Goal: Task Accomplishment & Management: Use online tool/utility

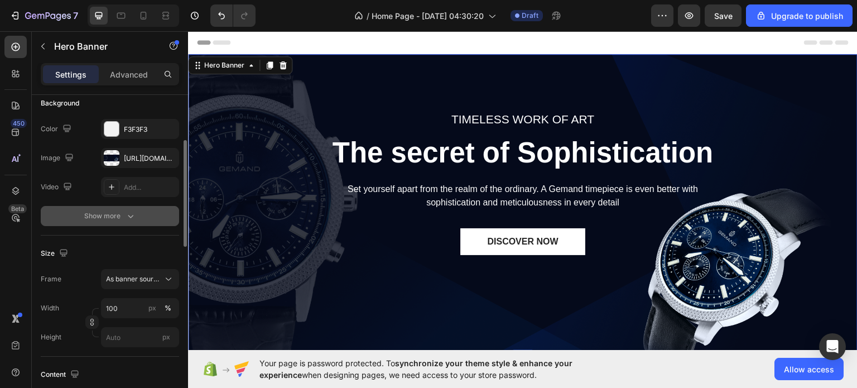
scroll to position [85, 0]
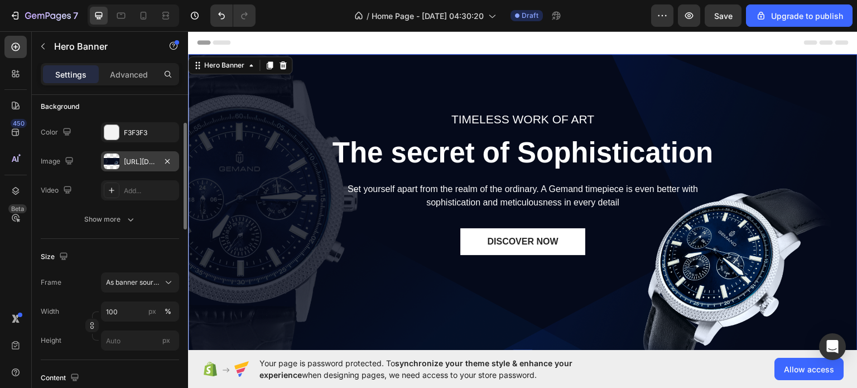
click at [140, 160] on div "[URL][DOMAIN_NAME]" at bounding box center [140, 162] width 32 height 10
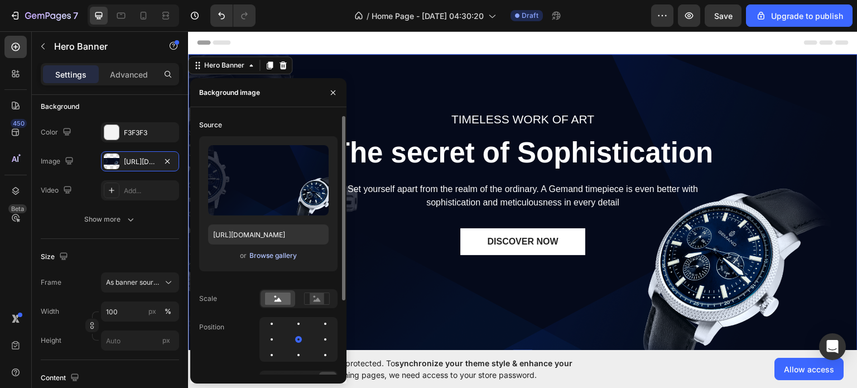
click at [260, 257] on div "Browse gallery" at bounding box center [272, 256] width 47 height 10
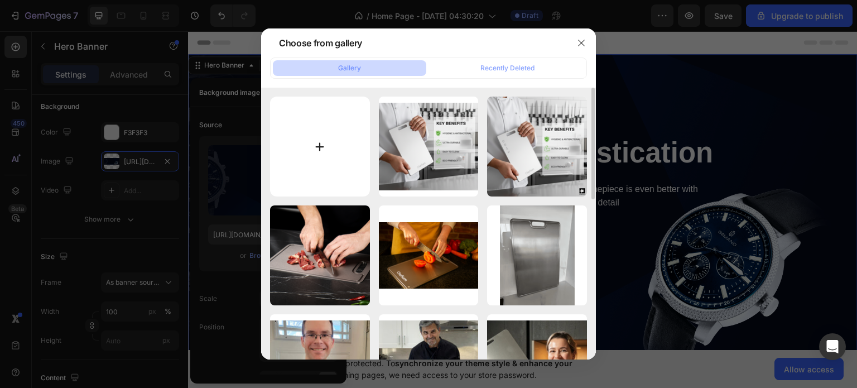
click at [301, 142] on input "file" at bounding box center [320, 147] width 100 height 100
type input "C:\fakepath\Gemini_Generated_Image_6w4yvs6w4yvs6w4y.png"
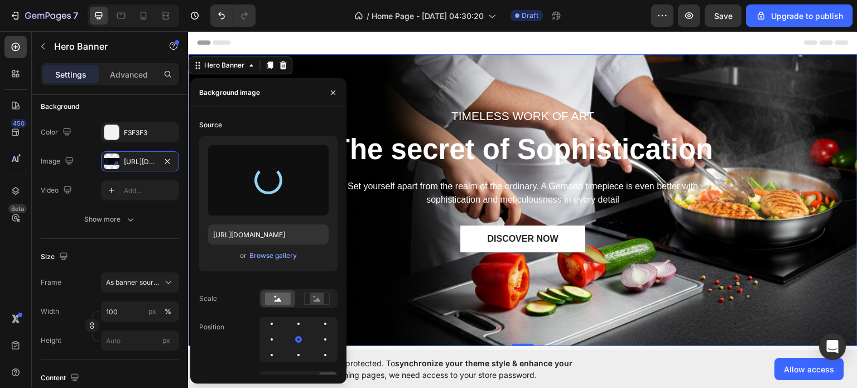
type input "[URL][DOMAIN_NAME]"
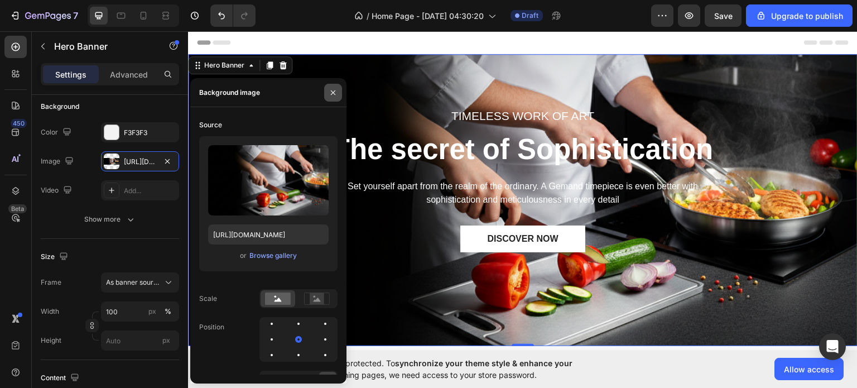
click at [332, 93] on icon "button" at bounding box center [333, 92] width 4 height 4
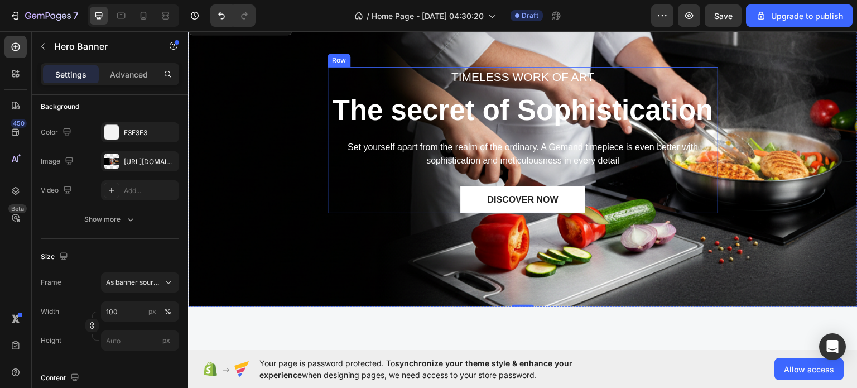
scroll to position [0, 0]
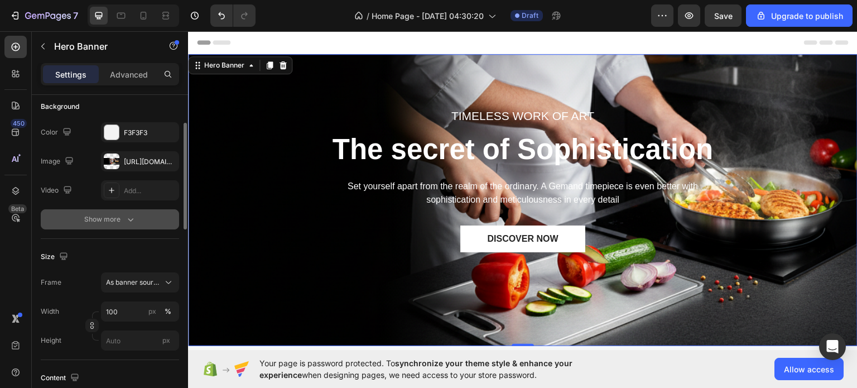
click at [131, 217] on icon "button" at bounding box center [130, 219] width 11 height 11
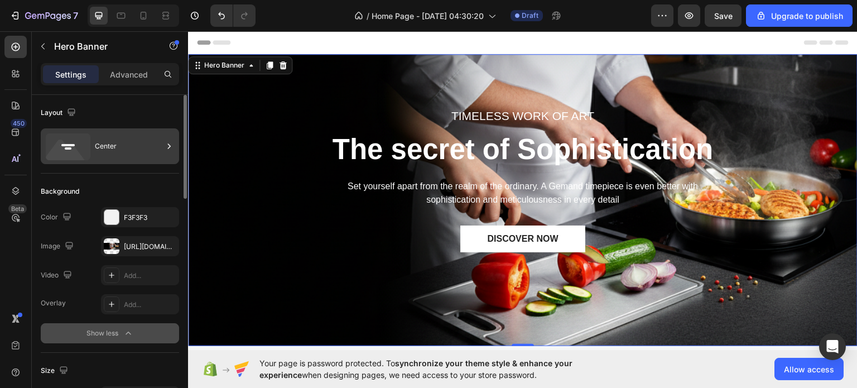
click at [117, 133] on div "Center" at bounding box center [129, 146] width 68 height 26
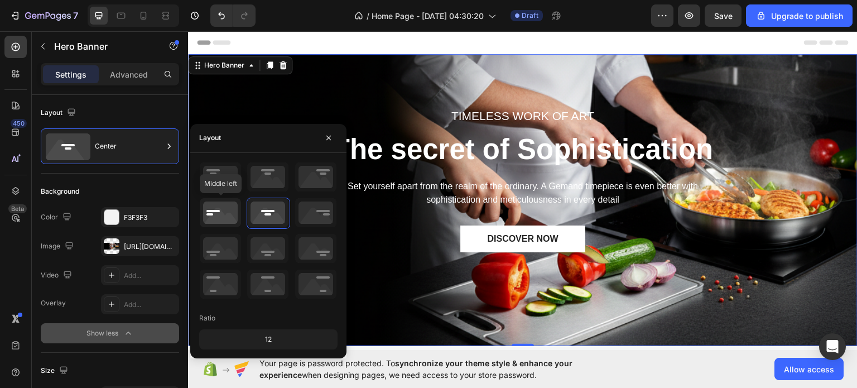
click at [212, 214] on icon at bounding box center [220, 212] width 41 height 29
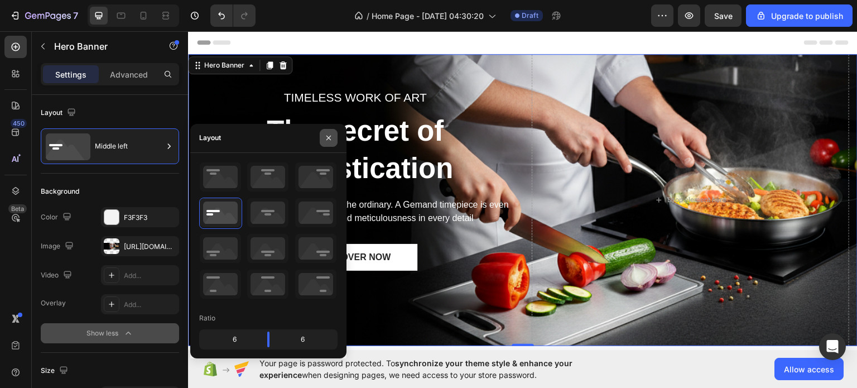
click at [326, 142] on button "button" at bounding box center [329, 138] width 18 height 18
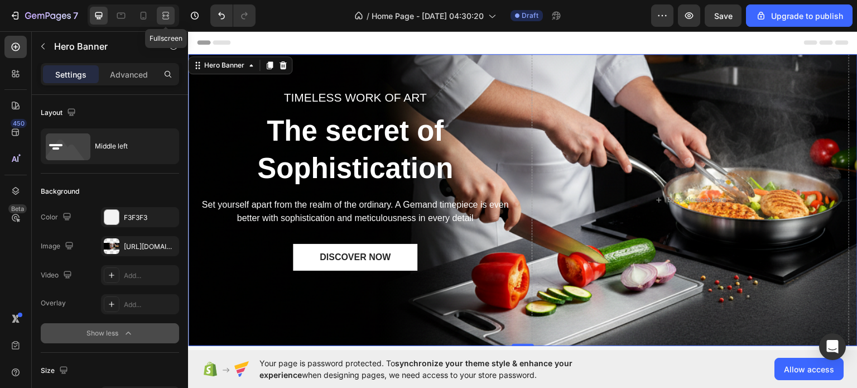
click at [162, 15] on icon at bounding box center [165, 15] width 11 height 11
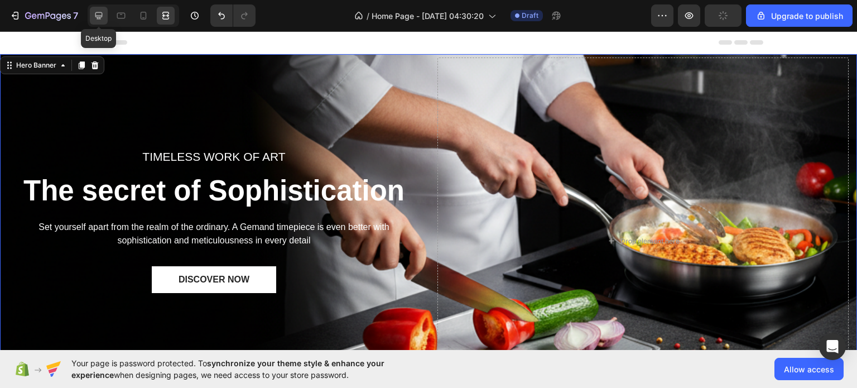
click at [103, 13] on icon at bounding box center [98, 15] width 11 height 11
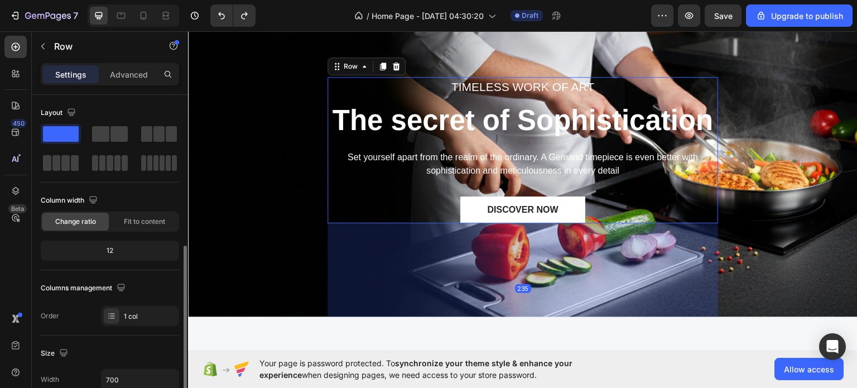
scroll to position [132, 0]
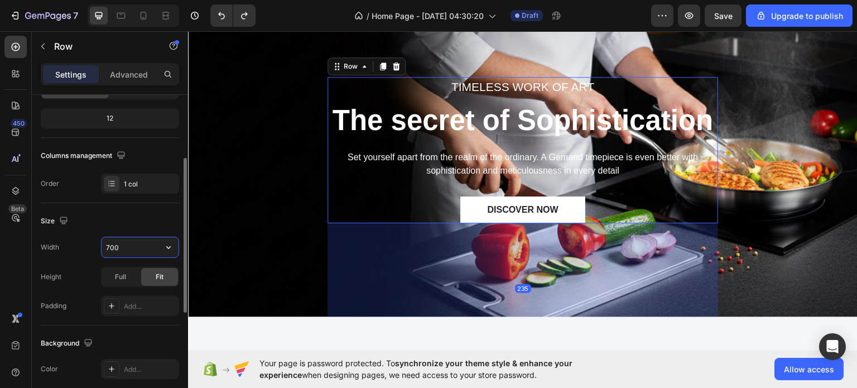
click at [144, 249] on input "700" at bounding box center [140, 247] width 77 height 20
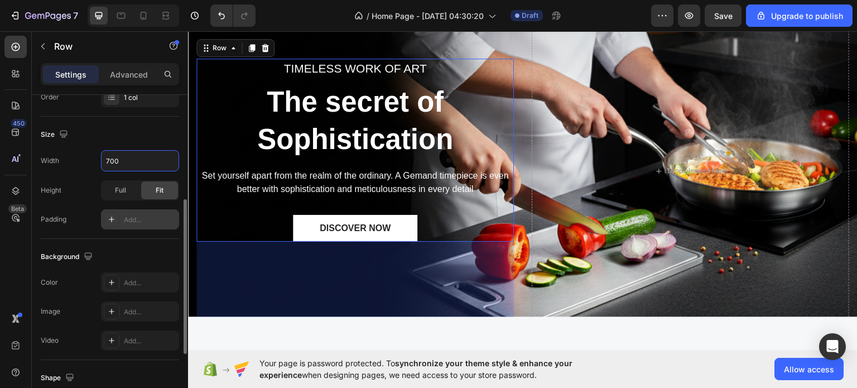
scroll to position [219, 0]
click at [132, 221] on div "Add..." at bounding box center [150, 220] width 52 height 10
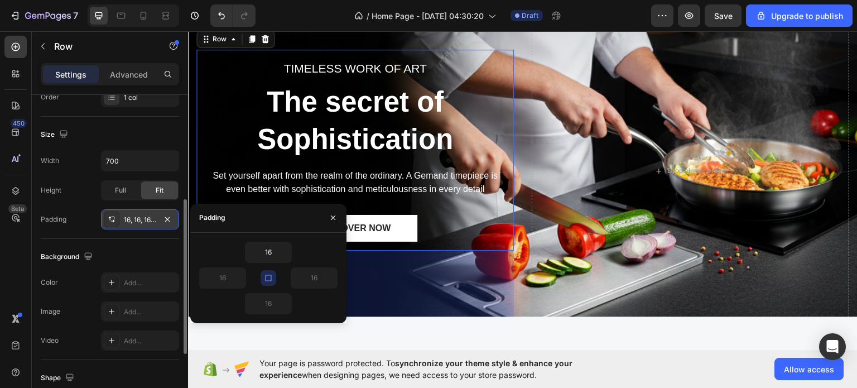
click at [272, 273] on icon "button" at bounding box center [268, 277] width 9 height 9
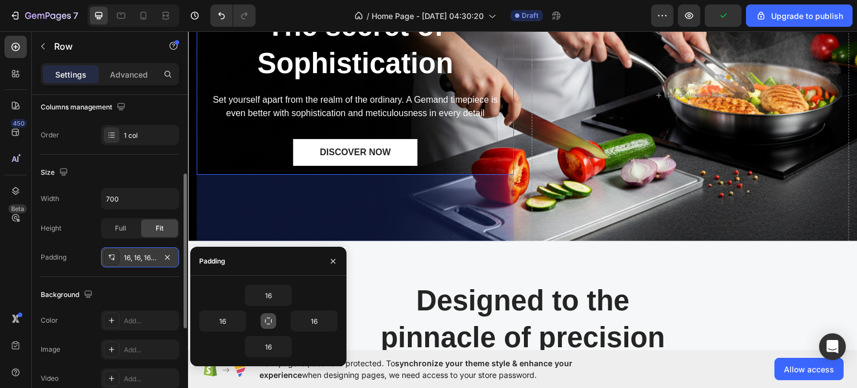
scroll to position [185, 0]
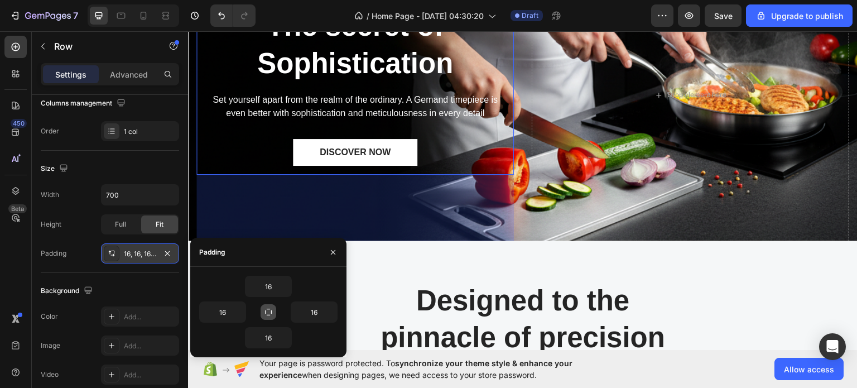
click at [266, 312] on icon "button" at bounding box center [268, 311] width 9 height 9
click at [275, 283] on input "16" at bounding box center [269, 286] width 46 height 20
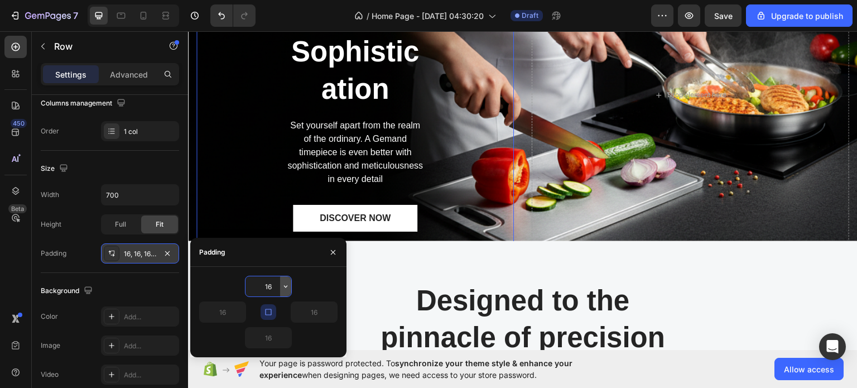
type input "1"
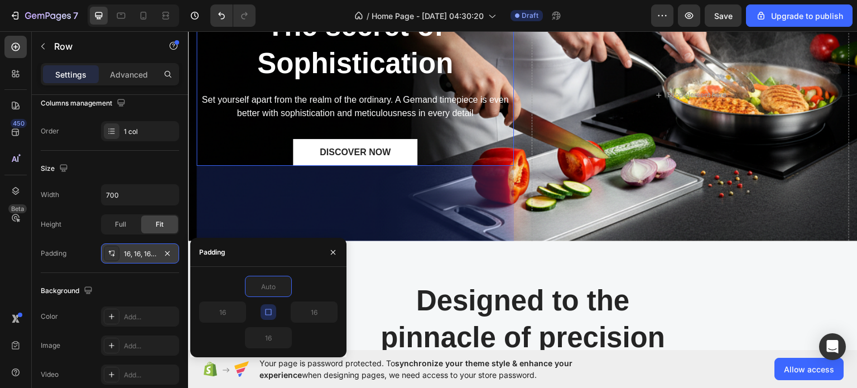
type input "0"
click at [264, 314] on icon "button" at bounding box center [268, 311] width 9 height 9
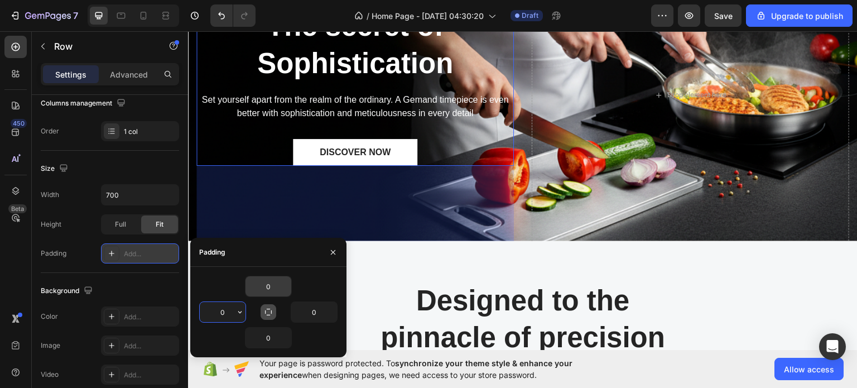
click at [232, 310] on input "0" at bounding box center [223, 312] width 46 height 20
type input "50"
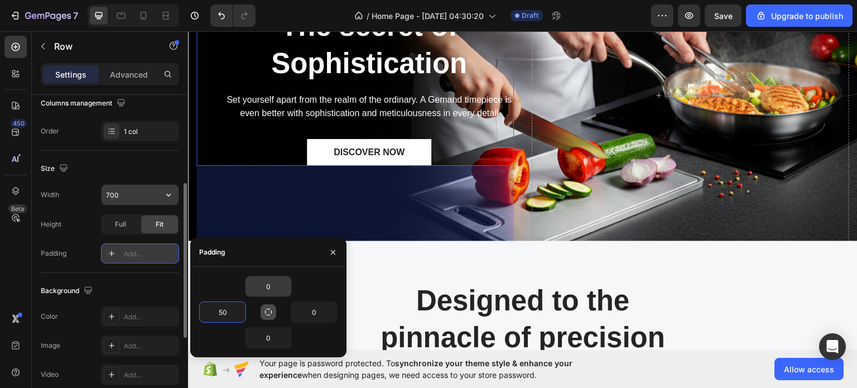
click at [130, 194] on input "700" at bounding box center [140, 195] width 77 height 20
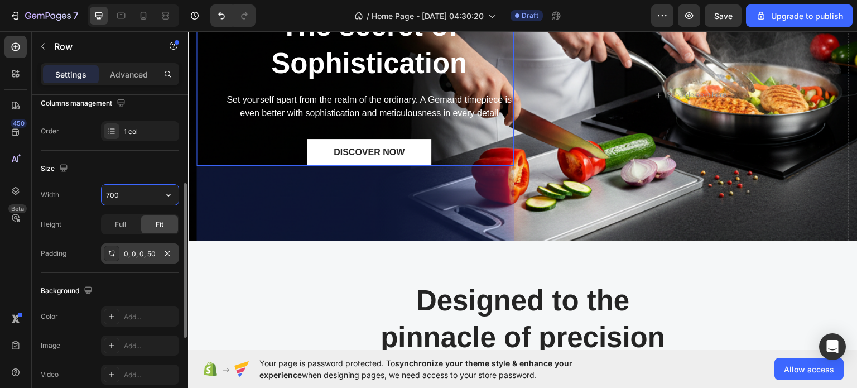
click at [130, 194] on input "700" at bounding box center [140, 195] width 77 height 20
type input "800"
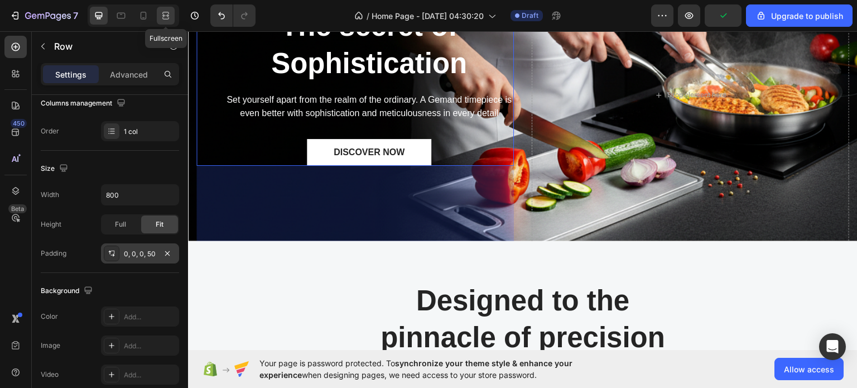
click at [160, 17] on icon at bounding box center [165, 15] width 11 height 11
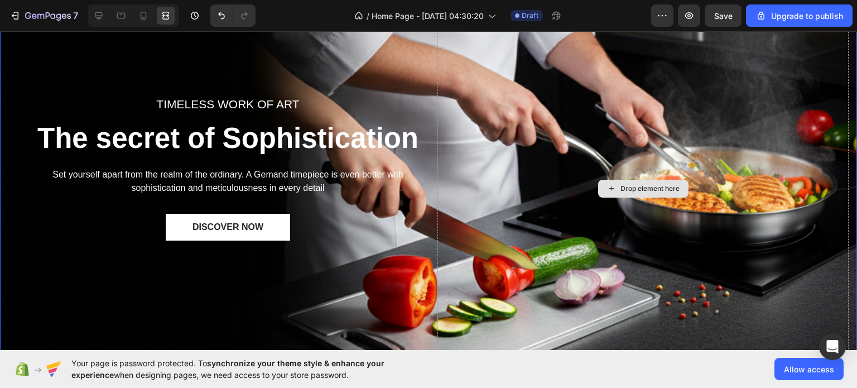
scroll to position [49, 0]
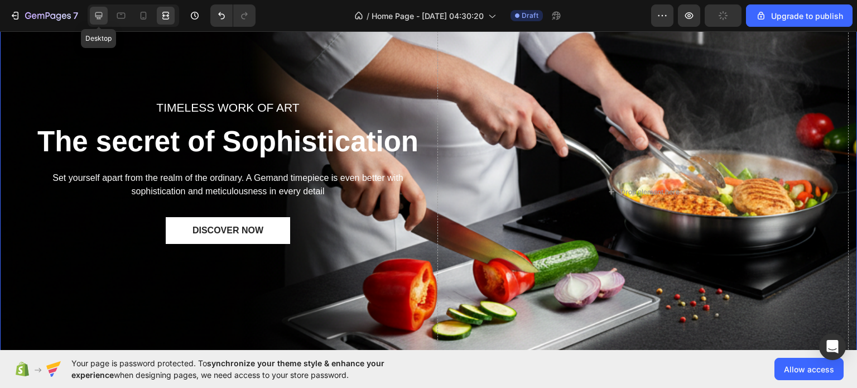
click at [103, 18] on icon at bounding box center [98, 15] width 11 height 11
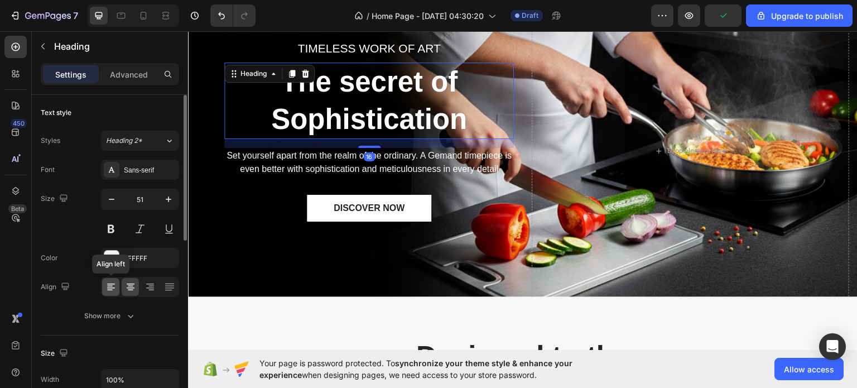
click at [112, 285] on icon at bounding box center [110, 286] width 11 height 11
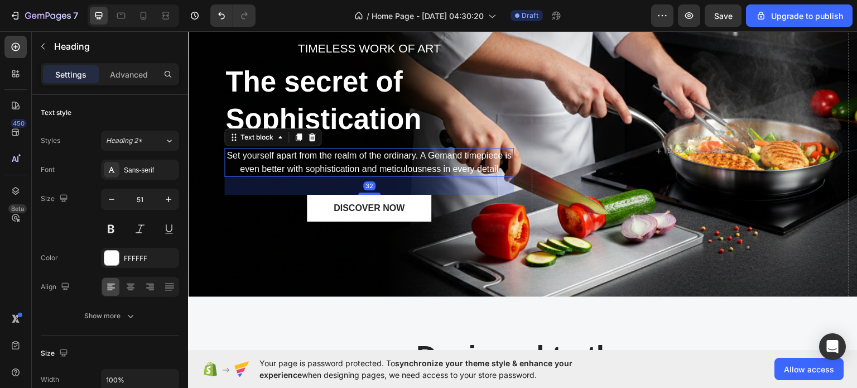
click at [264, 153] on p "Set yourself apart from the realm of the ordinary. A Gemand timepiece is even b…" at bounding box center [368, 161] width 287 height 27
click at [112, 277] on div at bounding box center [140, 287] width 78 height 20
click at [112, 292] on div at bounding box center [110, 287] width 17 height 18
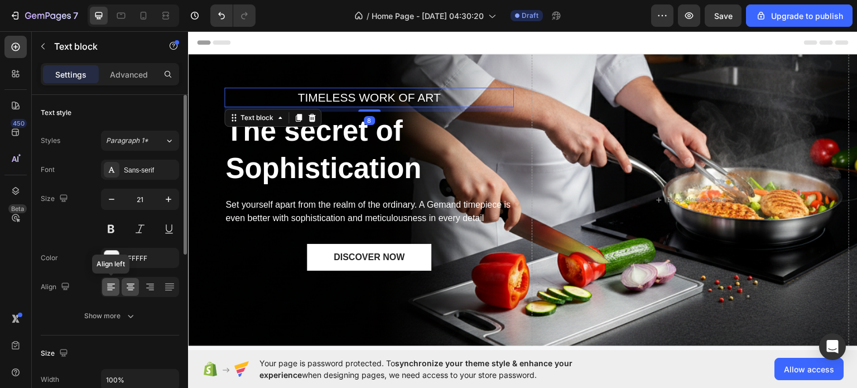
click at [116, 292] on div at bounding box center [110, 287] width 17 height 18
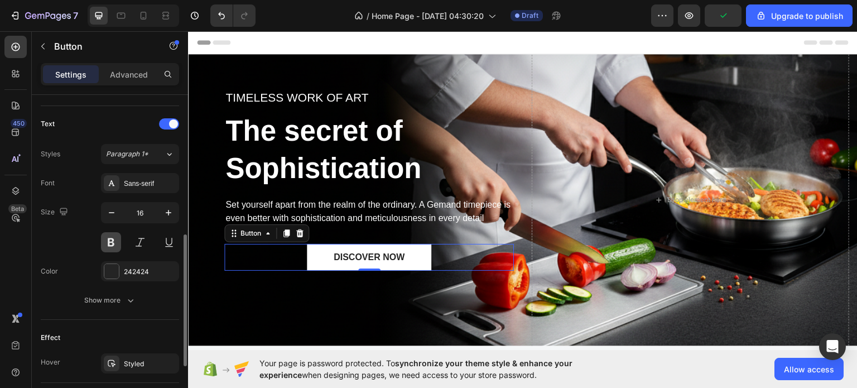
scroll to position [363, 0]
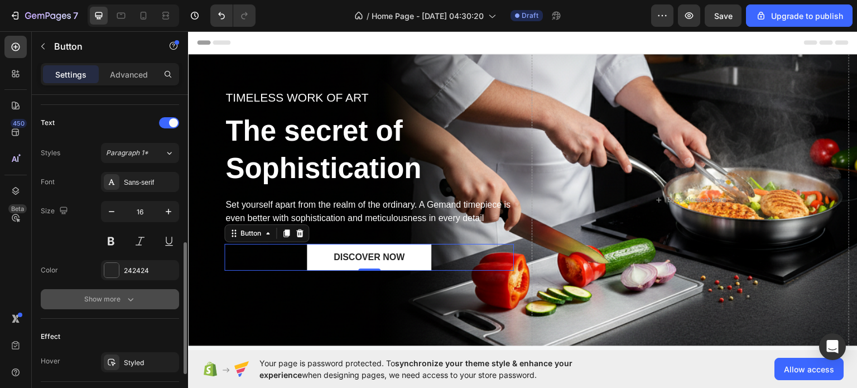
click at [129, 294] on icon "button" at bounding box center [130, 299] width 11 height 11
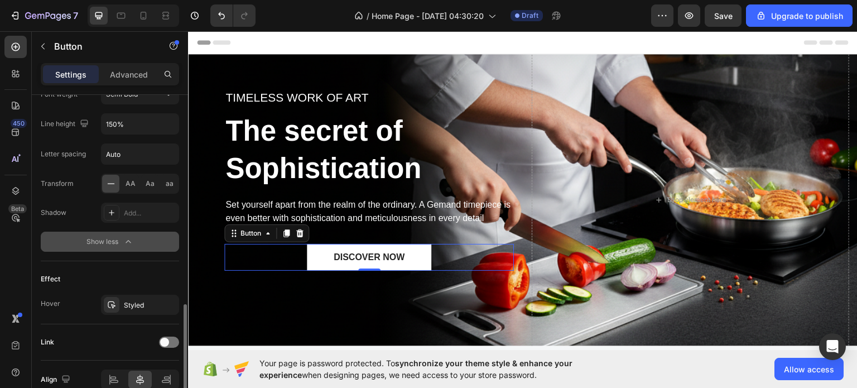
scroll to position [620, 0]
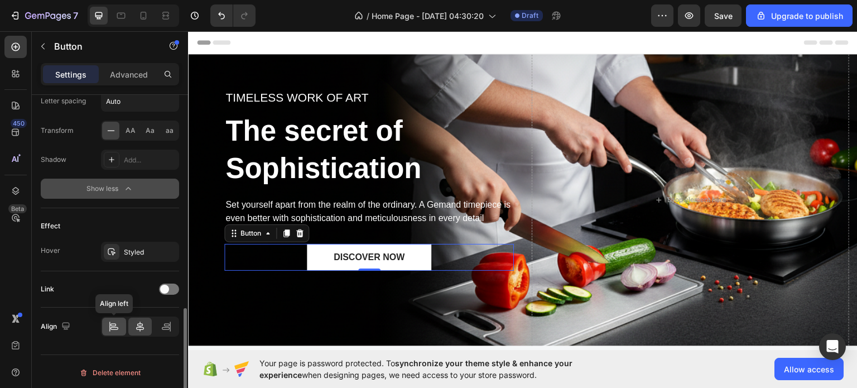
click at [113, 326] on icon at bounding box center [113, 326] width 11 height 11
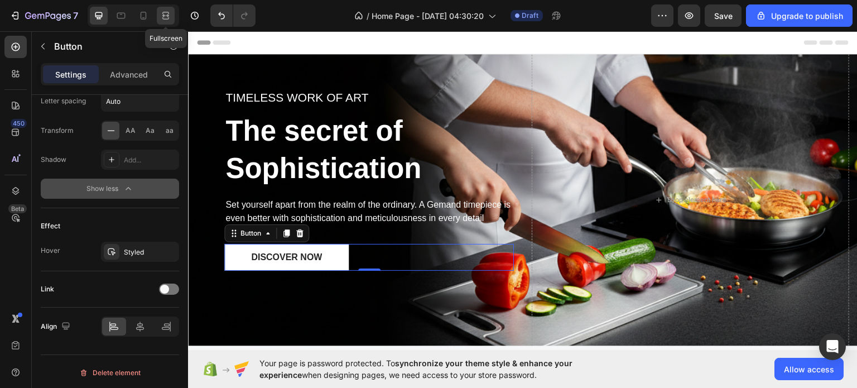
click at [167, 20] on icon at bounding box center [165, 15] width 11 height 11
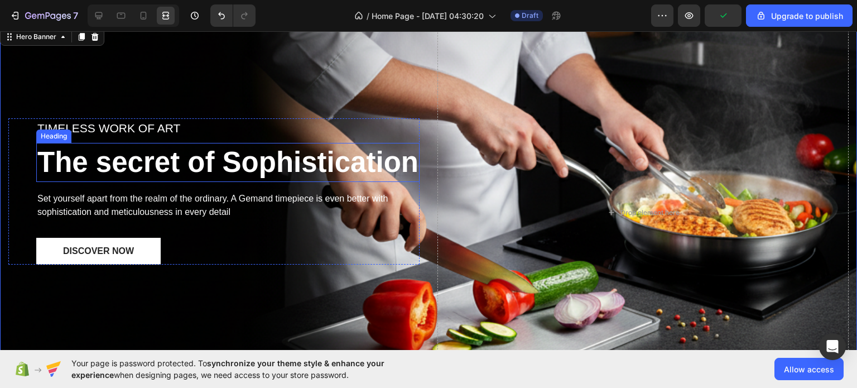
scroll to position [27, 0]
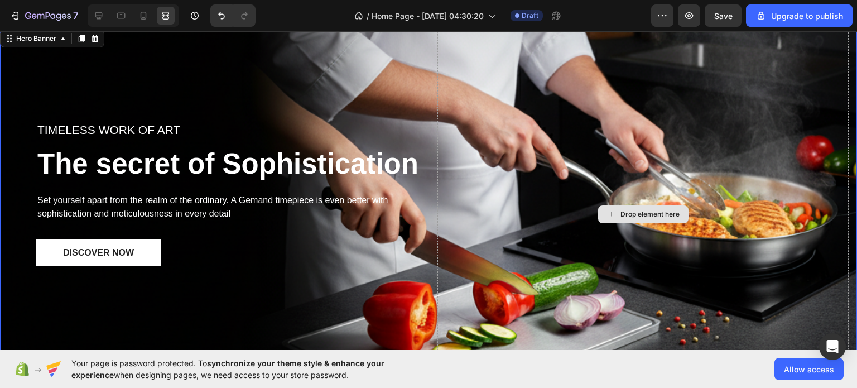
click at [537, 283] on div "Drop element here" at bounding box center [642, 214] width 411 height 367
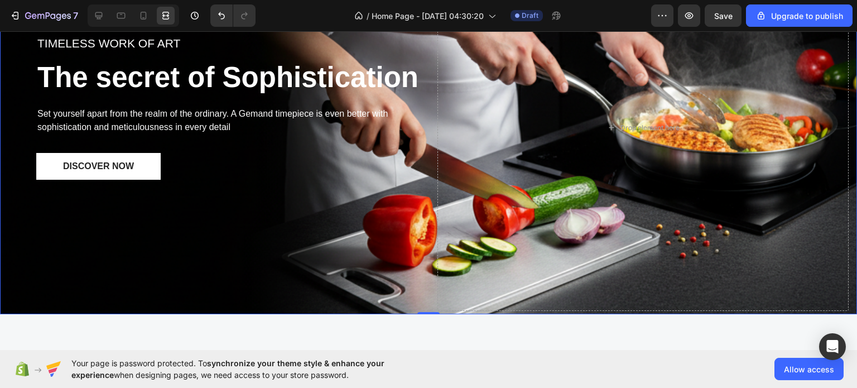
scroll to position [76, 0]
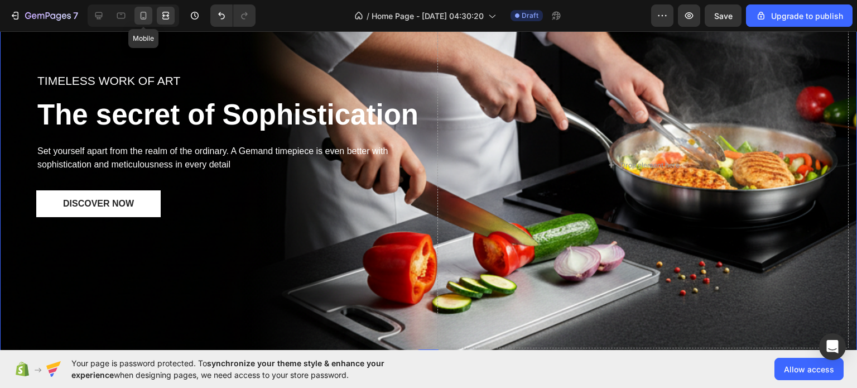
click at [143, 17] on icon at bounding box center [143, 15] width 11 height 11
type input "Auto"
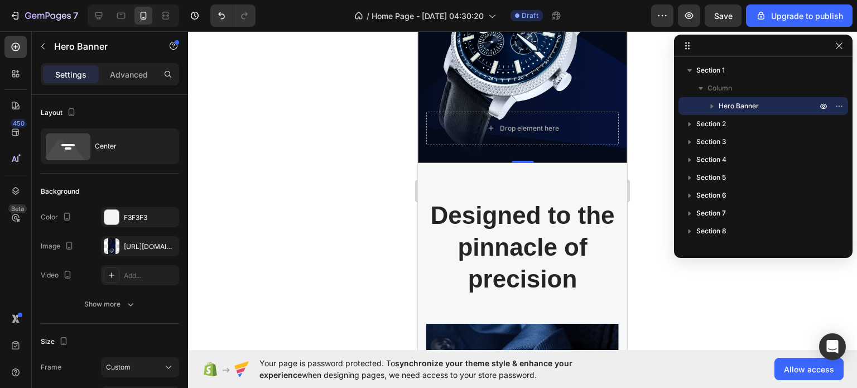
scroll to position [490, 0]
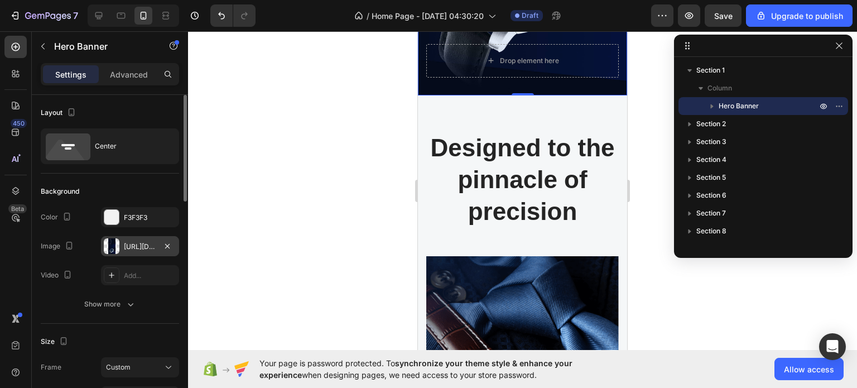
click at [138, 247] on div "[URL][DOMAIN_NAME]" at bounding box center [140, 247] width 32 height 10
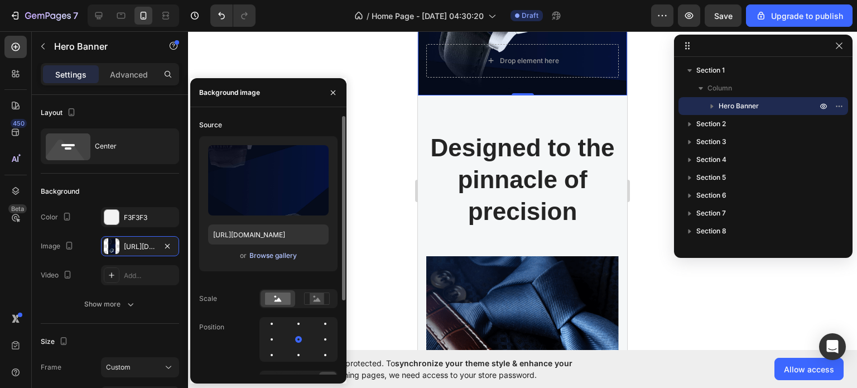
click at [258, 251] on div "Browse gallery" at bounding box center [272, 256] width 47 height 10
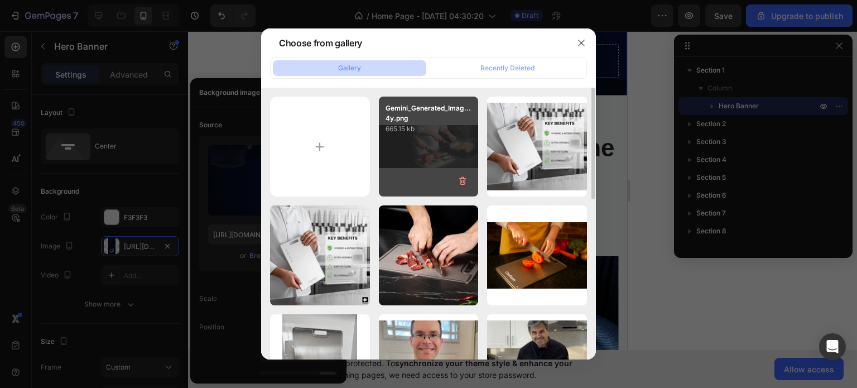
click at [426, 158] on div "Gemini_Generated_Imag...4y.png 665.15 kb" at bounding box center [429, 147] width 100 height 100
type input "[URL][DOMAIN_NAME]"
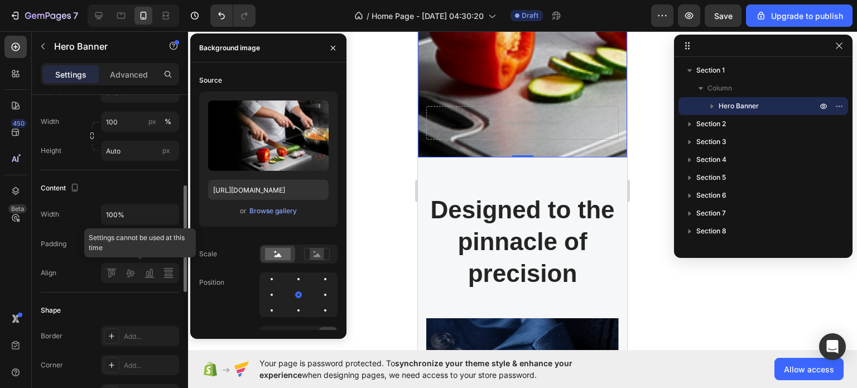
scroll to position [285, 0]
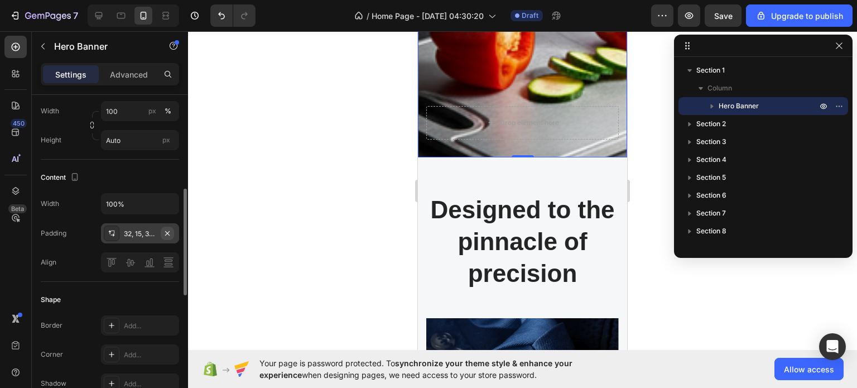
click at [167, 230] on icon "button" at bounding box center [167, 233] width 9 height 9
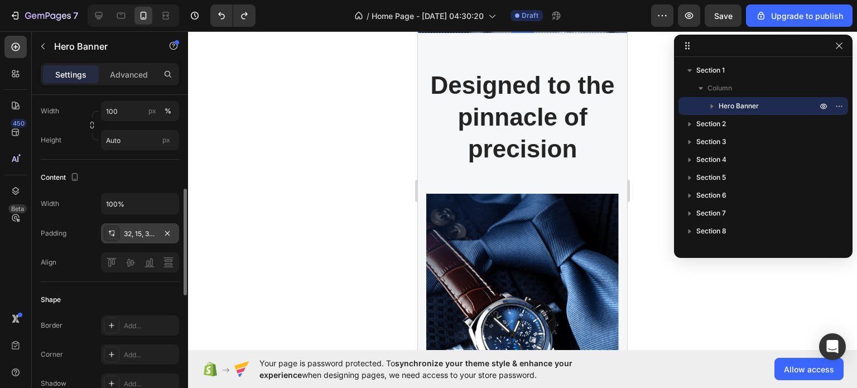
scroll to position [554, 0]
click at [103, 17] on icon at bounding box center [98, 15] width 11 height 11
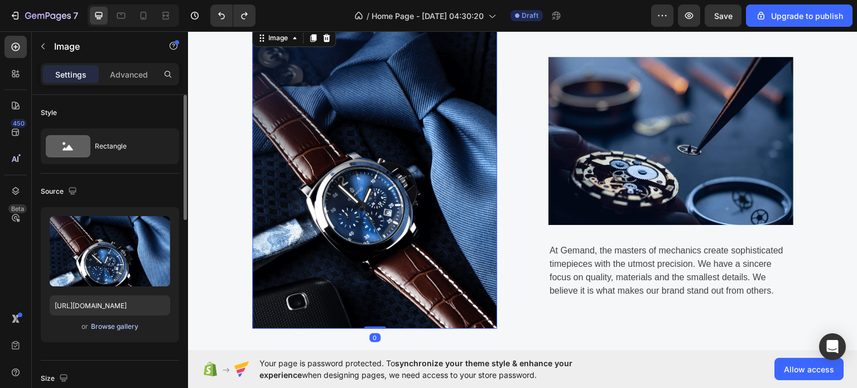
click at [118, 325] on div "Browse gallery" at bounding box center [114, 326] width 47 height 10
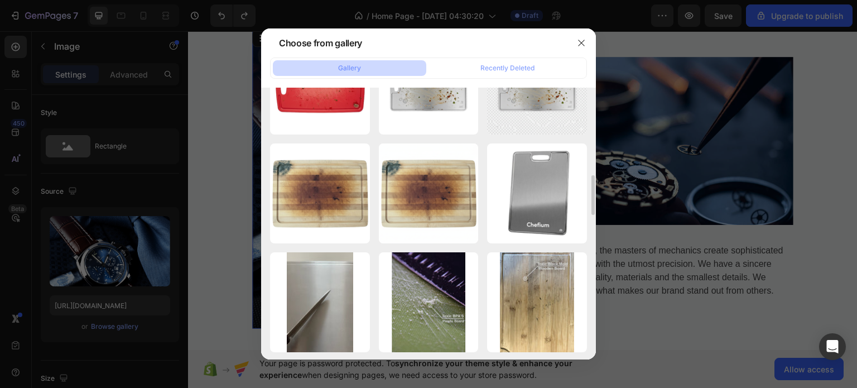
scroll to position [604, 0]
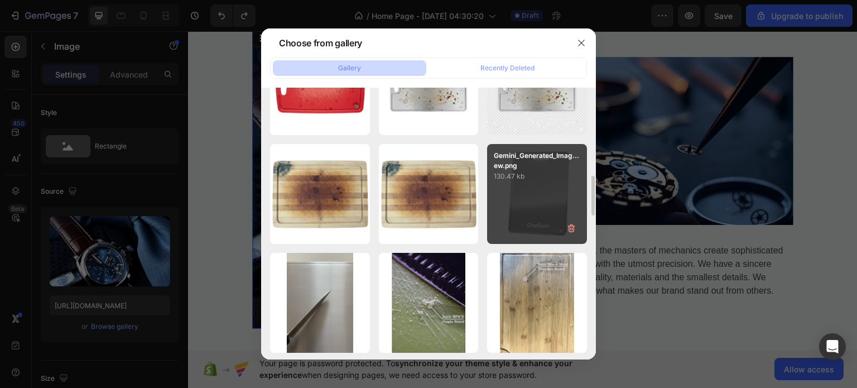
click at [557, 203] on div "Gemini_Generated_Imag...ew.png 130.47 kb" at bounding box center [537, 194] width 100 height 100
type input "[URL][DOMAIN_NAME]"
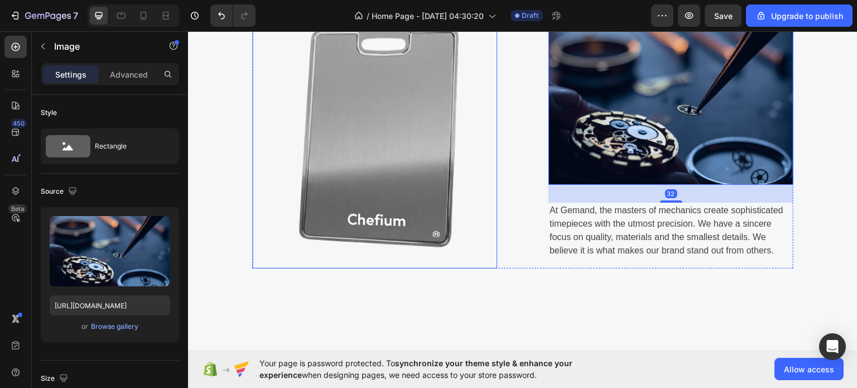
scroll to position [484, 0]
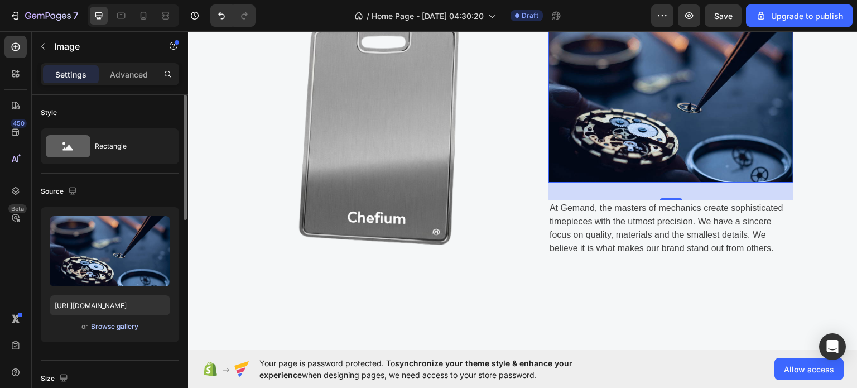
click at [114, 321] on div "Browse gallery" at bounding box center [114, 326] width 47 height 10
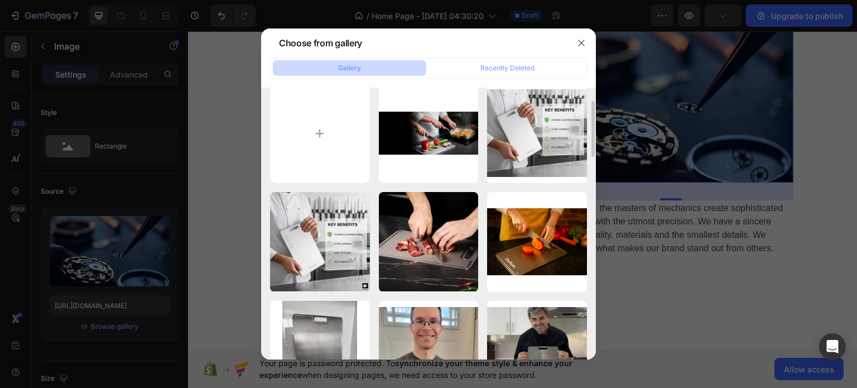
scroll to position [0, 0]
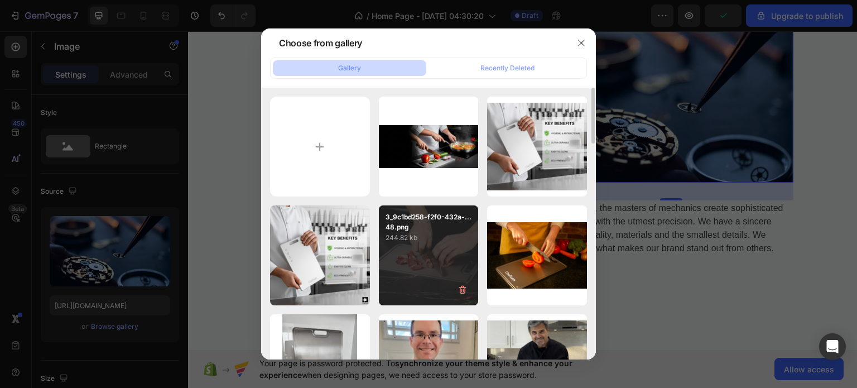
click at [452, 239] on p "244.82 kb" at bounding box center [429, 237] width 86 height 11
type input "[URL][DOMAIN_NAME]"
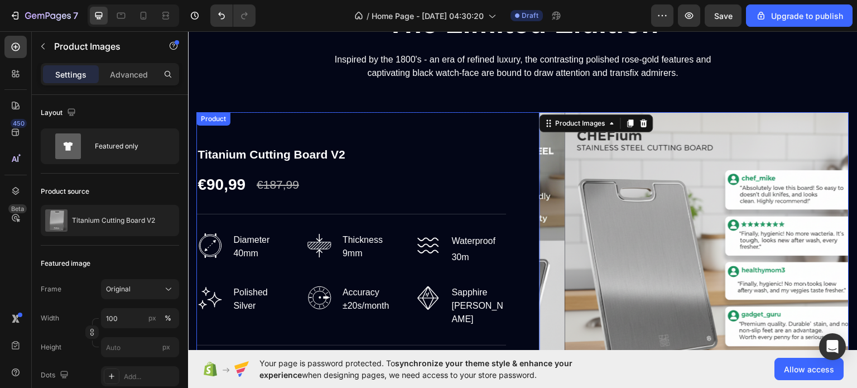
scroll to position [1303, 0]
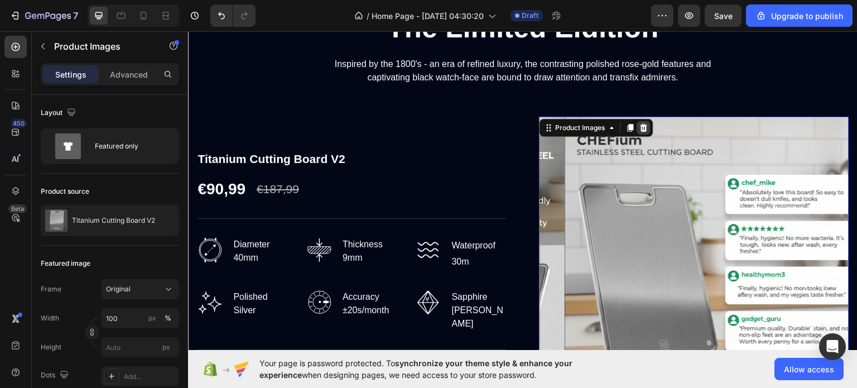
click at [639, 127] on icon at bounding box center [643, 127] width 9 height 9
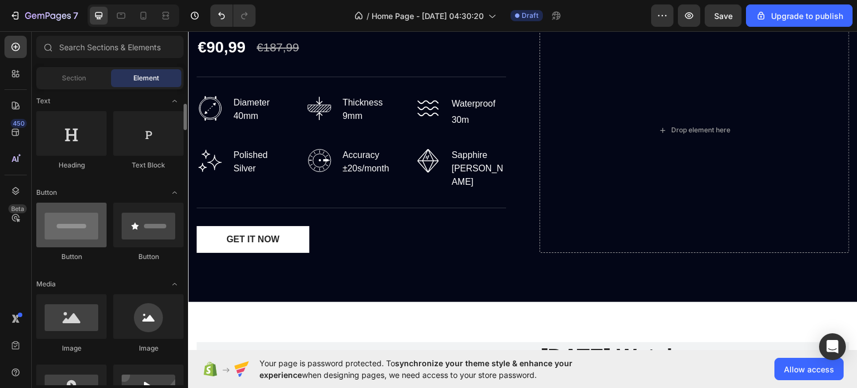
scroll to position [165, 0]
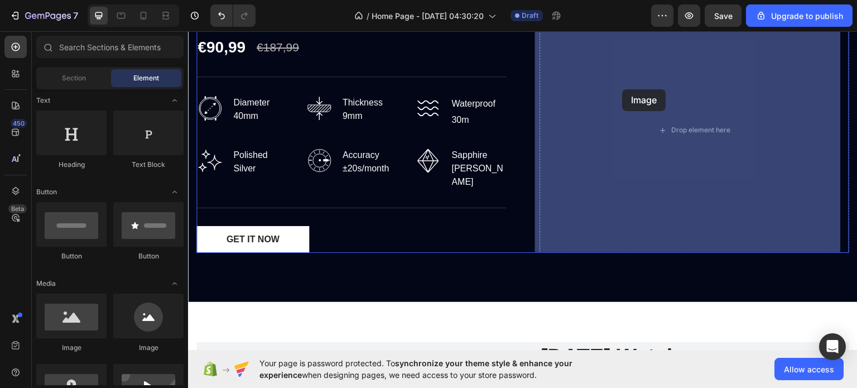
drag, startPoint x: 266, startPoint y: 338, endPoint x: 623, endPoint y: 89, distance: 435.0
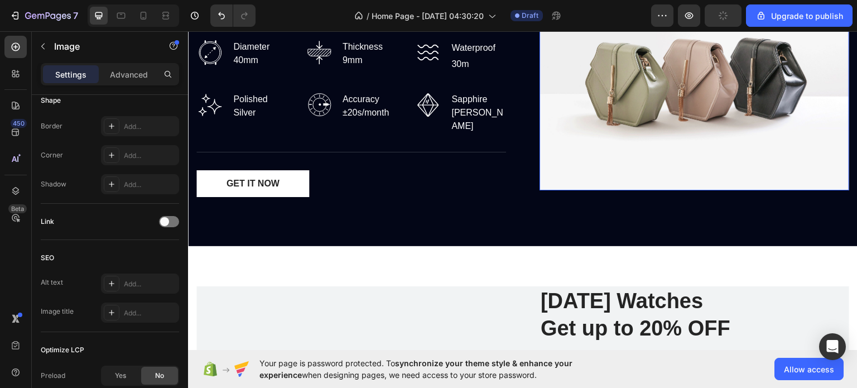
scroll to position [0, 0]
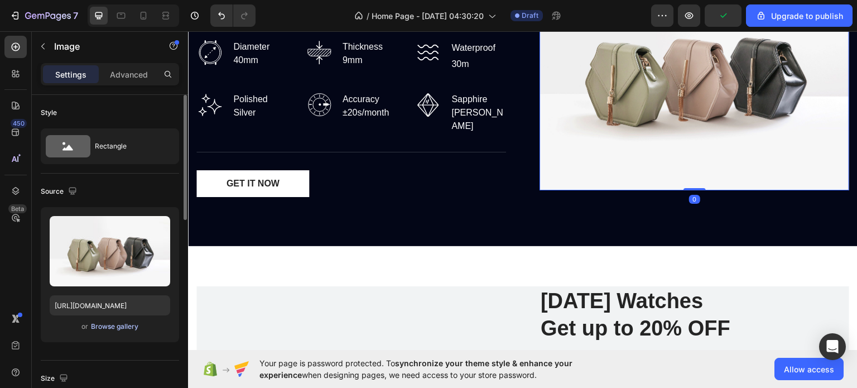
click at [119, 325] on div "Browse gallery" at bounding box center [114, 326] width 47 height 10
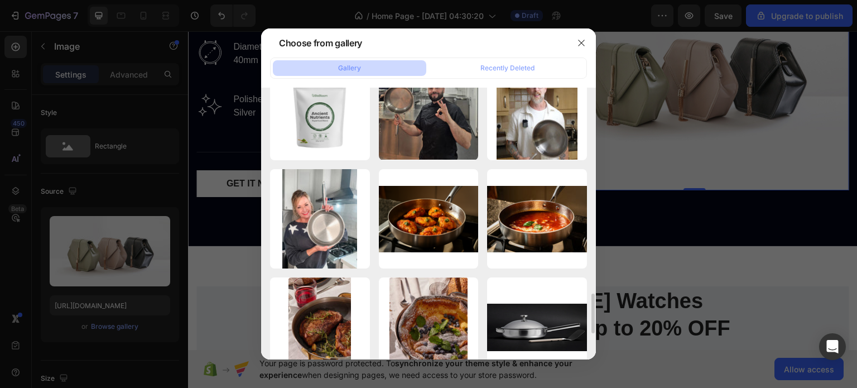
scroll to position [1175, 0]
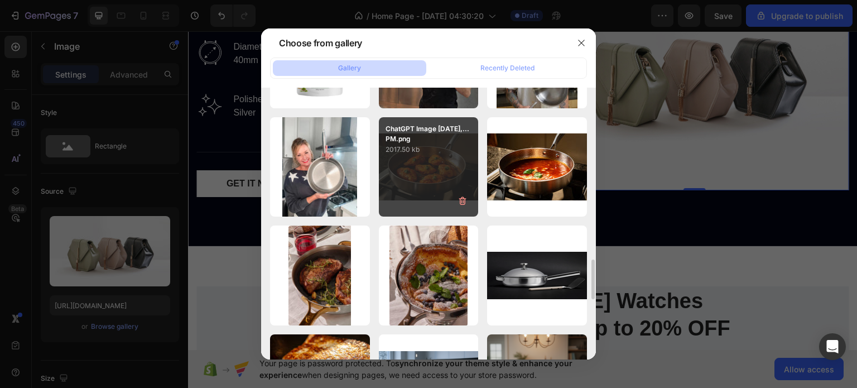
click at [448, 157] on div "ChatGPT Image [DATE],...PM.png 2017.50 kb" at bounding box center [429, 167] width 100 height 100
type input "[URL][DOMAIN_NAME]"
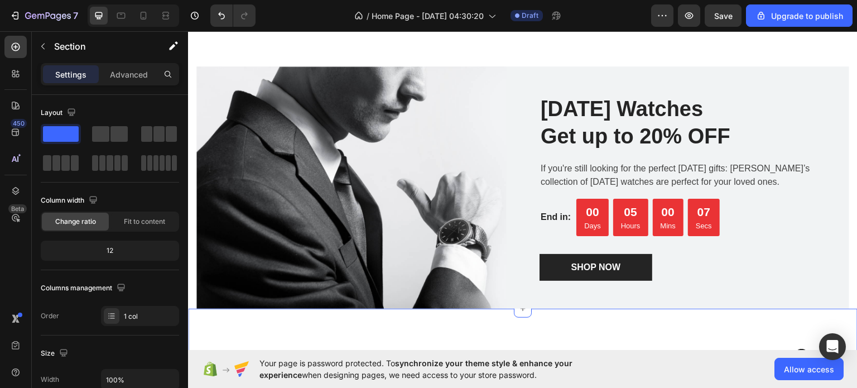
scroll to position [1678, 0]
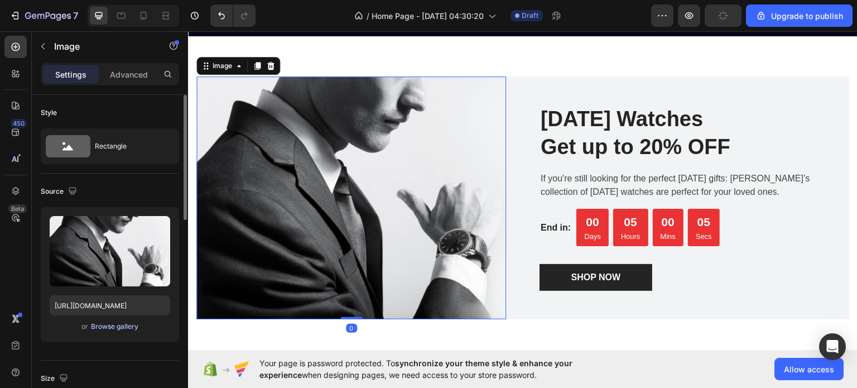
click at [118, 326] on div "Browse gallery" at bounding box center [114, 326] width 47 height 10
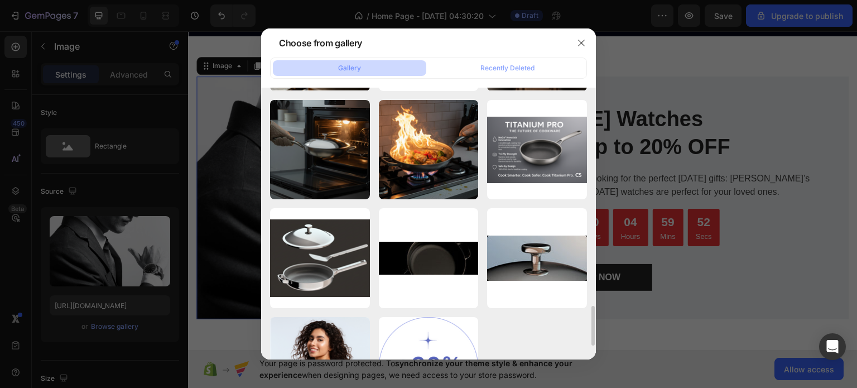
scroll to position [1519, 0]
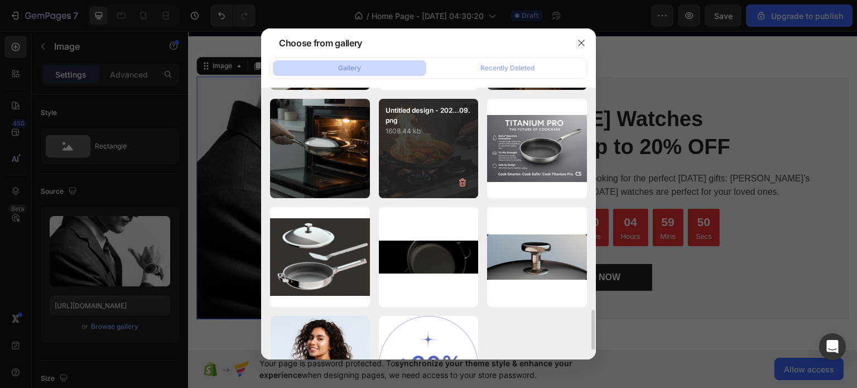
click at [391, 156] on div "Untitled design - 202...09.png 1608.44 kb" at bounding box center [429, 149] width 100 height 100
type input "[URL][DOMAIN_NAME]"
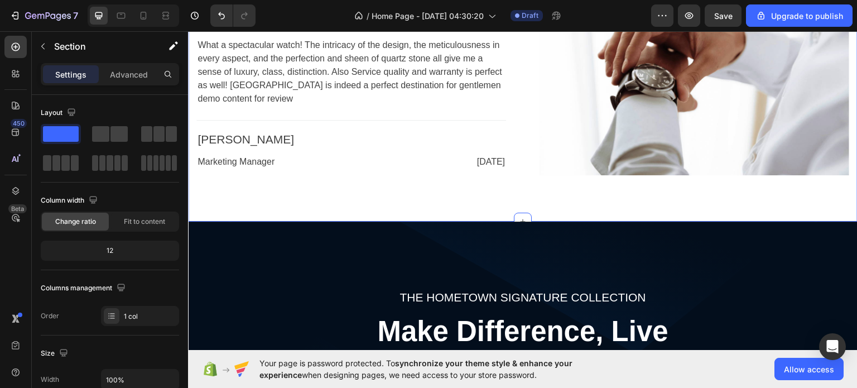
scroll to position [2434, 0]
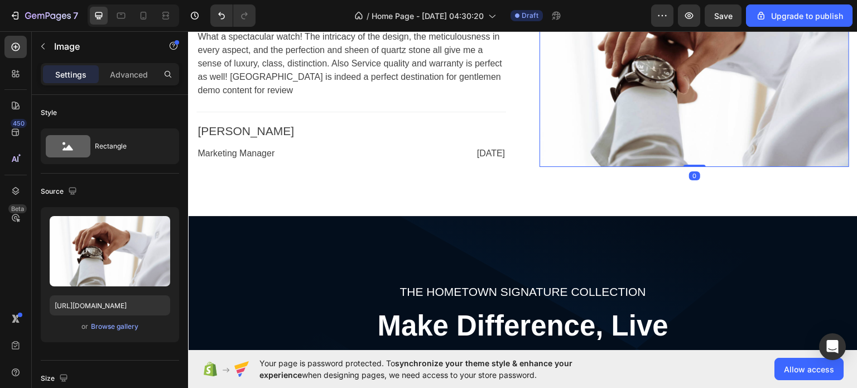
click at [693, 81] on img at bounding box center [695, 69] width 310 height 196
click at [127, 321] on div "Browse gallery" at bounding box center [114, 326] width 47 height 10
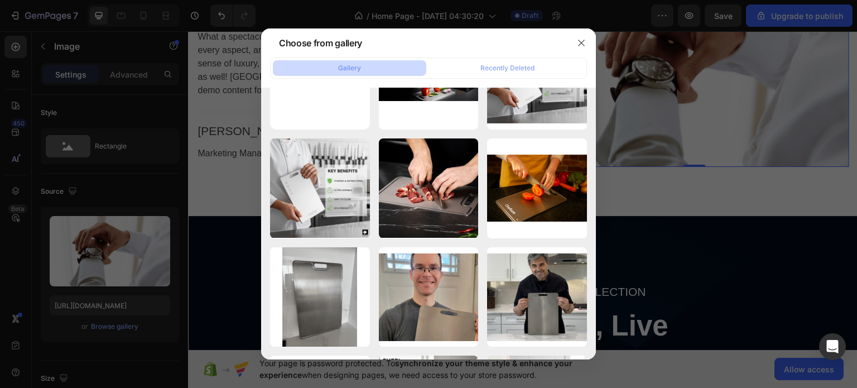
scroll to position [0, 0]
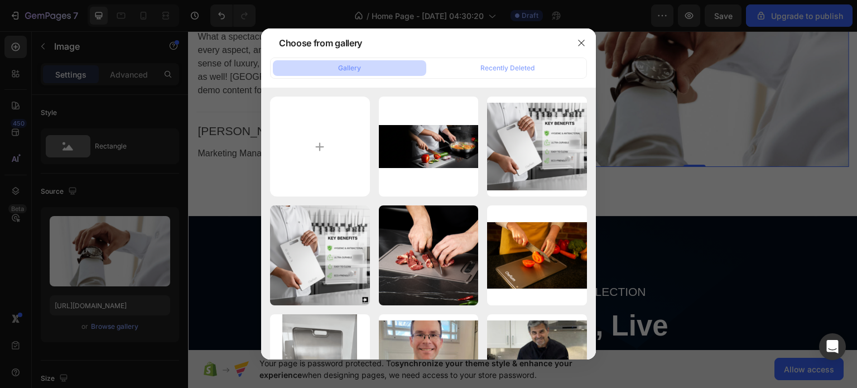
click at [252, 178] on div at bounding box center [428, 194] width 857 height 388
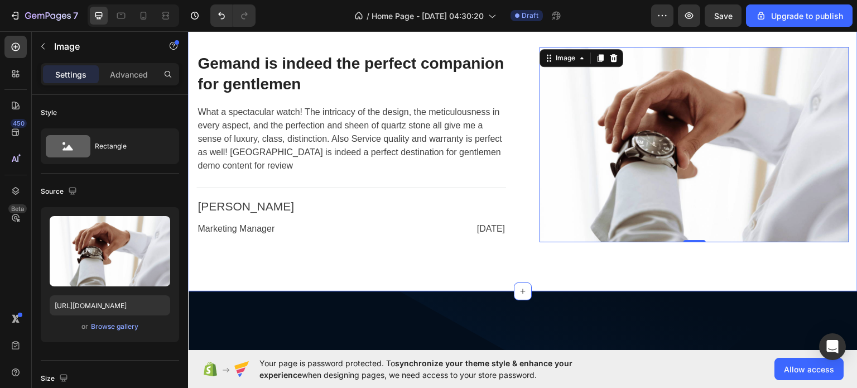
scroll to position [2360, 0]
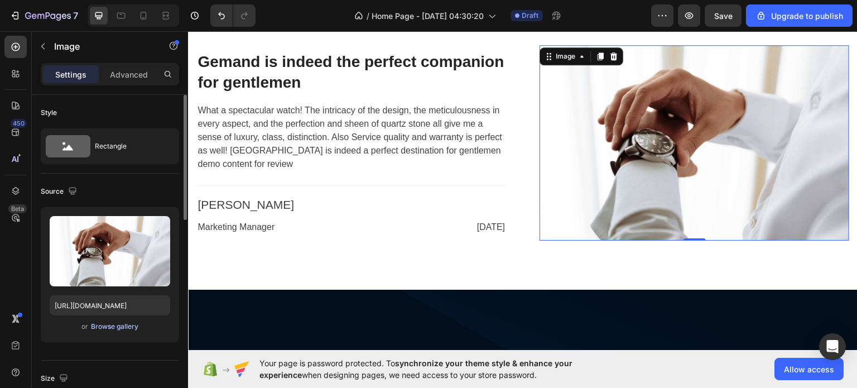
click at [112, 323] on div "Browse gallery" at bounding box center [114, 326] width 47 height 10
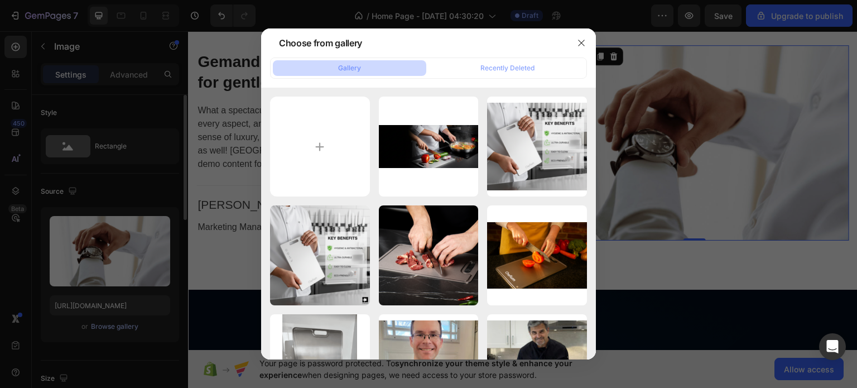
type input "C:\fakepath\Citrus.webp"
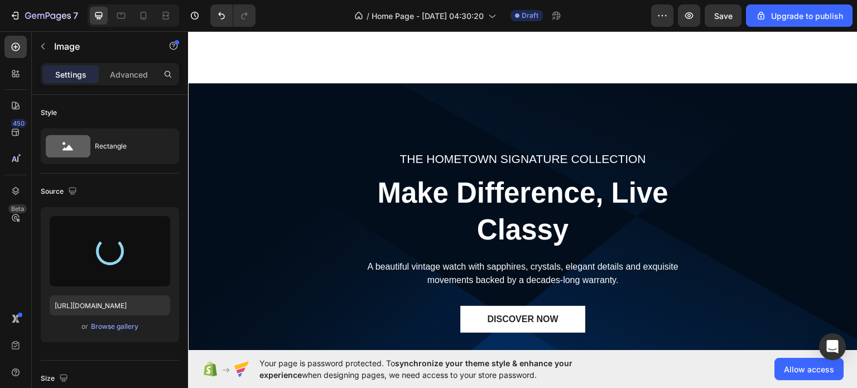
scroll to position [2638, 0]
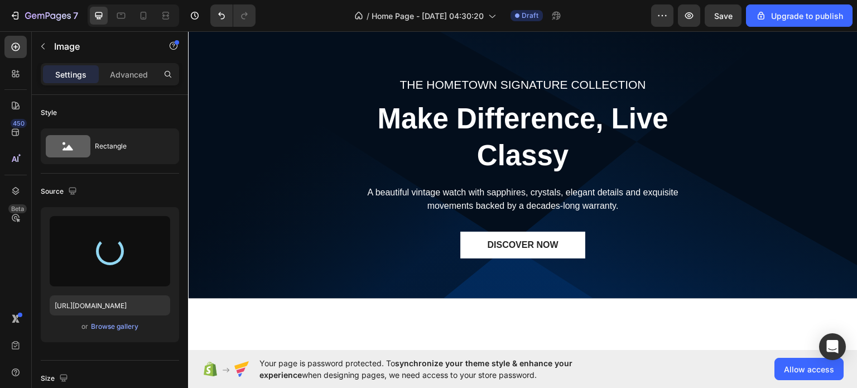
type input "[URL][DOMAIN_NAME]"
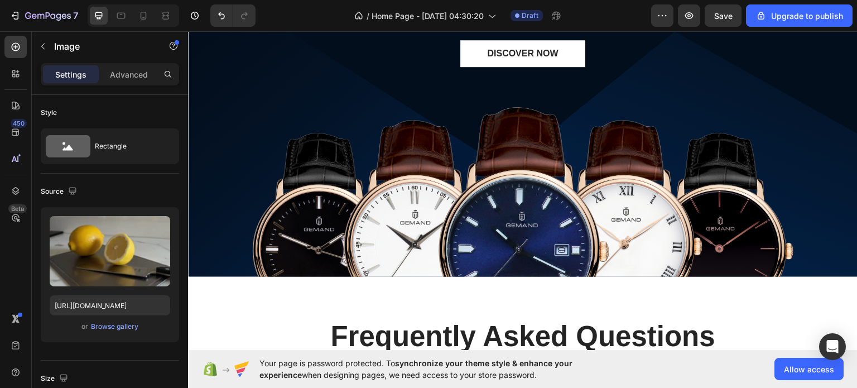
scroll to position [2810, 0]
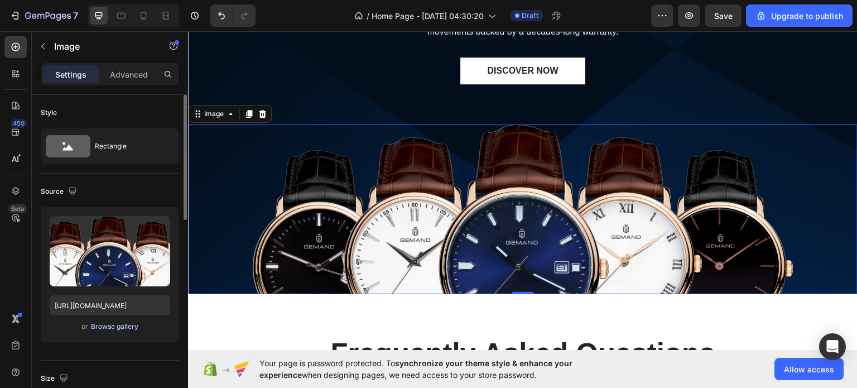
click at [122, 323] on div "Browse gallery" at bounding box center [114, 326] width 47 height 10
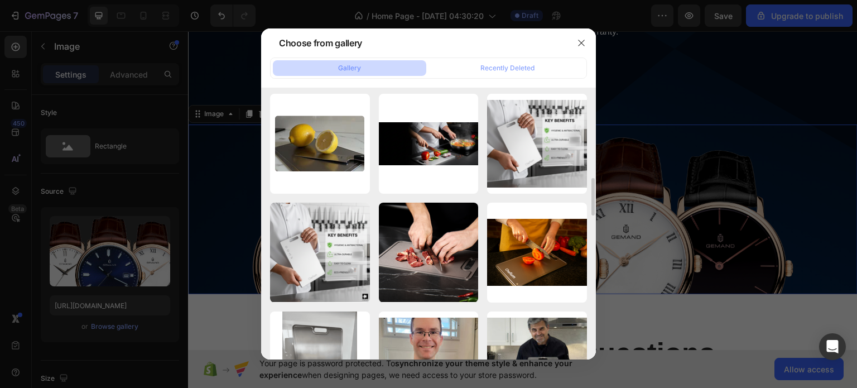
scroll to position [655, 0]
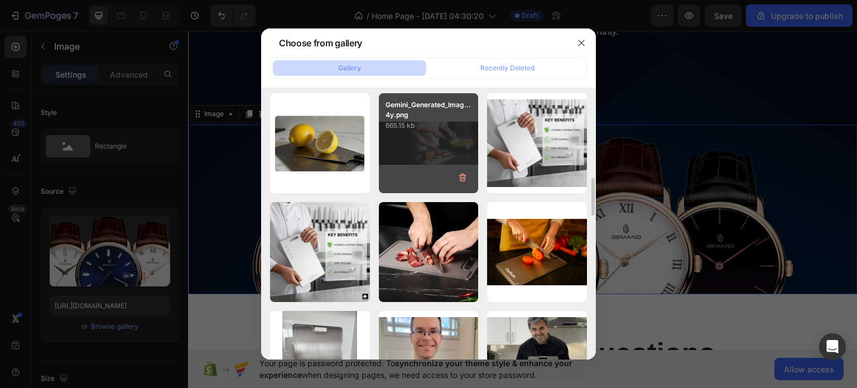
click at [466, 146] on div "Gemini_Generated_Imag...4y.png 665.15 kb" at bounding box center [429, 143] width 100 height 100
type input "[URL][DOMAIN_NAME]"
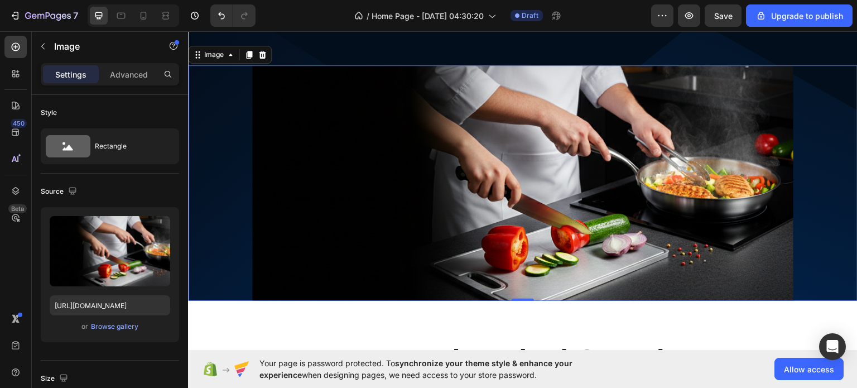
scroll to position [2870, 0]
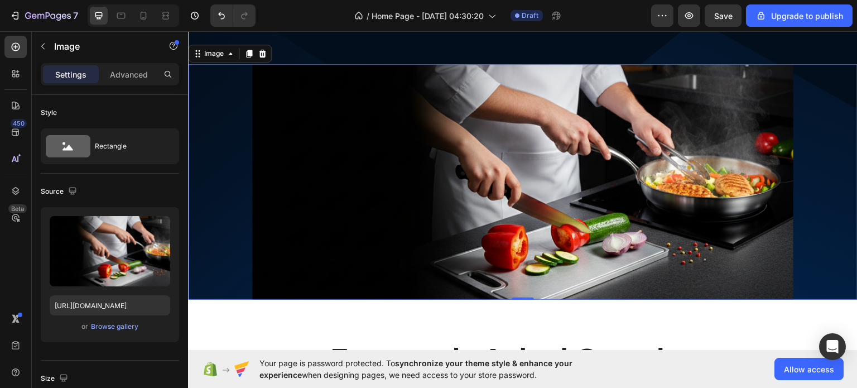
click at [353, 369] on span "Your page is password protected. To synchronize your theme style & enhance your…" at bounding box center [437, 368] width 357 height 23
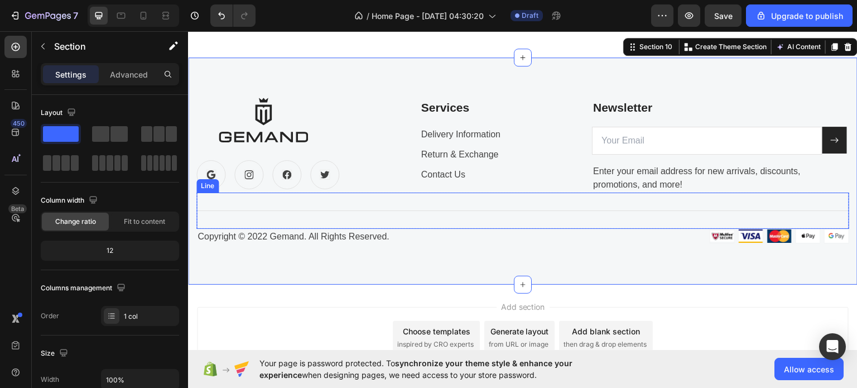
scroll to position [3500, 0]
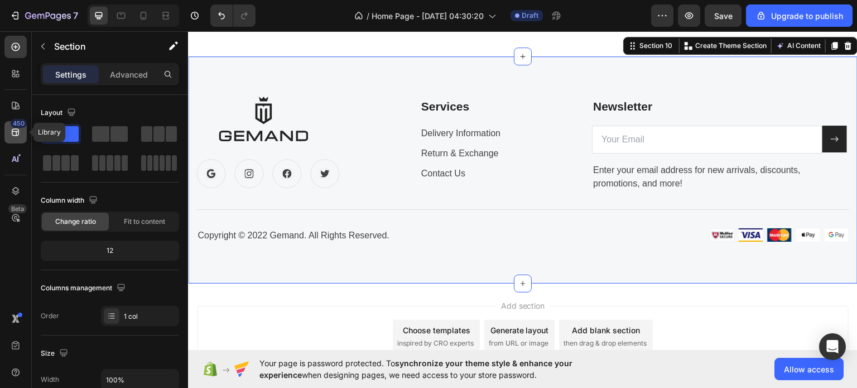
click at [12, 124] on div "450" at bounding box center [19, 123] width 16 height 9
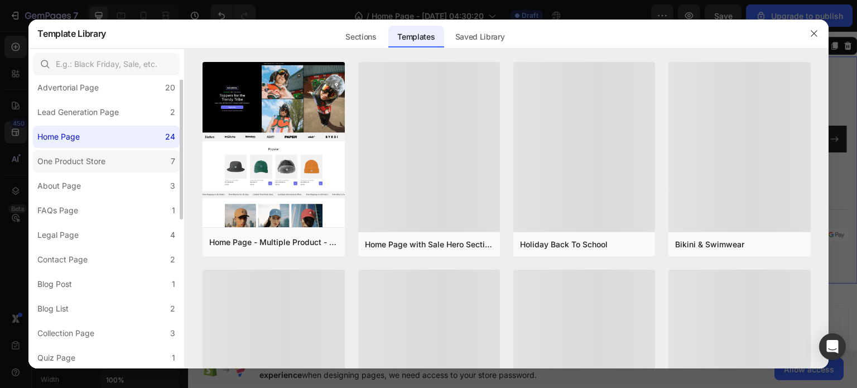
scroll to position [0, 0]
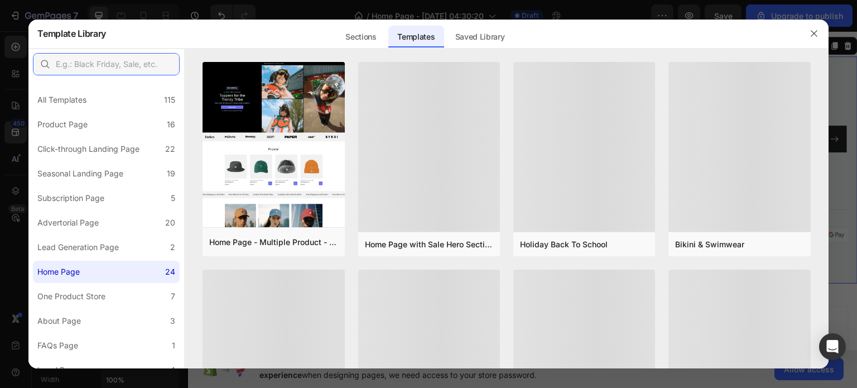
click at [137, 61] on input "text" at bounding box center [106, 64] width 147 height 22
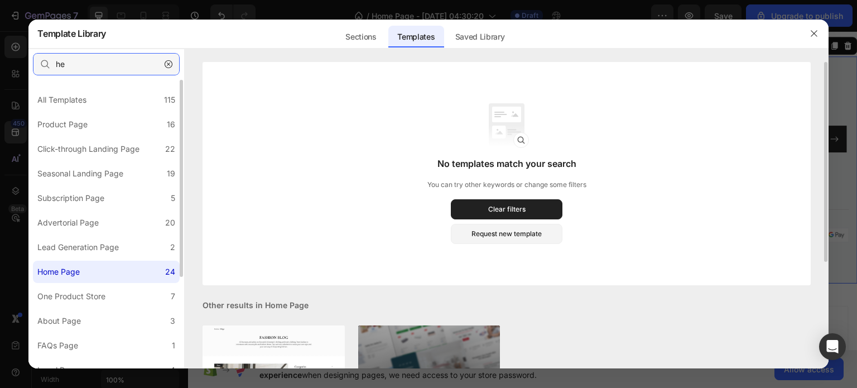
type input "h"
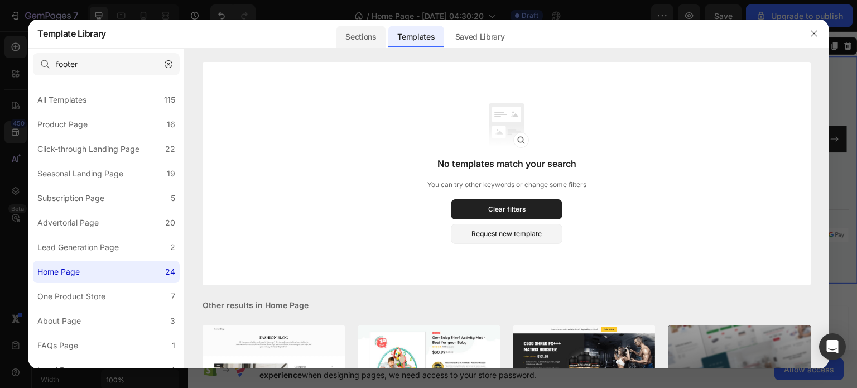
click at [350, 40] on div "Sections" at bounding box center [360, 37] width 49 height 22
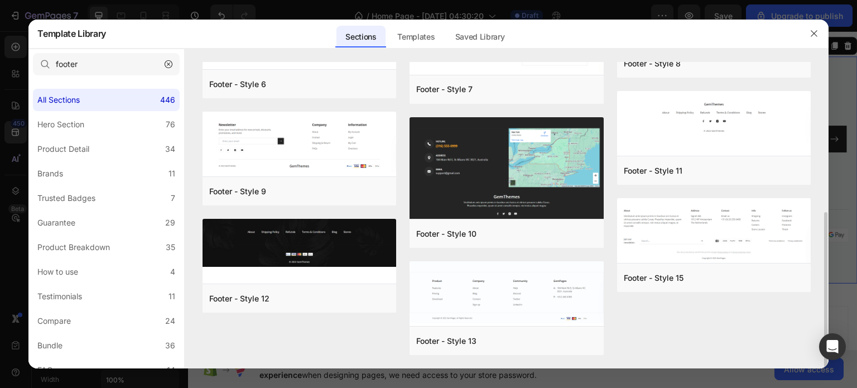
scroll to position [292, 0]
click at [127, 68] on input "footer" at bounding box center [106, 64] width 147 height 22
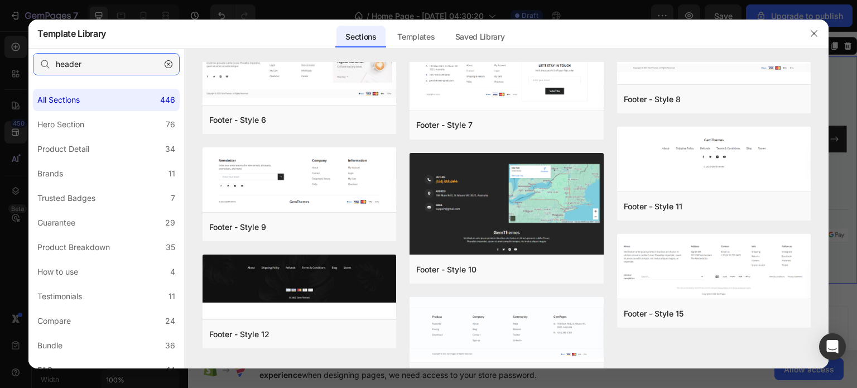
scroll to position [0, 0]
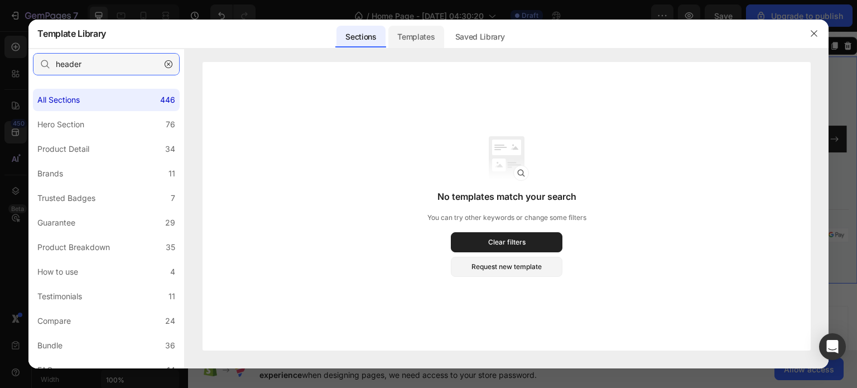
type input "header"
click at [431, 38] on div "Templates" at bounding box center [415, 37] width 55 height 22
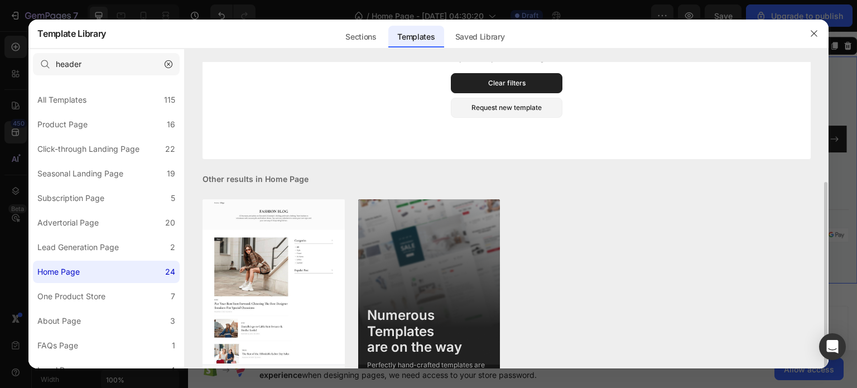
scroll to position [165, 0]
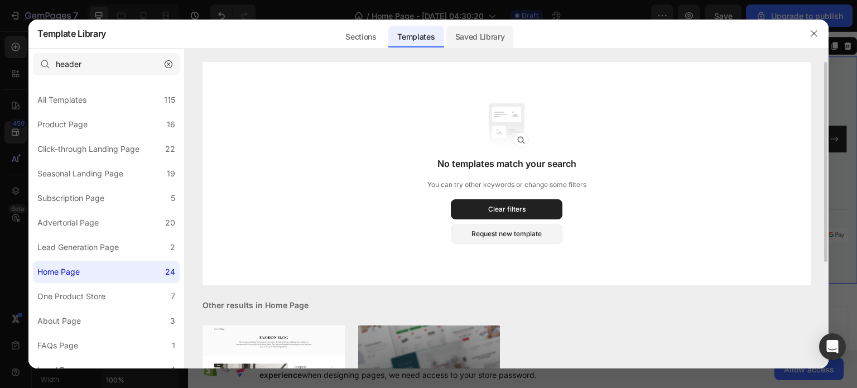
click at [479, 32] on div "Saved Library" at bounding box center [480, 37] width 68 height 22
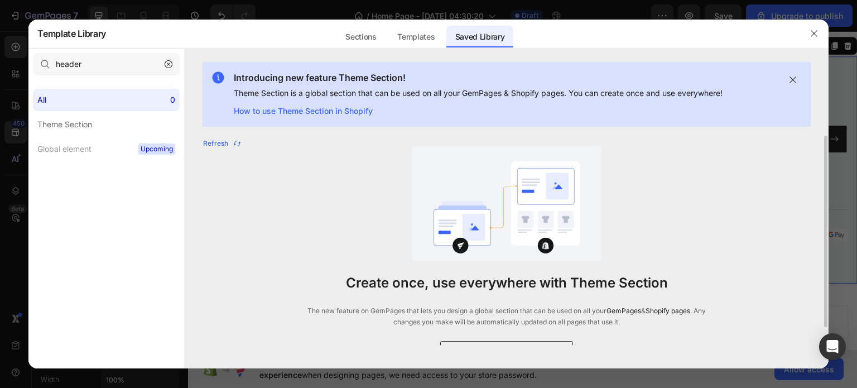
scroll to position [20, 0]
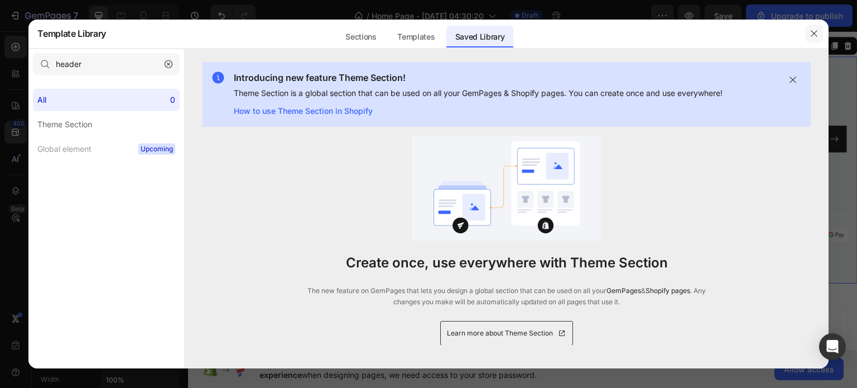
click at [815, 26] on button "button" at bounding box center [814, 34] width 18 height 18
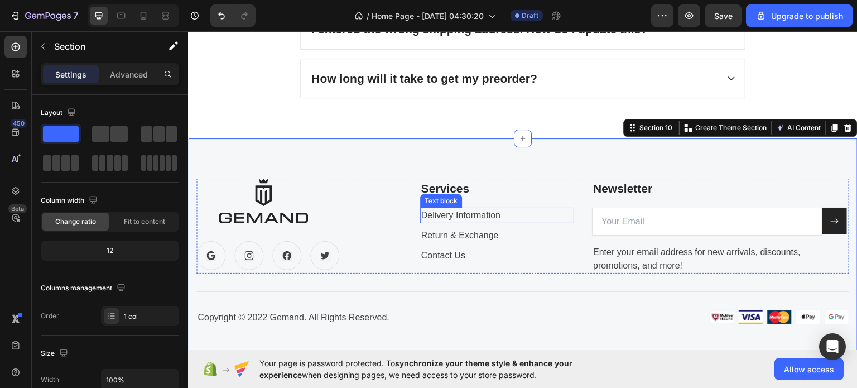
scroll to position [3417, 0]
click at [845, 126] on icon at bounding box center [848, 128] width 7 height 8
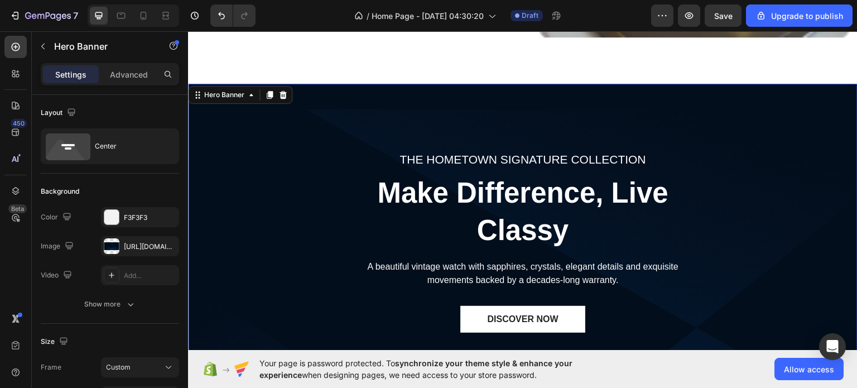
scroll to position [2558, 0]
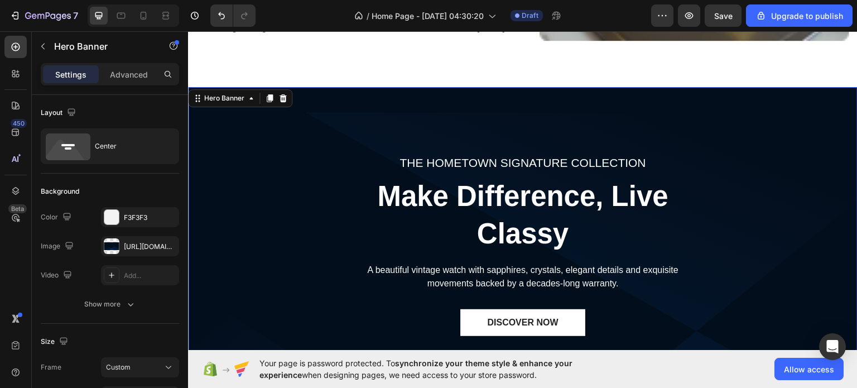
click at [325, 108] on div "THE HOMETOWN SIGNATURE COLLECTION Text block Make Difference, Live Classy Headi…" at bounding box center [523, 348] width 670 height 525
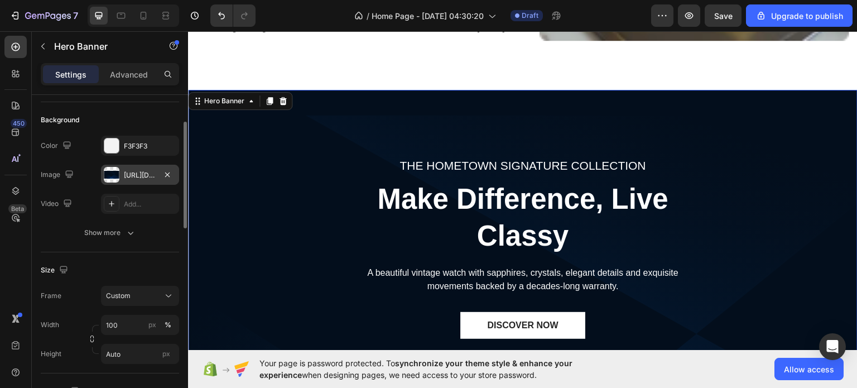
scroll to position [69, 0]
click at [169, 180] on icon "button" at bounding box center [167, 176] width 9 height 9
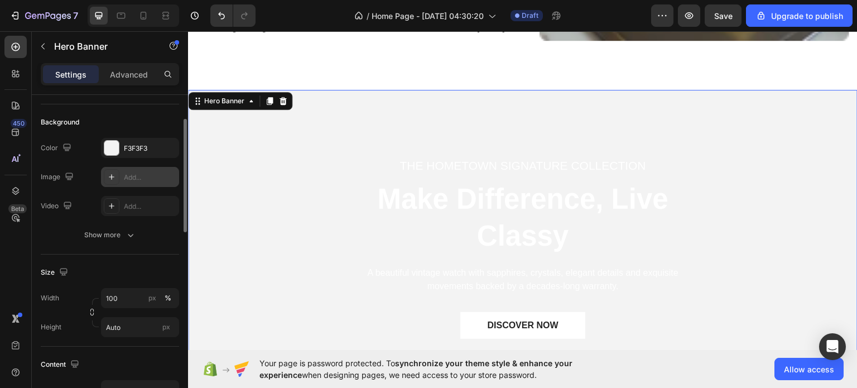
click at [114, 175] on icon at bounding box center [111, 176] width 9 height 9
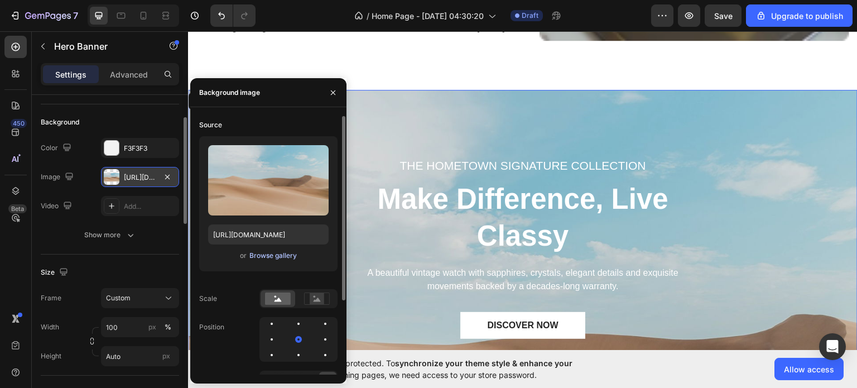
click at [270, 252] on div "Browse gallery" at bounding box center [272, 256] width 47 height 10
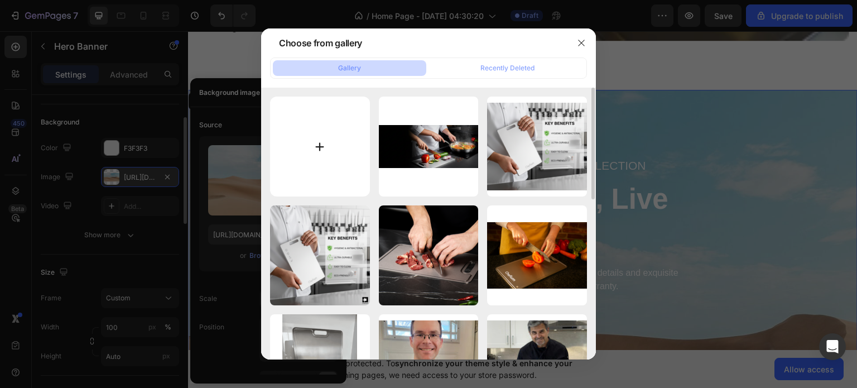
click at [330, 164] on input "file" at bounding box center [320, 147] width 100 height 100
type input "C:\fakepath\ChatGPT Image [DATE], 05_58_22 AM.png"
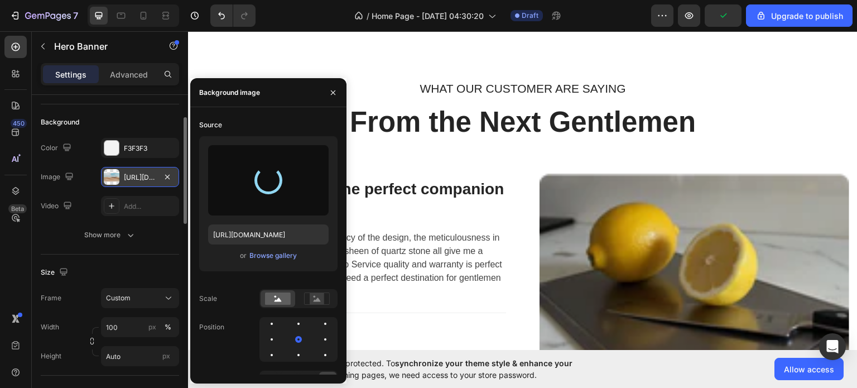
scroll to position [2152, 0]
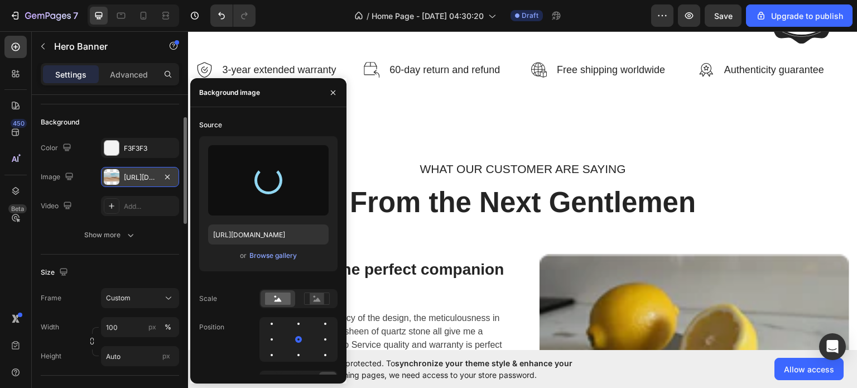
type input "[URL][DOMAIN_NAME]"
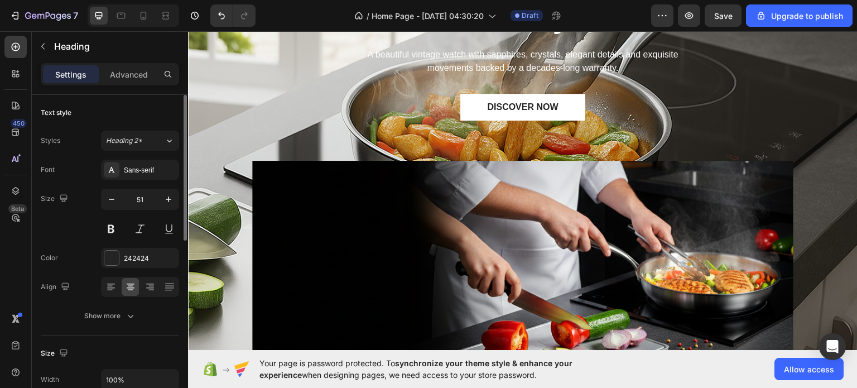
scroll to position [2853, 0]
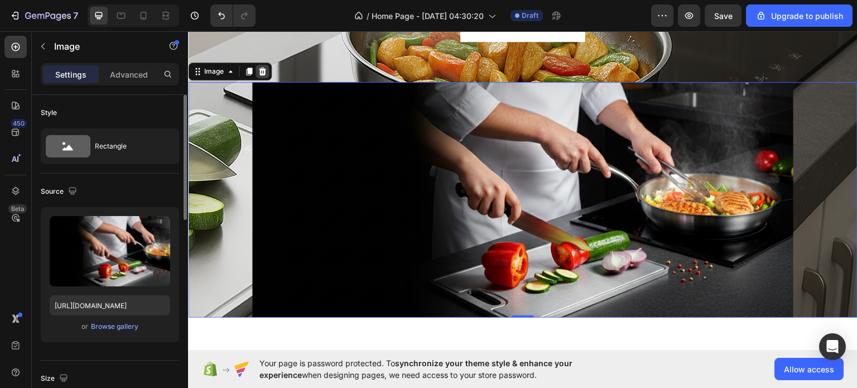
click at [263, 75] on div at bounding box center [262, 70] width 13 height 13
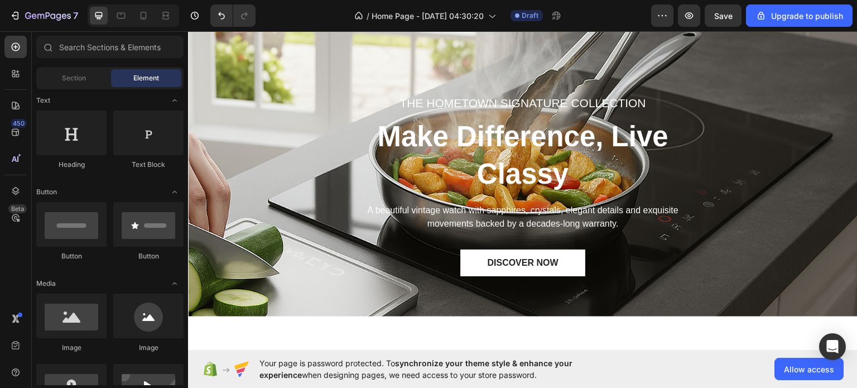
scroll to position [2620, 0]
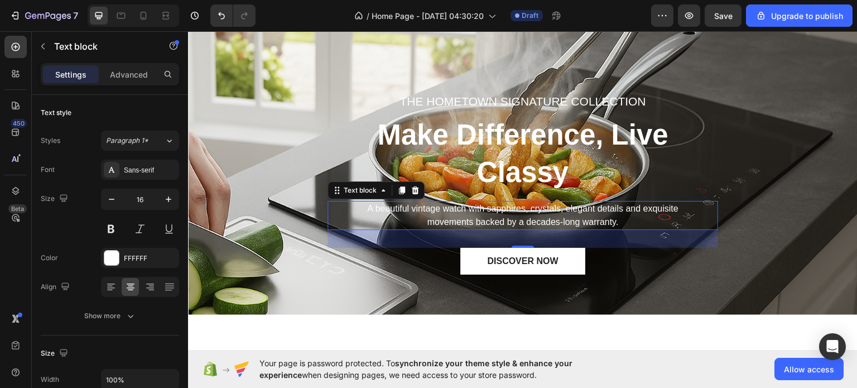
click at [408, 209] on p "A beautiful vintage watch with sapphires, crystals, elegant details and exquisi…" at bounding box center [523, 214] width 333 height 27
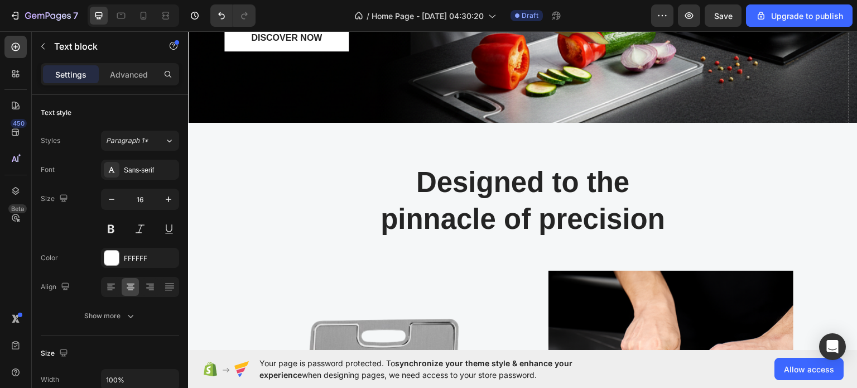
scroll to position [0, 0]
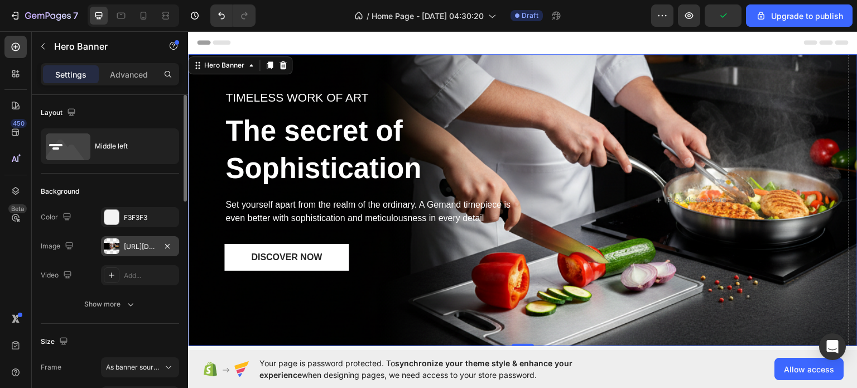
click at [145, 245] on div "[URL][DOMAIN_NAME]" at bounding box center [140, 247] width 32 height 10
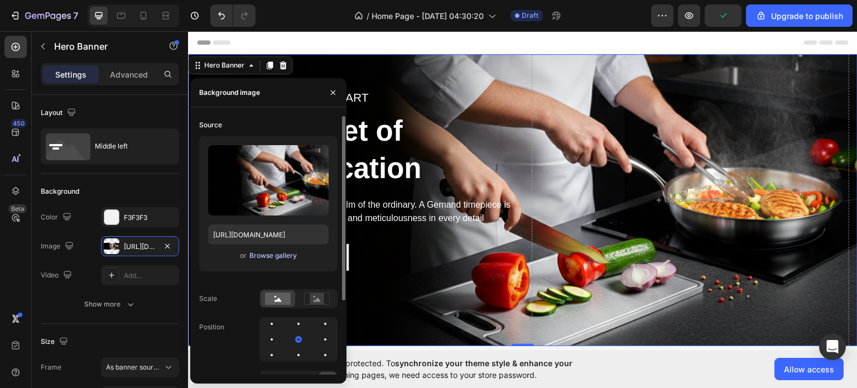
click at [275, 259] on div "Browse gallery" at bounding box center [272, 256] width 47 height 10
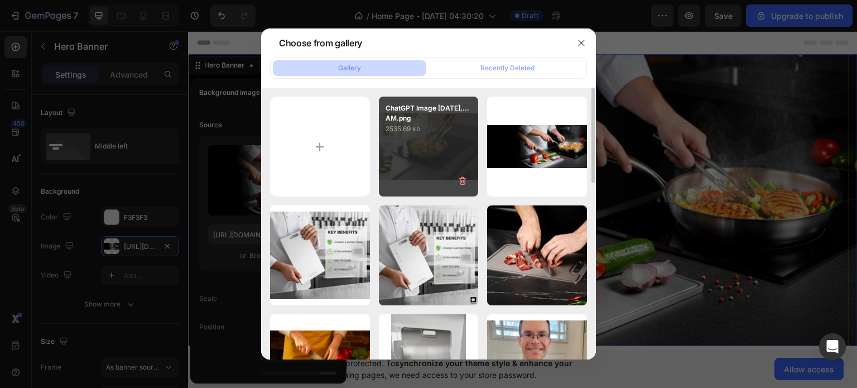
click at [429, 160] on div "ChatGPT Image [DATE],...AM.png 2535.69 kb" at bounding box center [429, 147] width 100 height 100
type input "[URL][DOMAIN_NAME]"
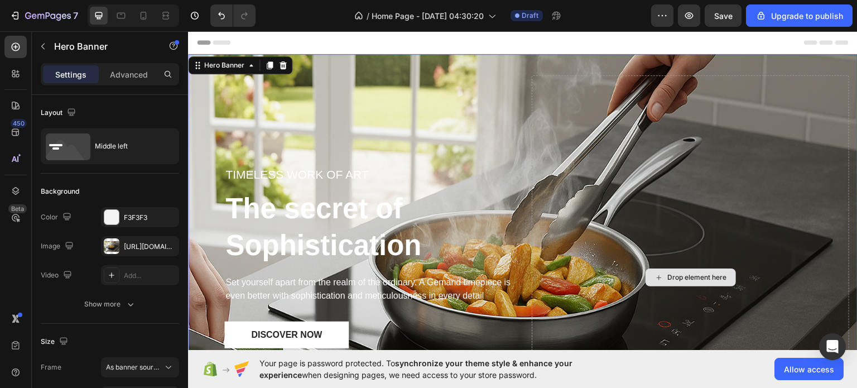
click at [595, 240] on div "Drop element here" at bounding box center [691, 276] width 318 height 403
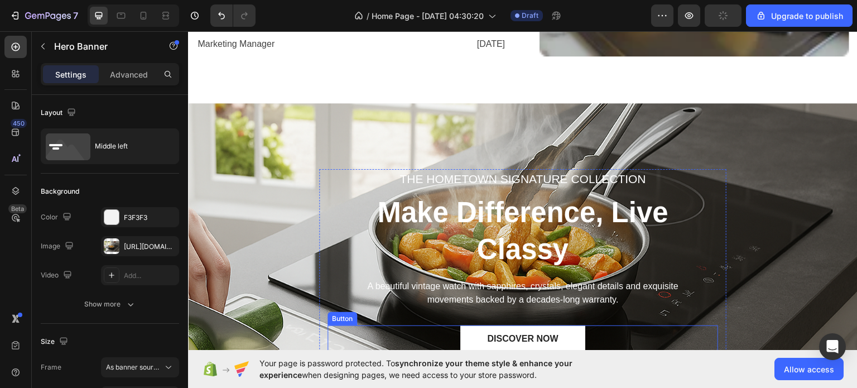
scroll to position [2692, 0]
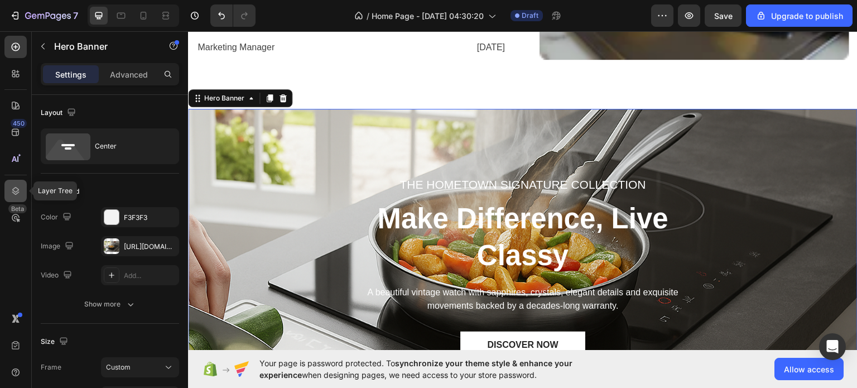
click at [20, 195] on icon at bounding box center [15, 190] width 11 height 11
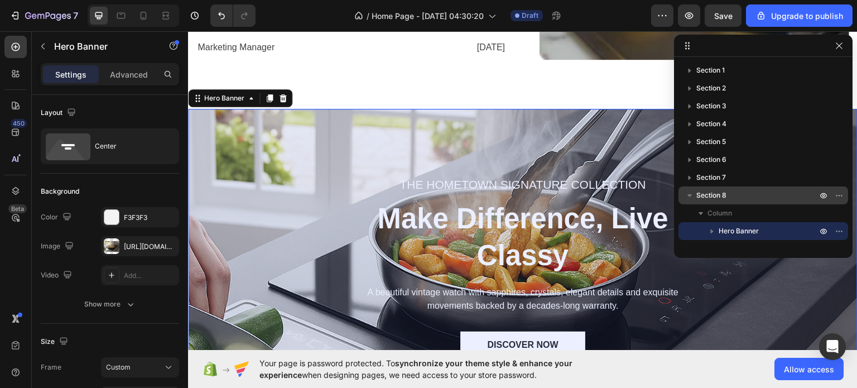
click at [715, 203] on div "Section 8" at bounding box center [763, 195] width 161 height 18
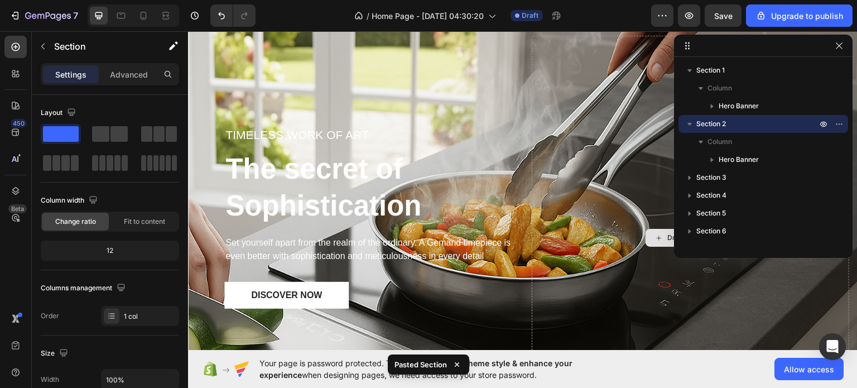
scroll to position [0, 0]
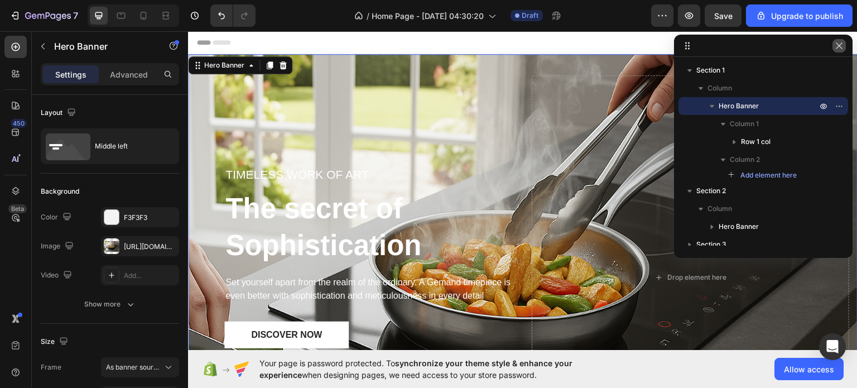
click at [840, 51] on button "button" at bounding box center [839, 45] width 13 height 13
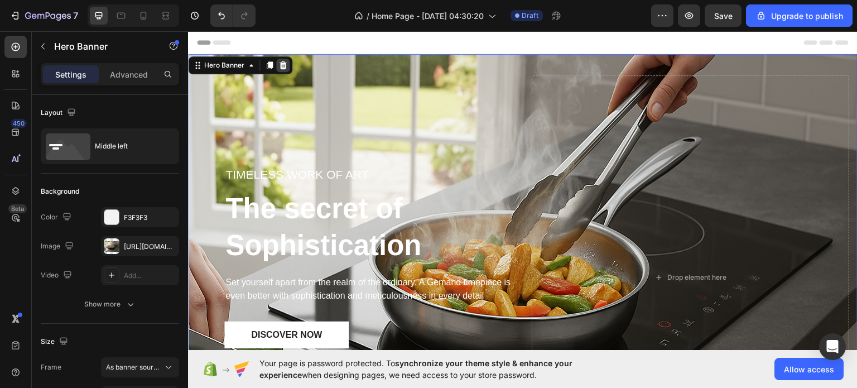
click at [284, 70] on div at bounding box center [282, 64] width 13 height 13
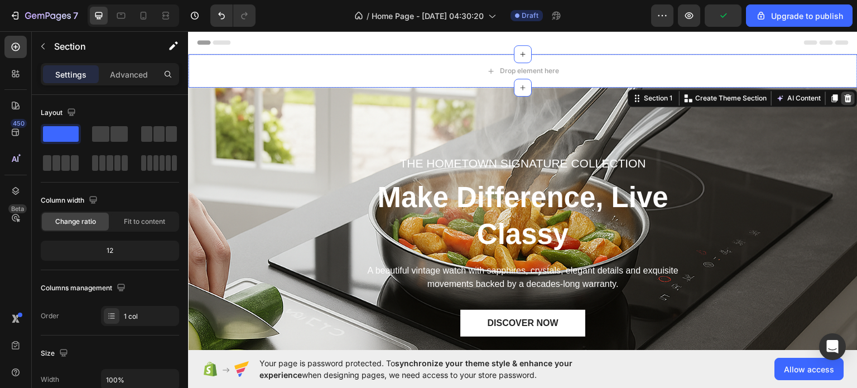
click at [844, 98] on icon at bounding box center [848, 97] width 9 height 9
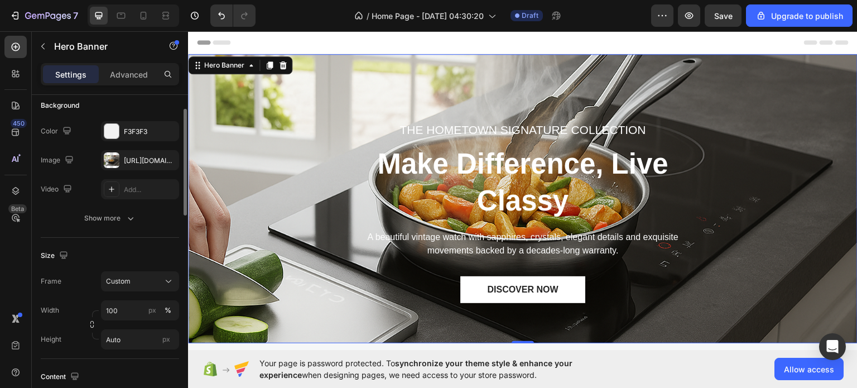
scroll to position [70, 0]
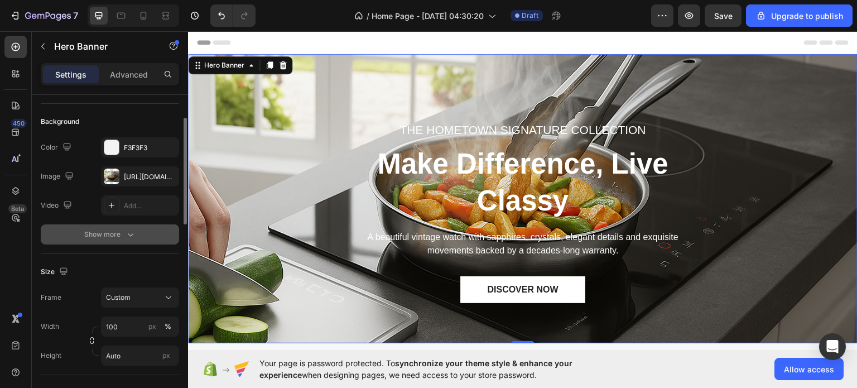
click at [126, 238] on icon "button" at bounding box center [130, 234] width 11 height 11
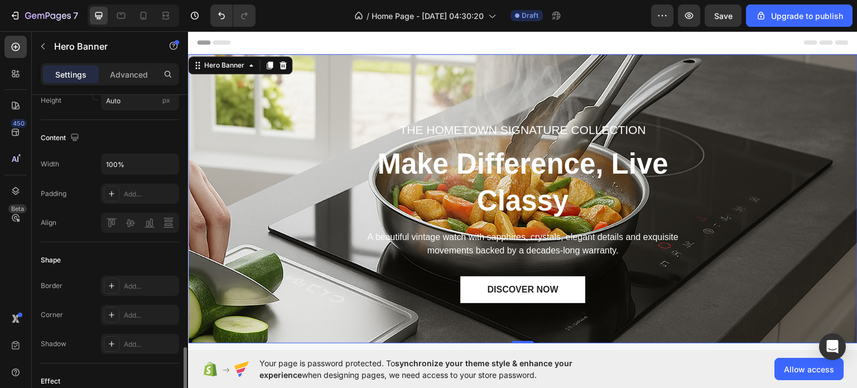
scroll to position [463, 0]
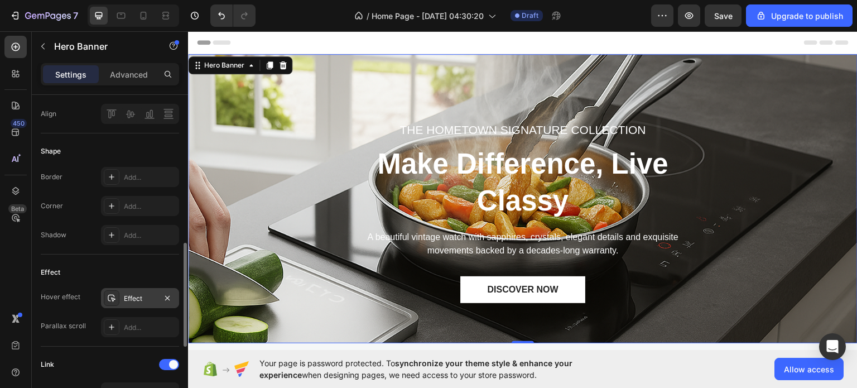
click at [127, 295] on div "Effect" at bounding box center [140, 299] width 32 height 10
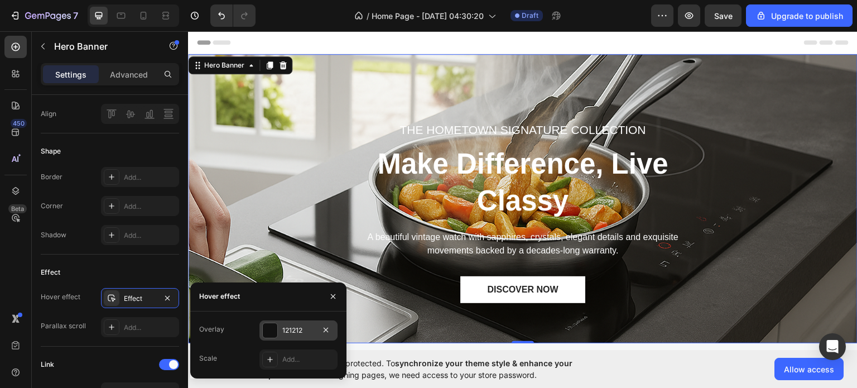
click at [281, 334] on div "121212" at bounding box center [298, 330] width 78 height 20
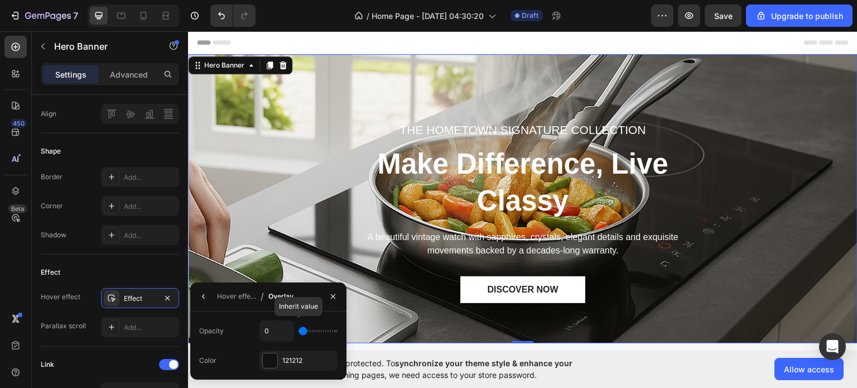
type input "2%"
type input "2"
type input "24%"
type input "24"
type input "36%"
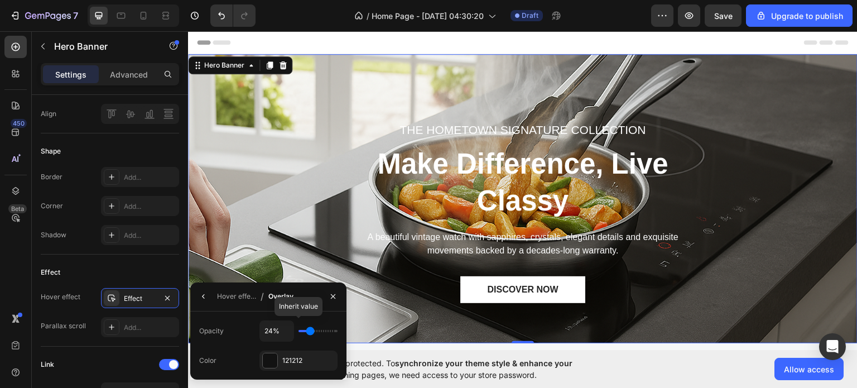
type input "36"
type input "48%"
type input "48"
type input "54%"
type input "54"
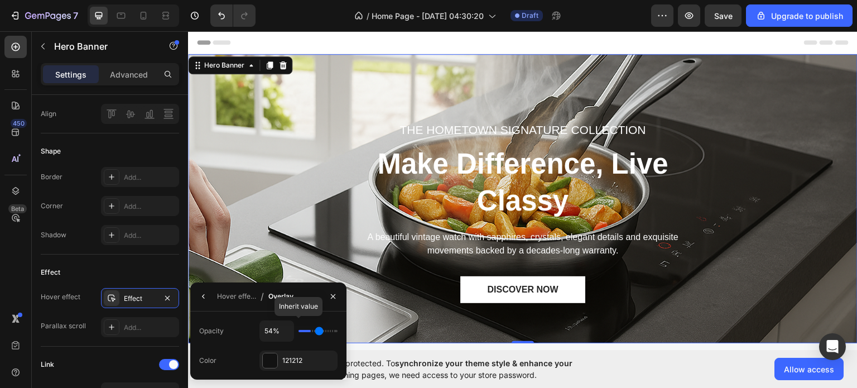
type input "57%"
type input "57"
type input "58%"
type input "58"
type input "61%"
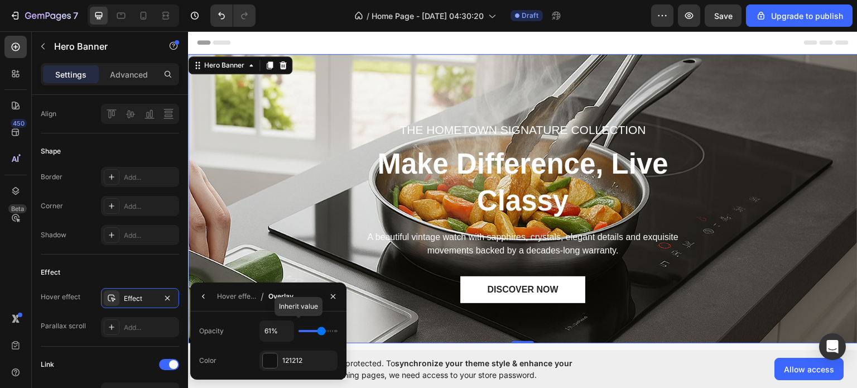
drag, startPoint x: 301, startPoint y: 333, endPoint x: 321, endPoint y: 335, distance: 20.7
type input "61"
click at [321, 332] on input "range" at bounding box center [318, 331] width 39 height 2
type input "23%"
type input "23"
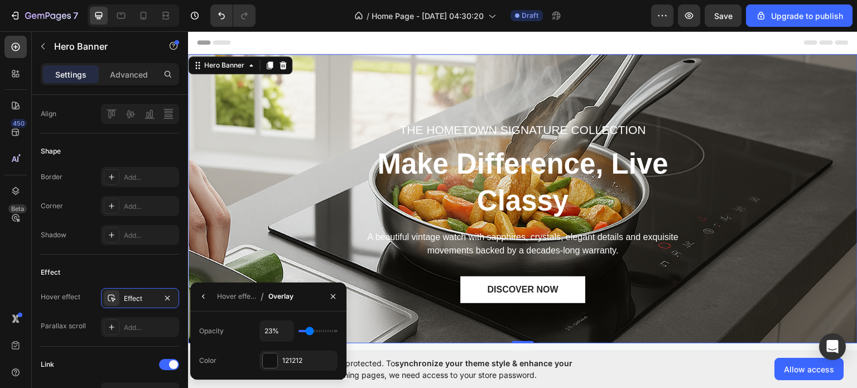
click at [310, 330] on input "range" at bounding box center [318, 331] width 39 height 2
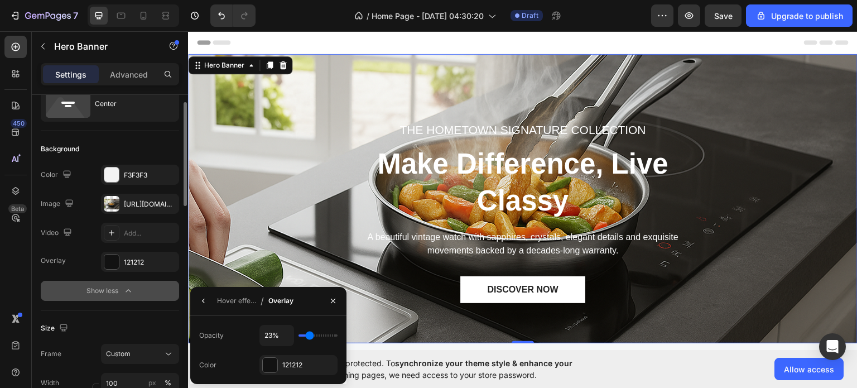
scroll to position [0, 0]
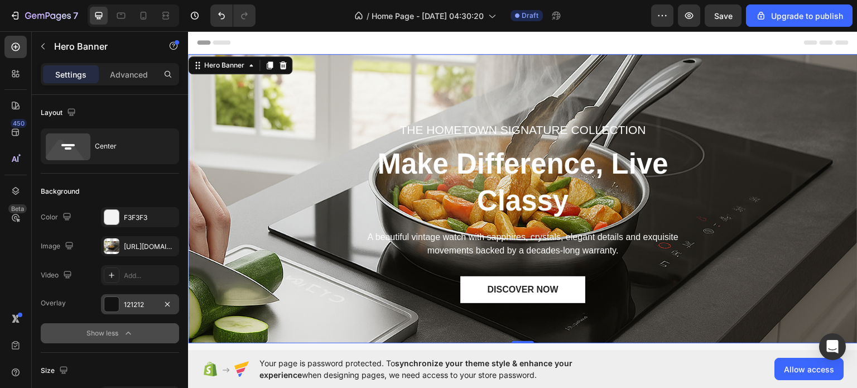
click at [133, 300] on div "121212" at bounding box center [140, 305] width 32 height 10
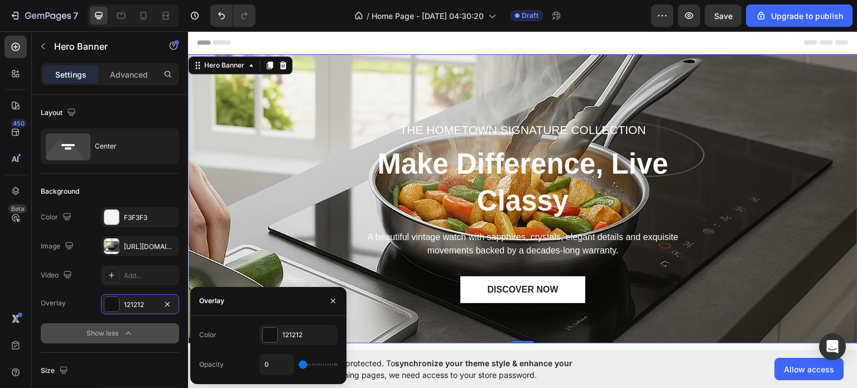
type input "15%"
type input "15"
type input "20%"
type input "20"
type input "23%"
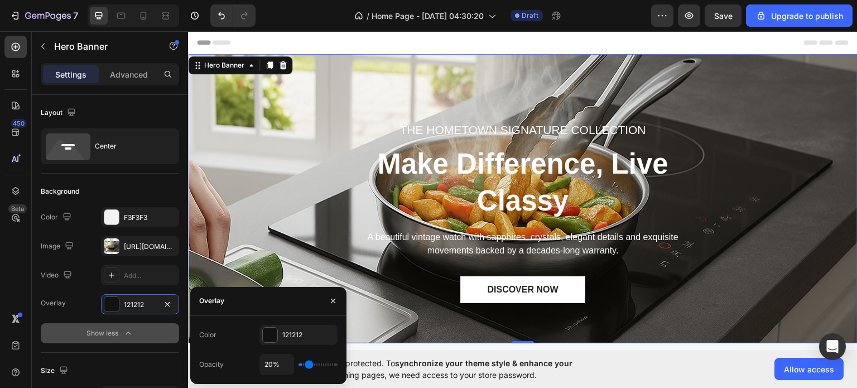
type input "23"
type input "24%"
type input "24"
type input "26%"
type input "26"
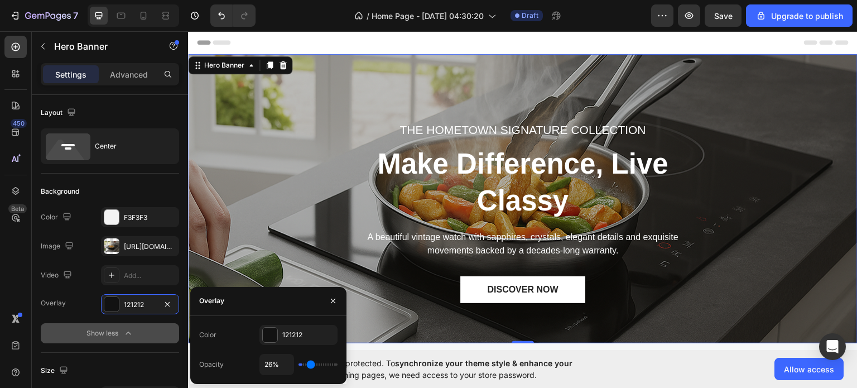
type input "29%"
type input "29"
type input "30%"
type input "30"
type input "31%"
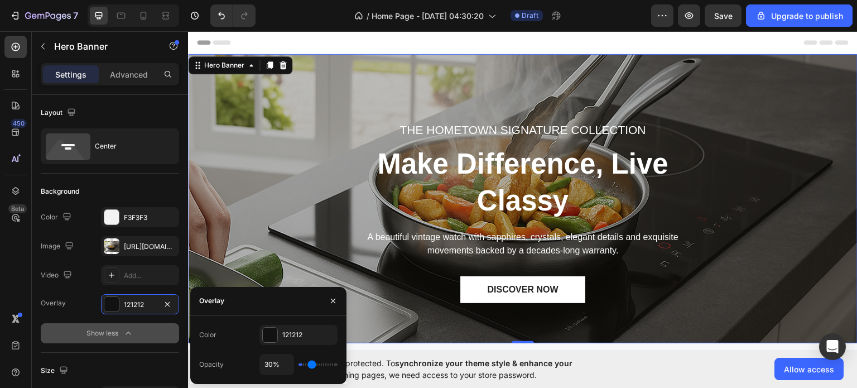
type input "31"
type input "33%"
type input "33"
type input "37%"
type input "37"
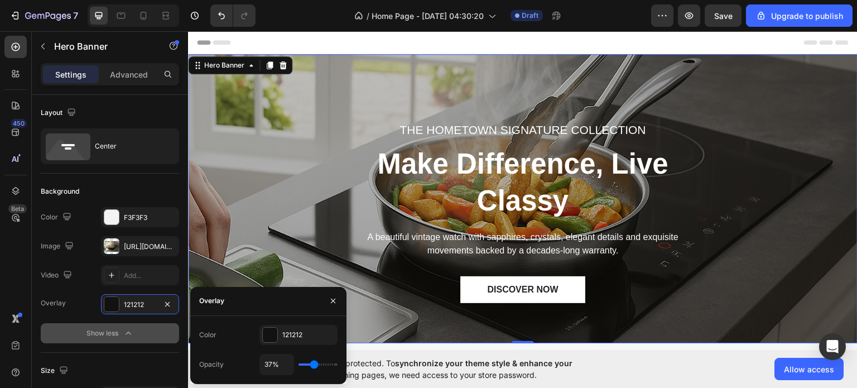
type input "40%"
type input "40"
type input "42%"
type input "42"
type input "45%"
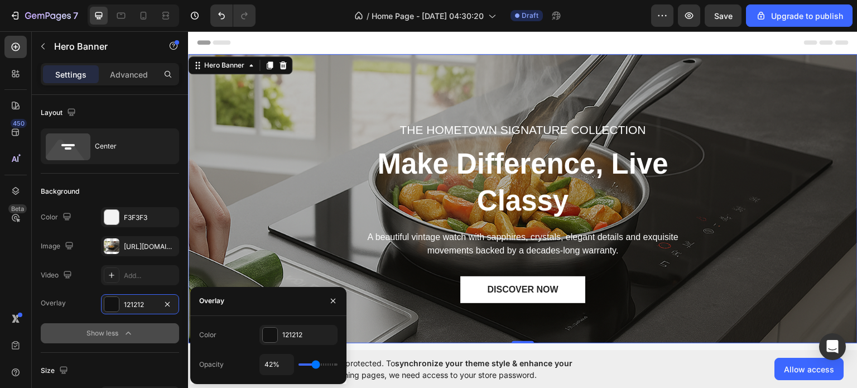
type input "45"
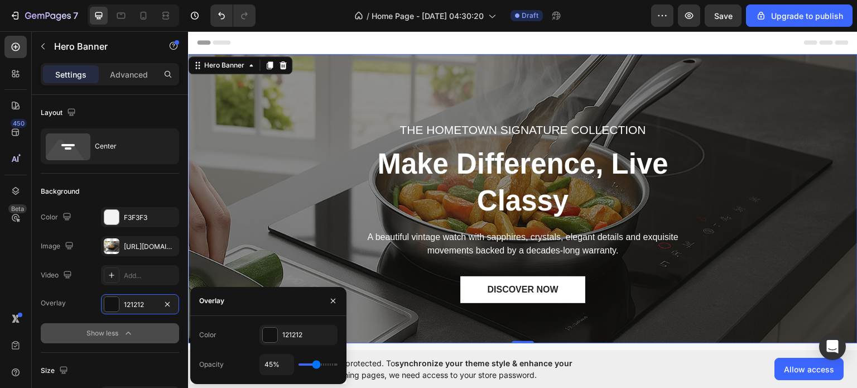
type input "43%"
type input "43"
type input "42%"
type input "42"
type input "40%"
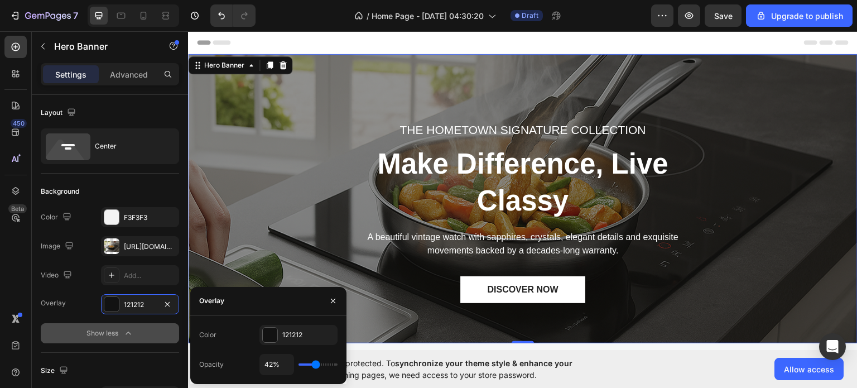
type input "40"
type input "39%"
type input "39"
type input "37%"
type input "37"
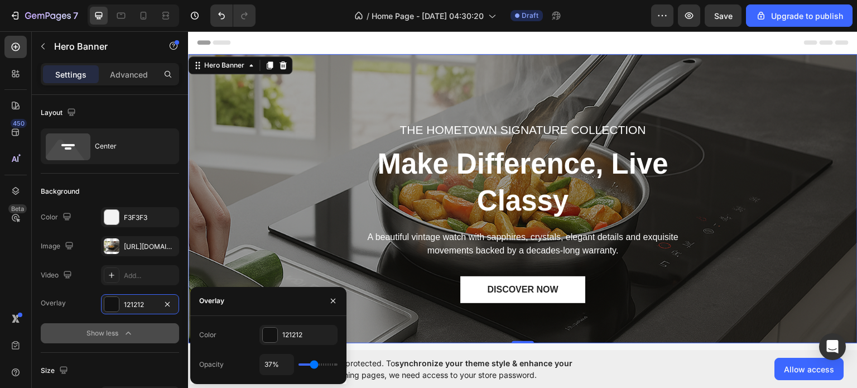
type input "34%"
type input "34"
type input "31%"
type input "31"
type input "30%"
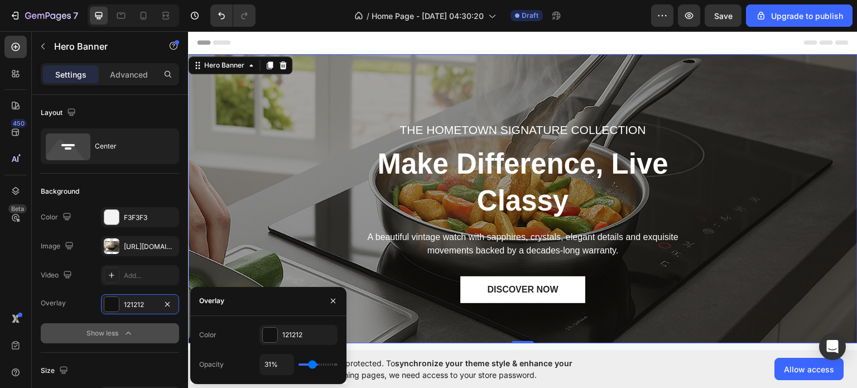
type input "30"
type input "29%"
type input "29"
type input "27%"
type input "27"
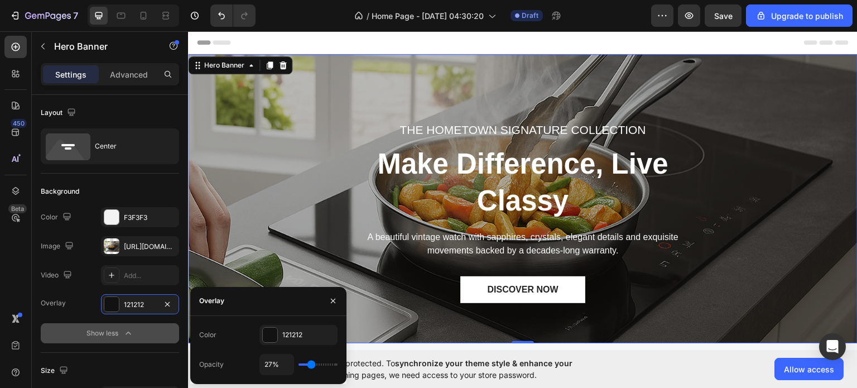
type input "26%"
type input "26"
type input "27%"
type input "27"
type input "23%"
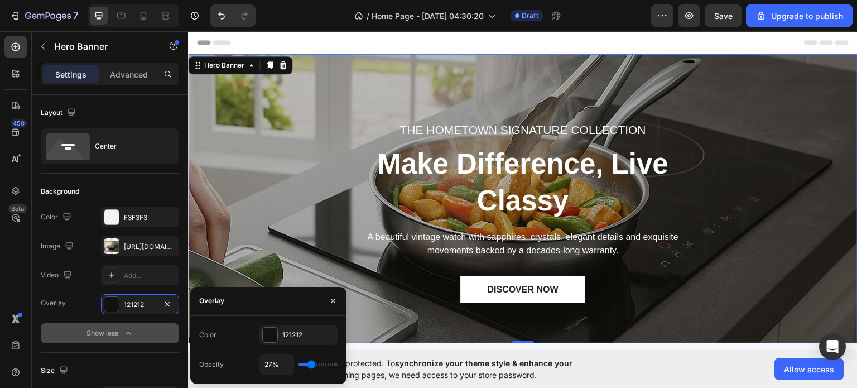
type input "23"
type input "21%"
type input "21"
type input "20%"
type input "20"
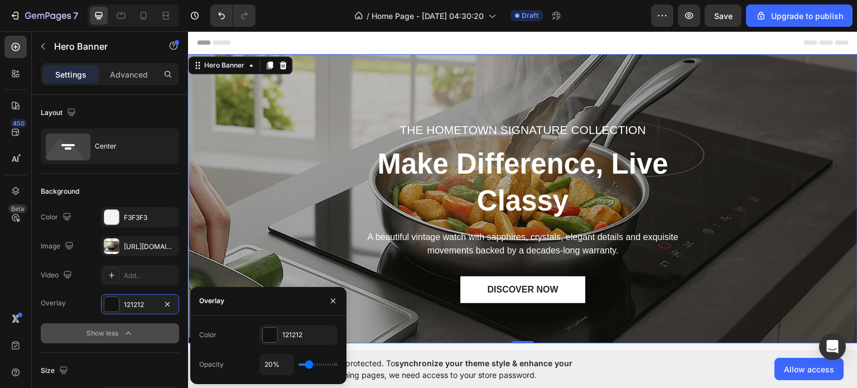
type input "21%"
type input "21"
type input "24%"
type input "24"
type input "33%"
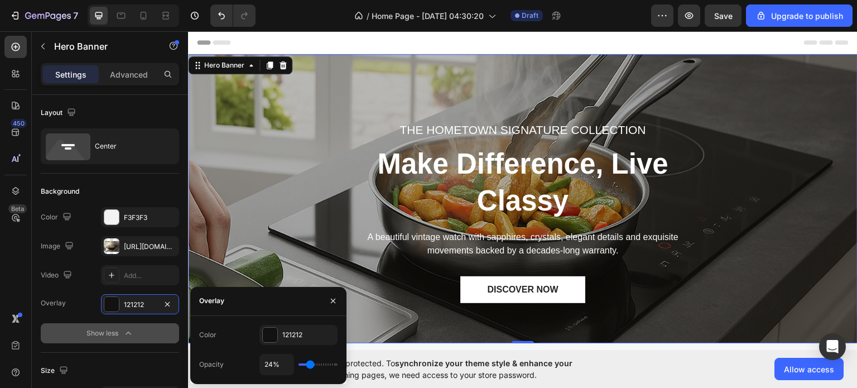
type input "33"
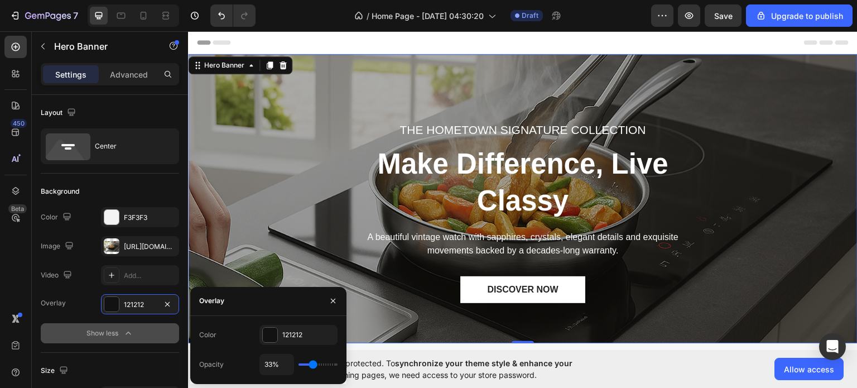
type input "43%"
type input "43"
type input "48%"
type input "48"
type input "54%"
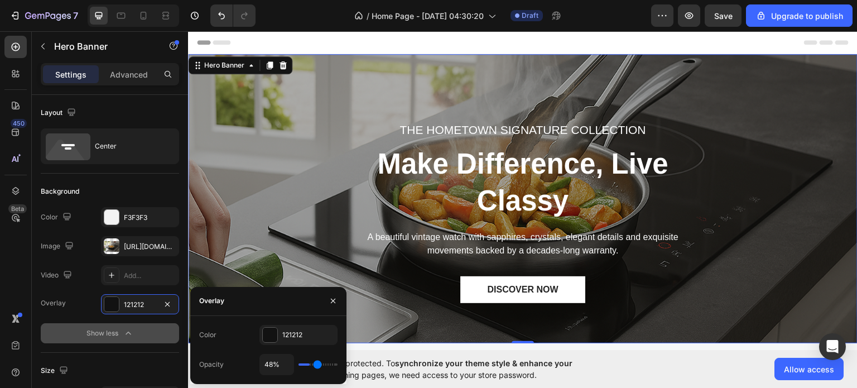
type input "54"
type input "57%"
type input "57"
type input "58%"
type input "58"
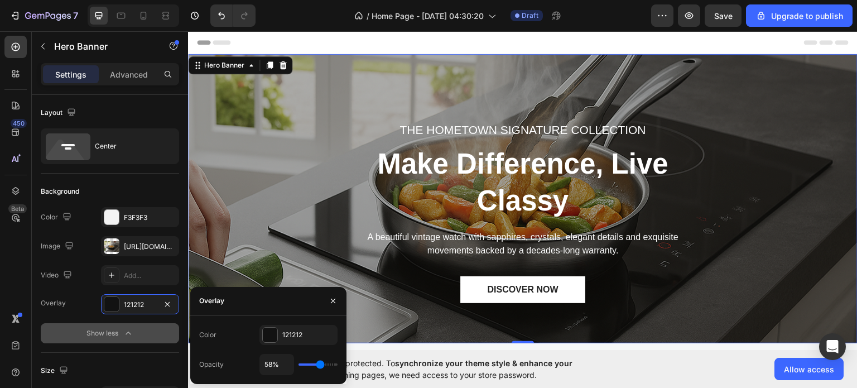
type input "61%"
type input "61"
type input "63%"
type input "63"
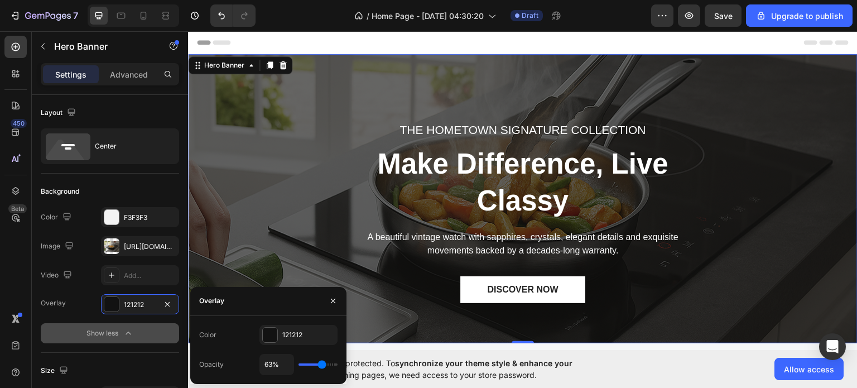
type input "64%"
type input "64"
type input "66%"
type input "66"
type input "69%"
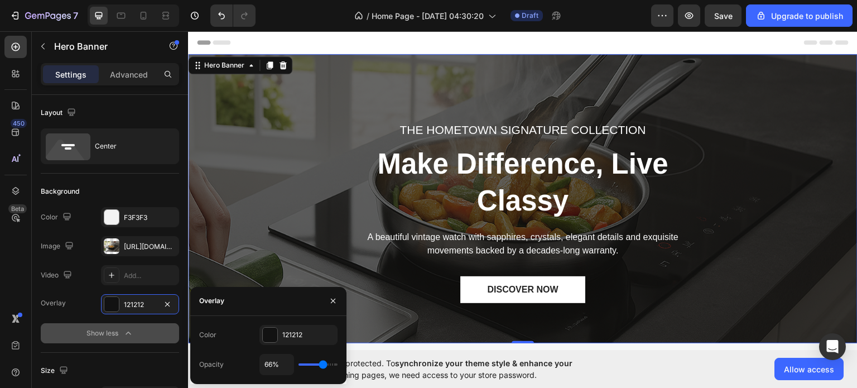
type input "69"
type input "73%"
type input "73"
type input "74%"
type input "74"
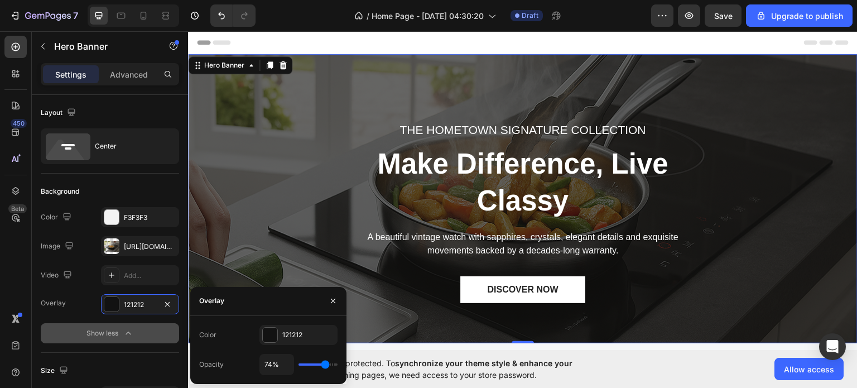
type input "76%"
type input "76"
type input "77%"
type input "77"
type input "80%"
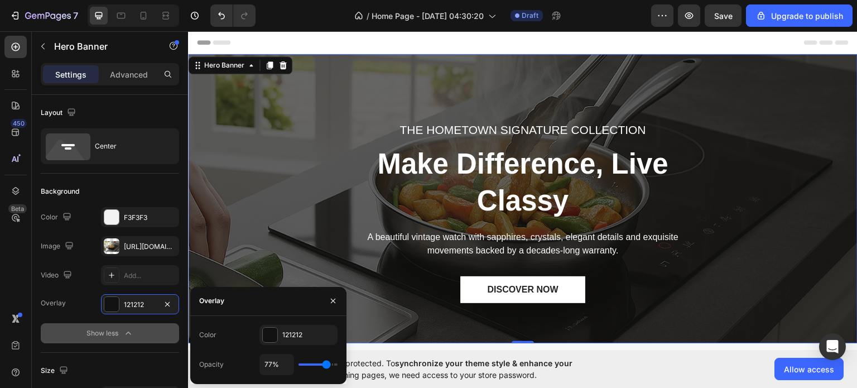
type input "80"
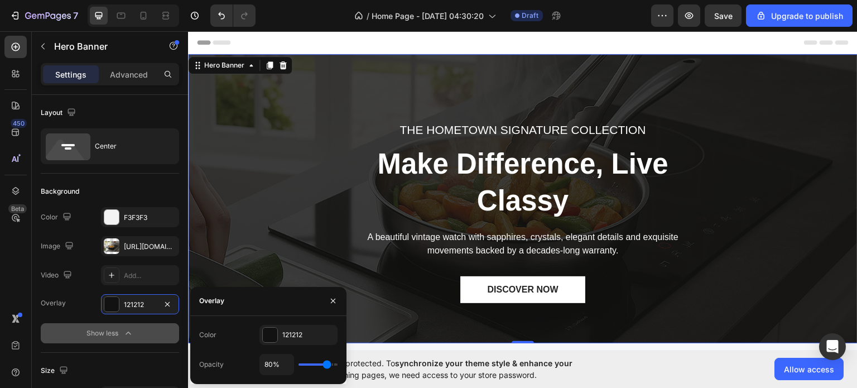
type input "82%"
type input "82"
type input "85%"
type input "85"
type input "86%"
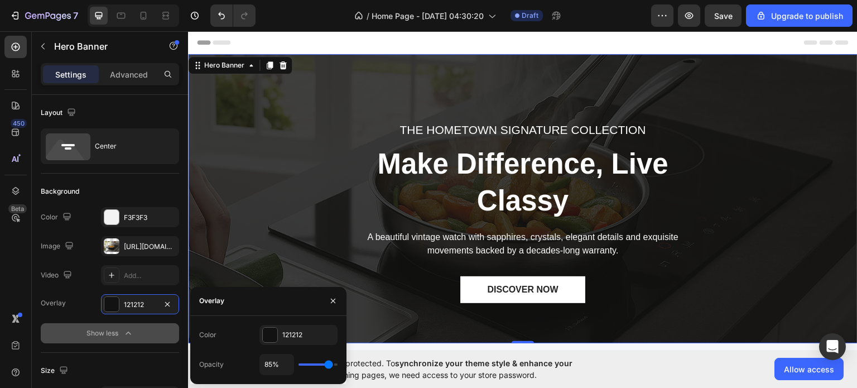
type input "86"
type input "88%"
type input "88"
type input "89%"
type input "89"
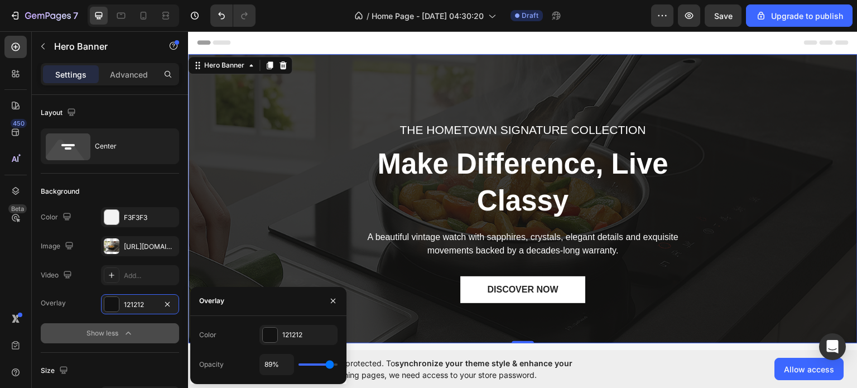
type input "92%"
type input "92"
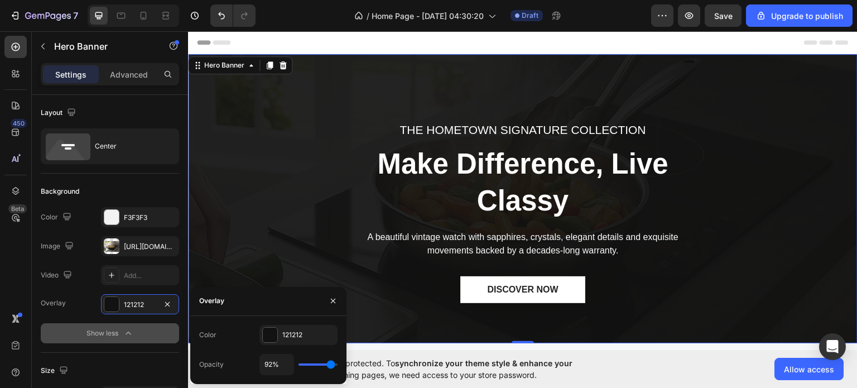
type input "95%"
type input "95"
type input "97%"
type input "97"
type input "98%"
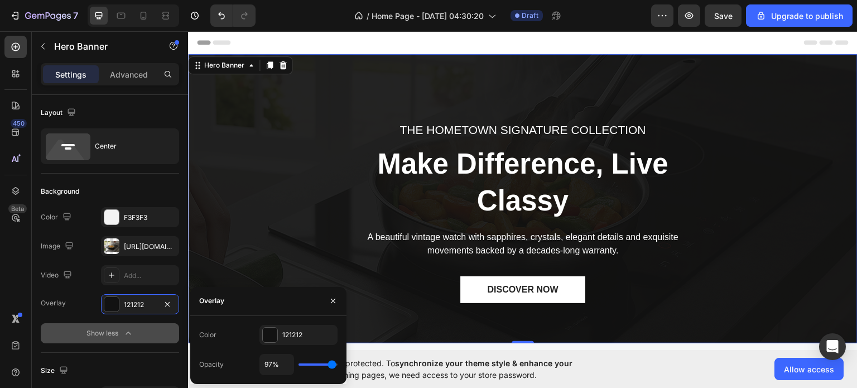
type input "98"
type input "100%"
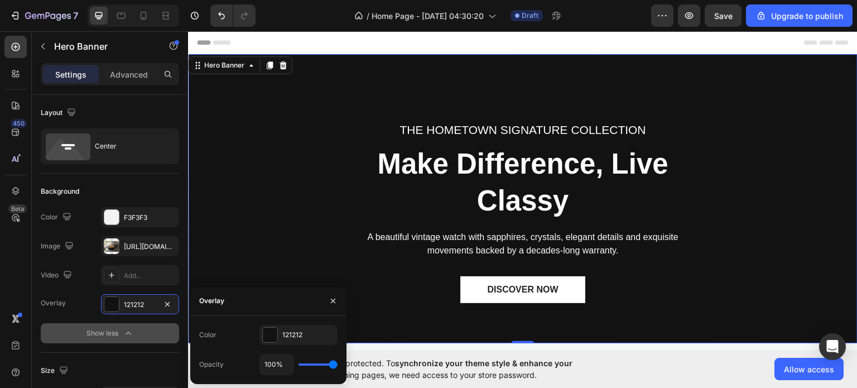
drag, startPoint x: 306, startPoint y: 361, endPoint x: 350, endPoint y: 356, distance: 44.9
type input "100"
click at [338, 363] on input "range" at bounding box center [318, 364] width 39 height 2
click at [326, 357] on div "100%" at bounding box center [298, 364] width 78 height 21
click at [333, 364] on div "100%" at bounding box center [298, 364] width 78 height 21
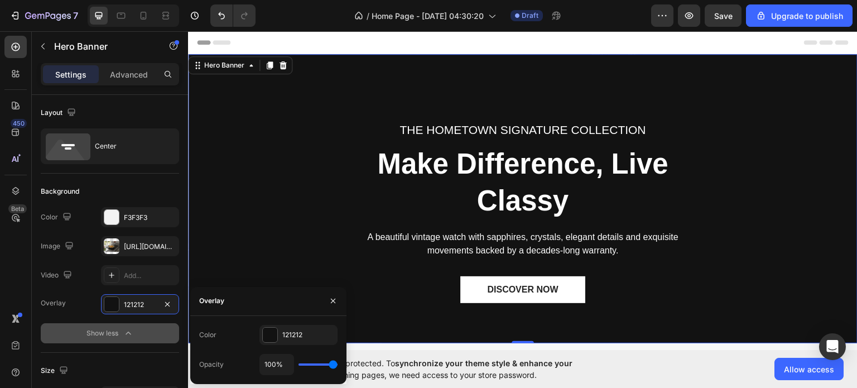
type input "98%"
type input "98"
type input "94%"
type input "94"
type input "89%"
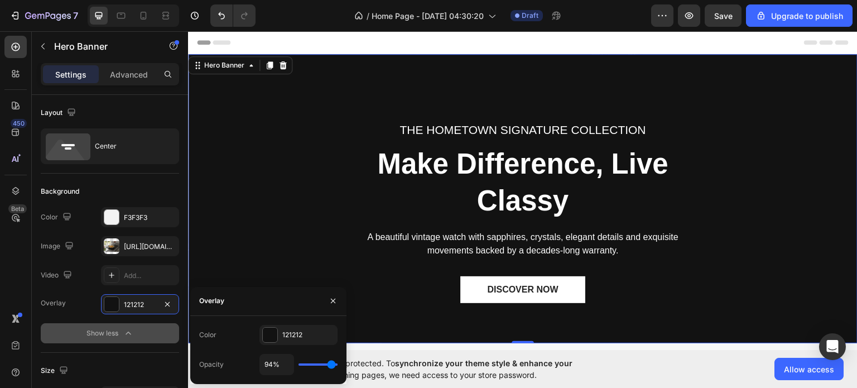
type input "89"
type input "86%"
type input "86"
type input "80%"
type input "80"
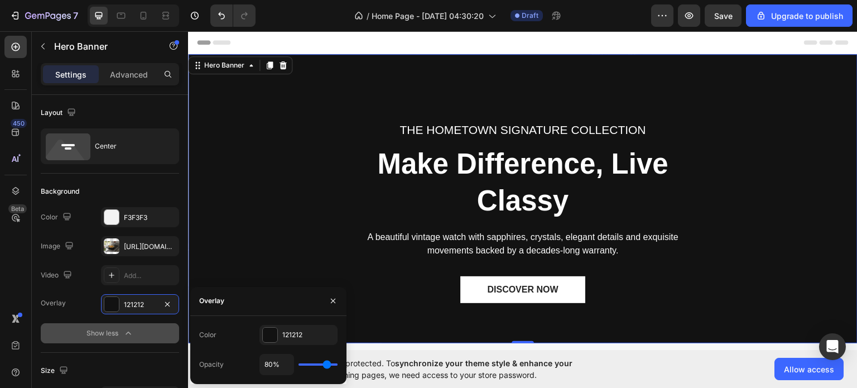
type input "76%"
type input "76"
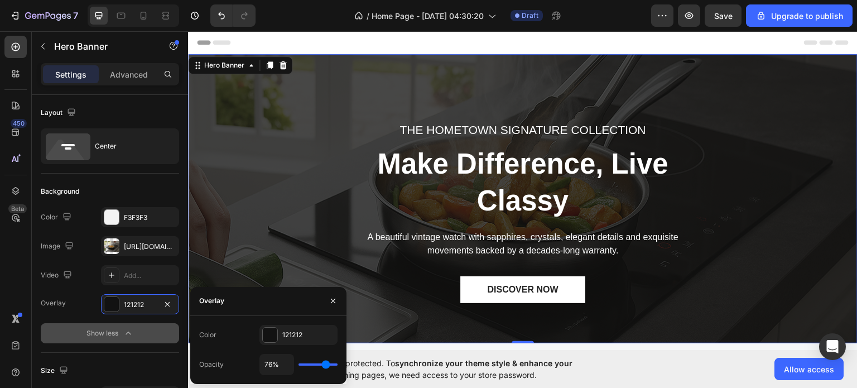
type input "71%"
type input "71"
type input "70%"
type input "70"
type input "66%"
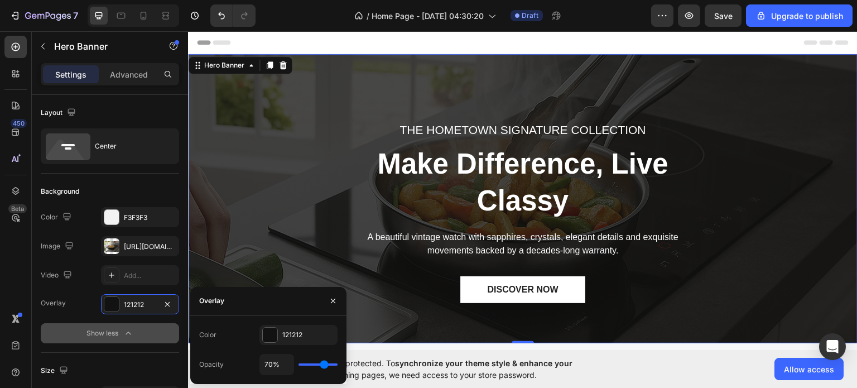
type input "66"
type input "63%"
type input "63"
type input "61%"
type input "61"
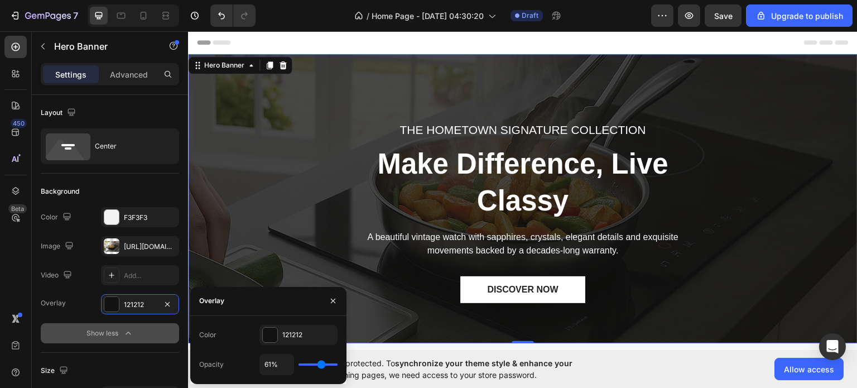
type input "60%"
type input "60"
type input "58%"
type input "58"
type input "57%"
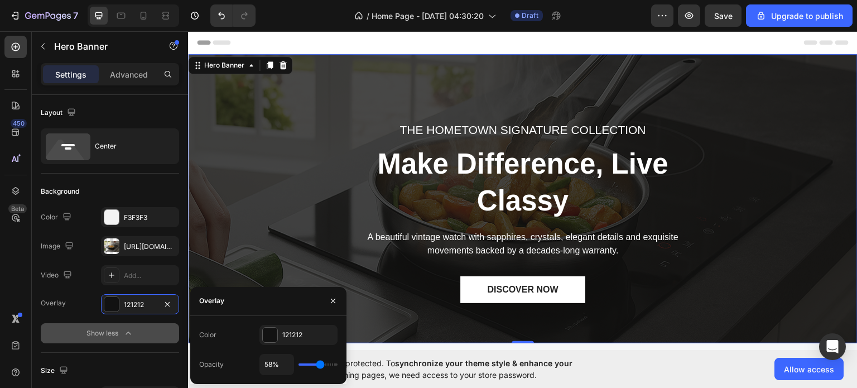
type input "57"
type input "54%"
type input "54"
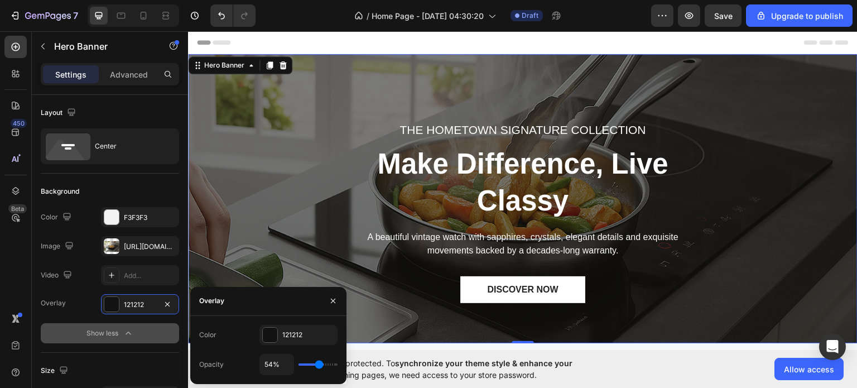
type input "52%"
type input "52"
type input "51%"
type input "51"
type input "49%"
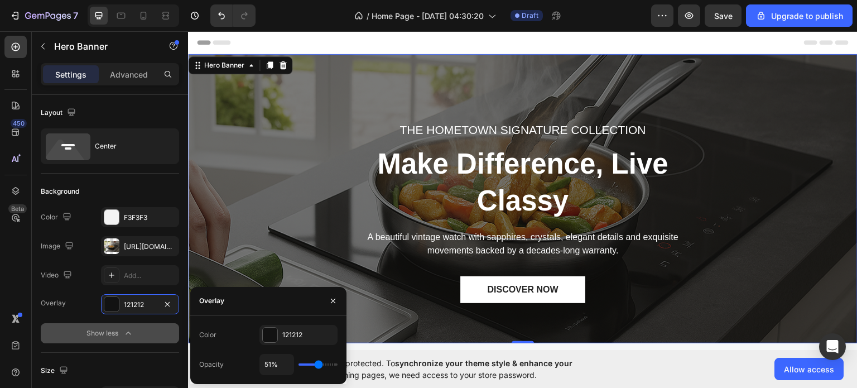
type input "49"
type input "48%"
type input "48"
type input "46%"
type input "46"
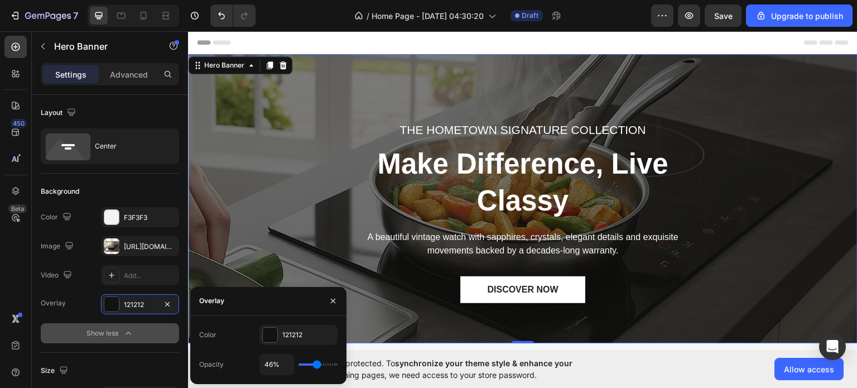
type input "45%"
type input "45"
type input "43%"
type input "43"
type input "42%"
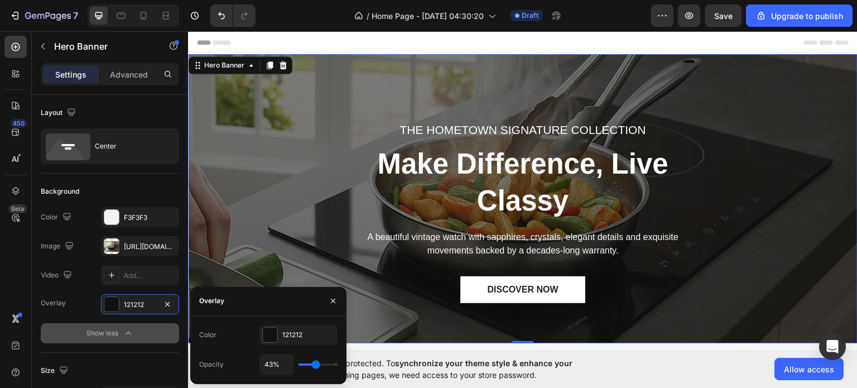
type input "42"
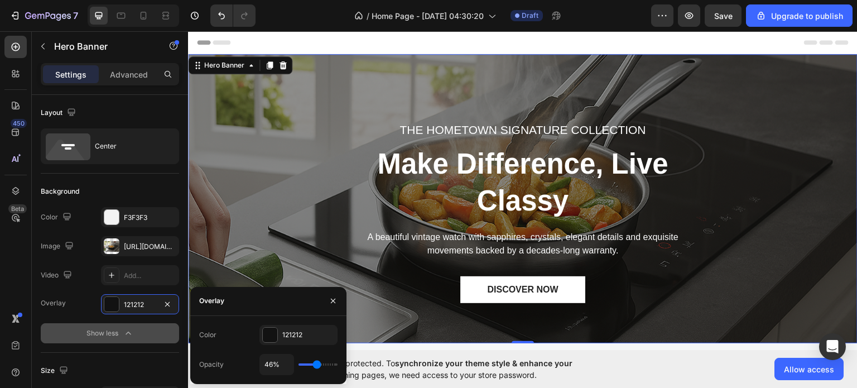
drag, startPoint x: 333, startPoint y: 364, endPoint x: 317, endPoint y: 363, distance: 16.2
click at [317, 363] on input "range" at bounding box center [318, 364] width 39 height 2
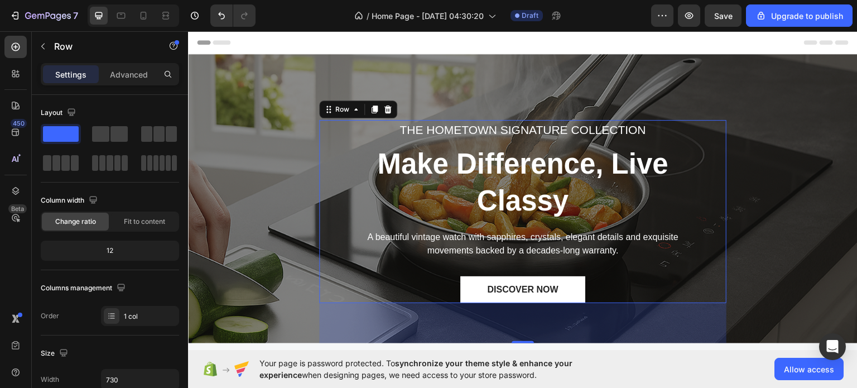
click at [280, 386] on div "Your page is password protected. To synchronize your theme style & enhance your…" at bounding box center [522, 369] width 669 height 38
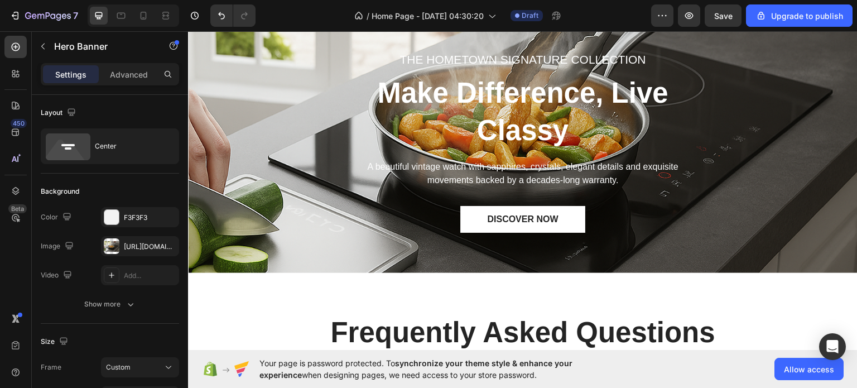
scroll to position [2647, 0]
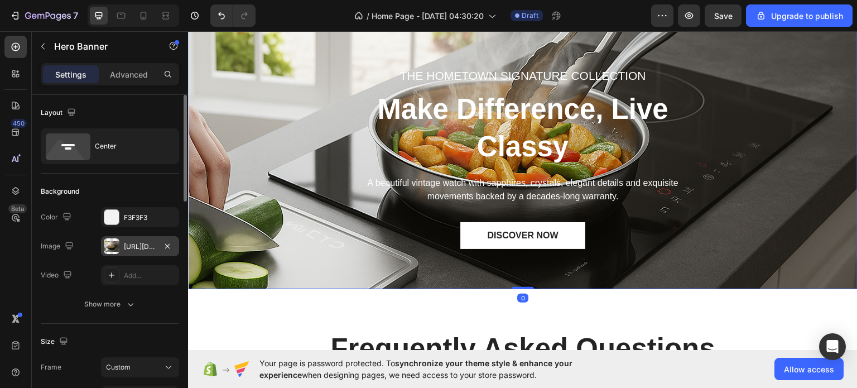
click at [138, 244] on div "[URL][DOMAIN_NAME]" at bounding box center [140, 247] width 32 height 10
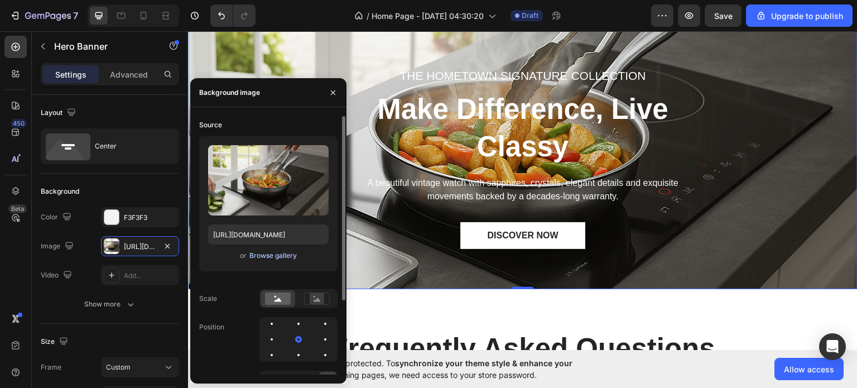
click at [270, 258] on div "Browse gallery" at bounding box center [272, 256] width 47 height 10
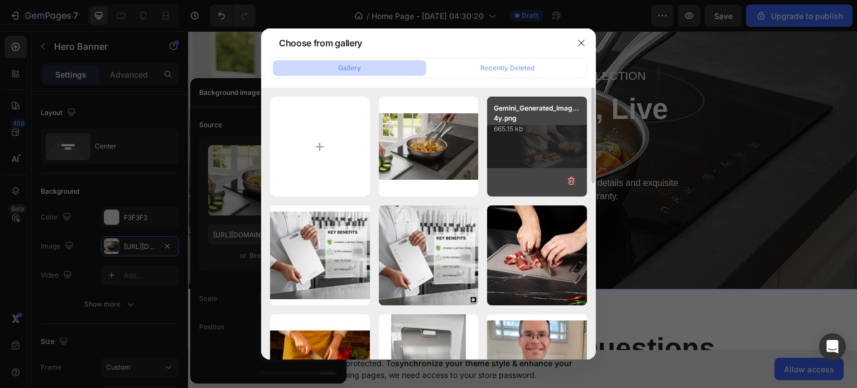
click at [527, 157] on div "Gemini_Generated_Imag...4y.png 665.15 kb" at bounding box center [537, 147] width 100 height 100
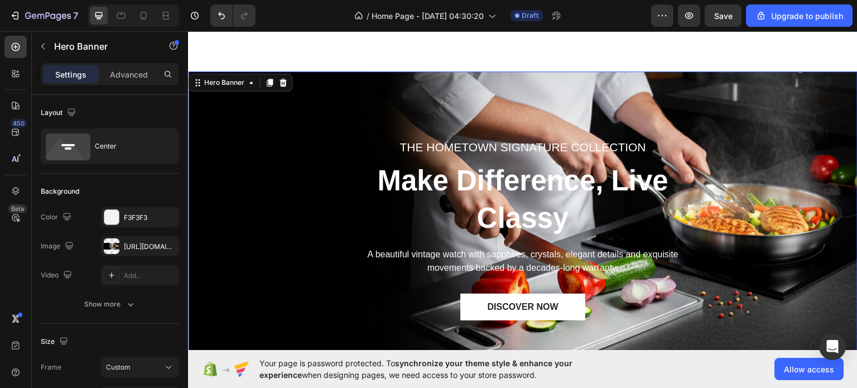
scroll to position [2687, 0]
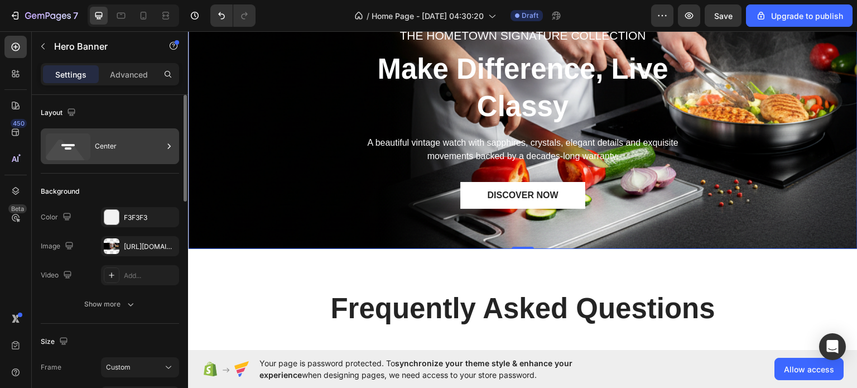
click at [122, 152] on div "Center" at bounding box center [129, 146] width 68 height 26
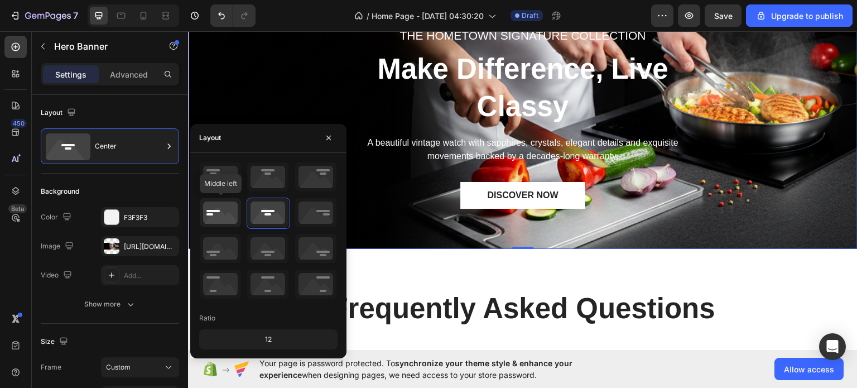
drag, startPoint x: 217, startPoint y: 218, endPoint x: 274, endPoint y: 242, distance: 61.8
click at [217, 218] on icon at bounding box center [220, 212] width 41 height 29
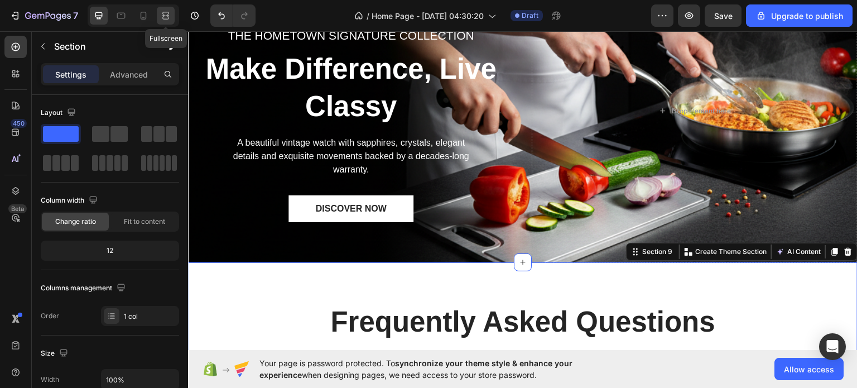
click at [161, 20] on icon at bounding box center [165, 15] width 11 height 11
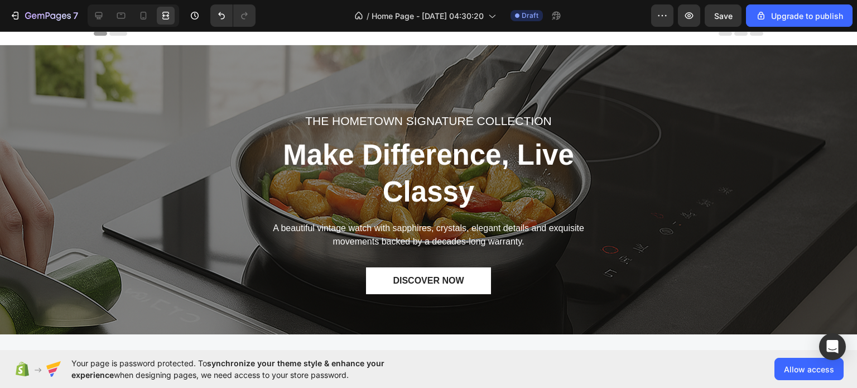
scroll to position [3, 0]
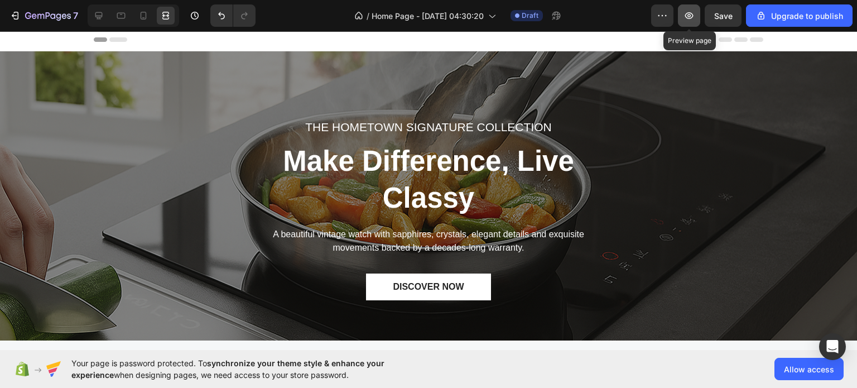
click at [695, 17] on icon "button" at bounding box center [689, 15] width 11 height 11
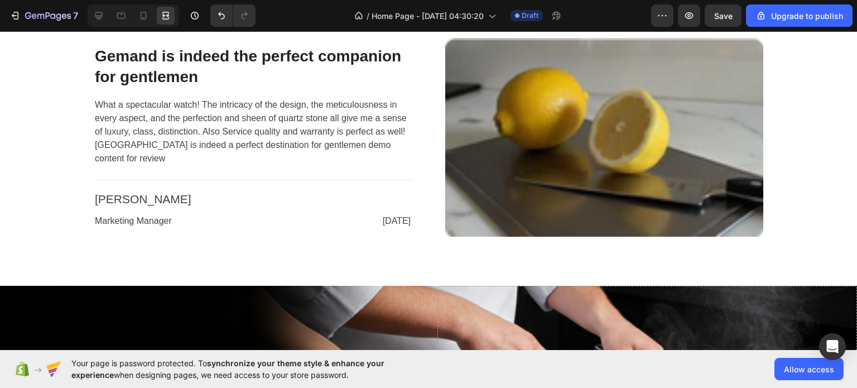
scroll to position [2369, 0]
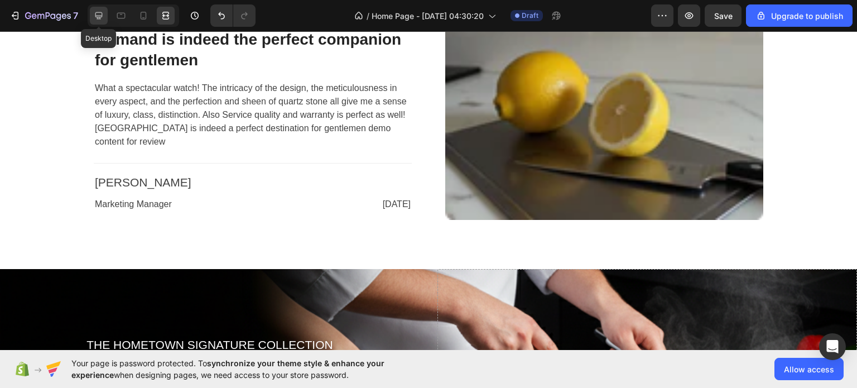
click at [101, 17] on icon at bounding box center [98, 15] width 11 height 11
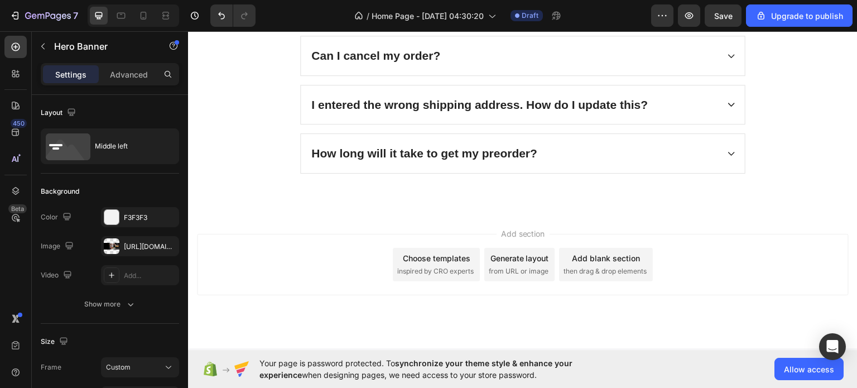
scroll to position [3126, 0]
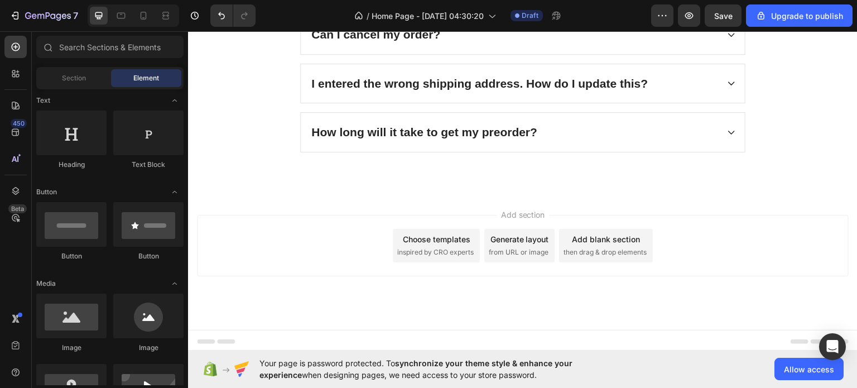
click at [349, 214] on div "Add section Choose templates inspired by CRO experts Generate layout from URL o…" at bounding box center [523, 244] width 652 height 61
click at [355, 217] on div "Add section Choose templates inspired by CRO experts Generate layout from URL o…" at bounding box center [523, 244] width 652 height 61
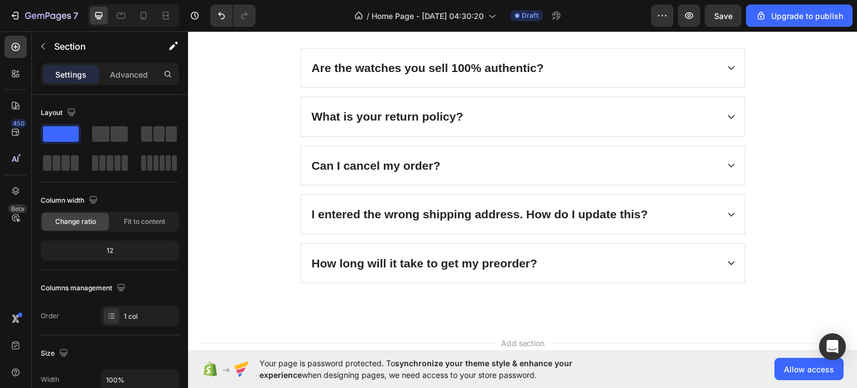
scroll to position [3060, 0]
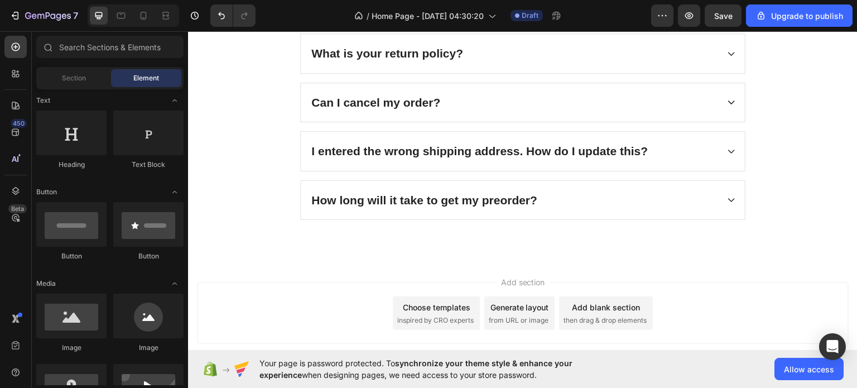
click at [559, 284] on div "Add section Choose templates inspired by CRO experts Generate layout from URL o…" at bounding box center [523, 312] width 652 height 61
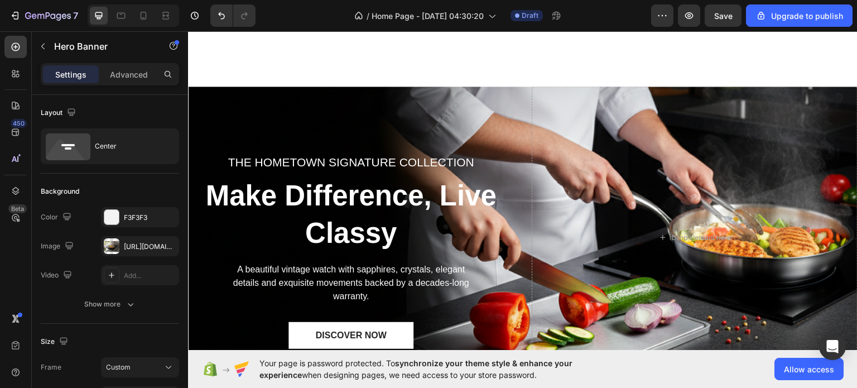
scroll to position [2555, 0]
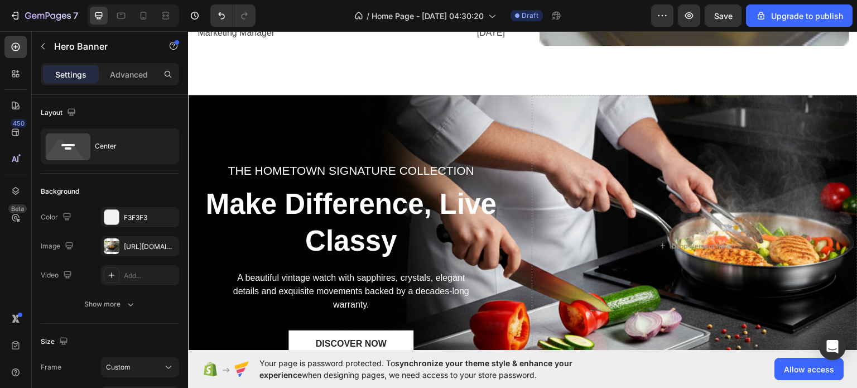
click at [589, 15] on div "/ Home Page - [DATE] 04:30:20 Draft" at bounding box center [457, 15] width 387 height 22
click at [590, 12] on div "/ Home Page - [DATE] 04:30:20 Draft" at bounding box center [457, 15] width 387 height 22
click at [578, 21] on div "/ Home Page - [DATE] 04:30:20 Draft" at bounding box center [457, 15] width 387 height 22
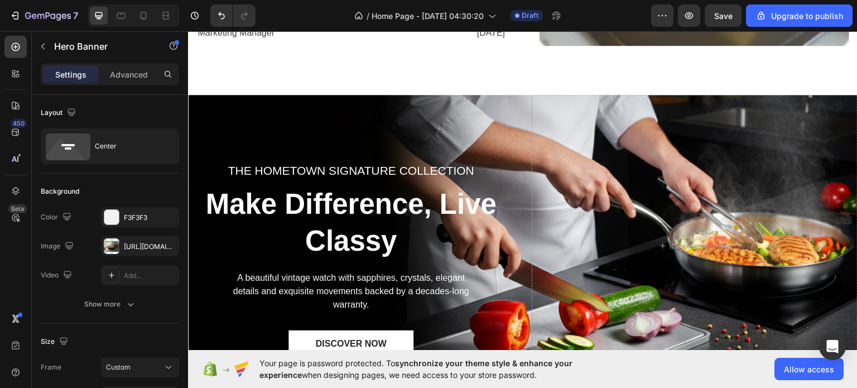
click at [578, 21] on div "/ Home Page - [DATE] 04:30:20 Draft" at bounding box center [457, 15] width 387 height 22
click at [308, 18] on div "/ Home Page - [DATE] 04:30:20 Draft" at bounding box center [457, 15] width 387 height 22
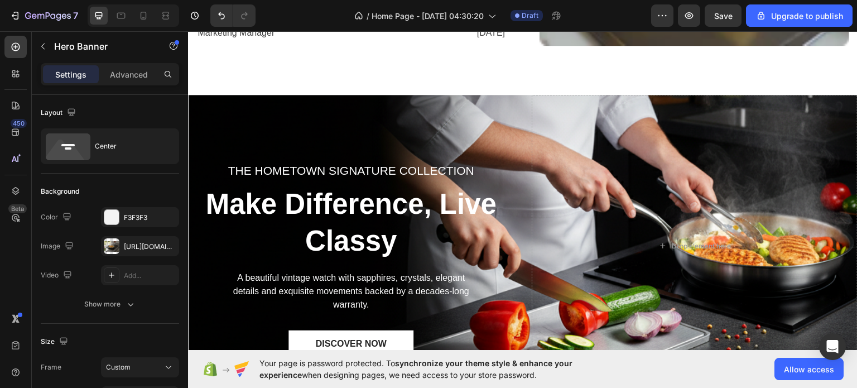
click at [332, 16] on div "/ Home Page - [DATE] 04:30:20 Draft" at bounding box center [457, 15] width 387 height 22
click at [324, 17] on div "/ Home Page - [DATE] 04:30:20 Draft" at bounding box center [457, 15] width 387 height 22
click at [335, 33] on p "Marketing Manager" at bounding box center [270, 32] width 144 height 13
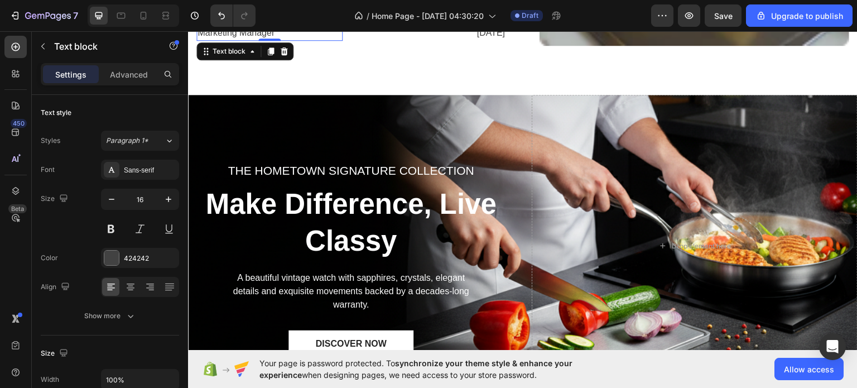
click at [319, 12] on div "/ Home Page - [DATE] 04:30:20 Draft" at bounding box center [457, 15] width 387 height 22
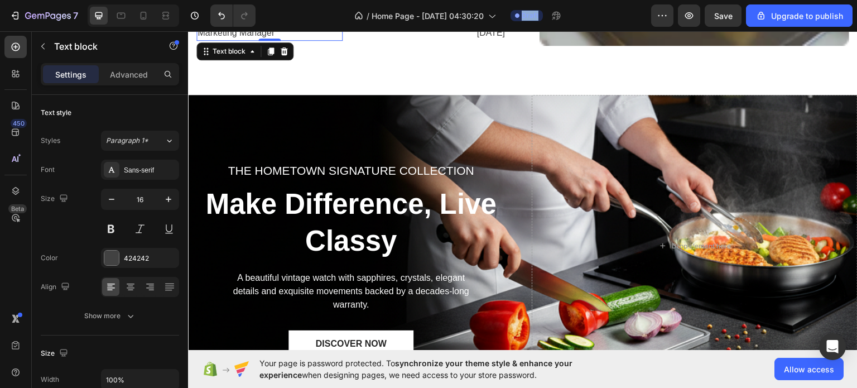
click at [319, 12] on div "/ Home Page - [DATE] 04:30:20 Draft" at bounding box center [457, 15] width 387 height 22
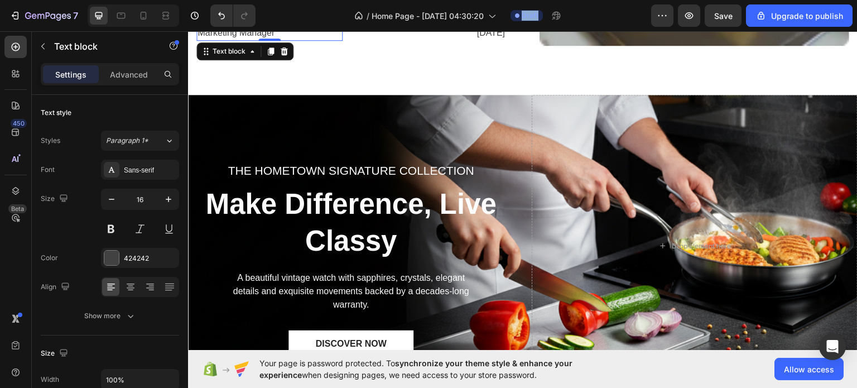
click at [319, 12] on div "/ Home Page - [DATE] 04:30:20 Draft" at bounding box center [457, 15] width 387 height 22
click at [318, 14] on div "/ Home Page - [DATE] 04:30:20 Draft" at bounding box center [457, 15] width 387 height 22
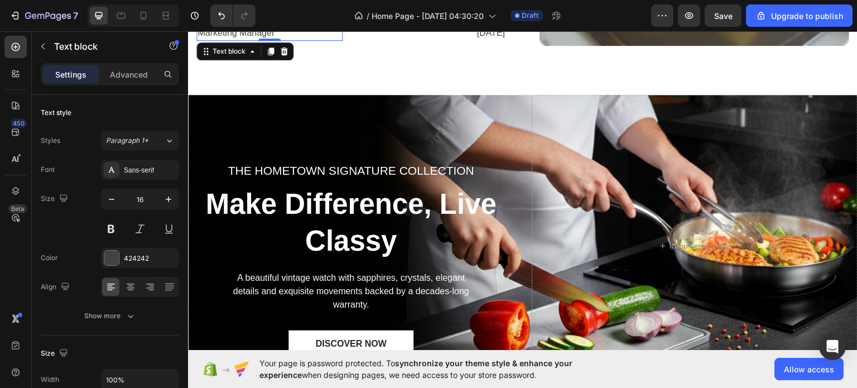
click at [318, 14] on div "/ Home Page - [DATE] 04:30:20 Draft" at bounding box center [457, 15] width 387 height 22
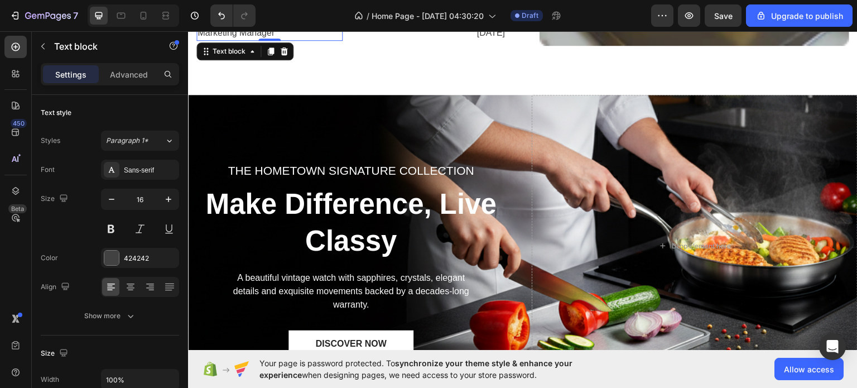
click at [318, 14] on div "/ Home Page - [DATE] 04:30:20 Draft" at bounding box center [457, 15] width 387 height 22
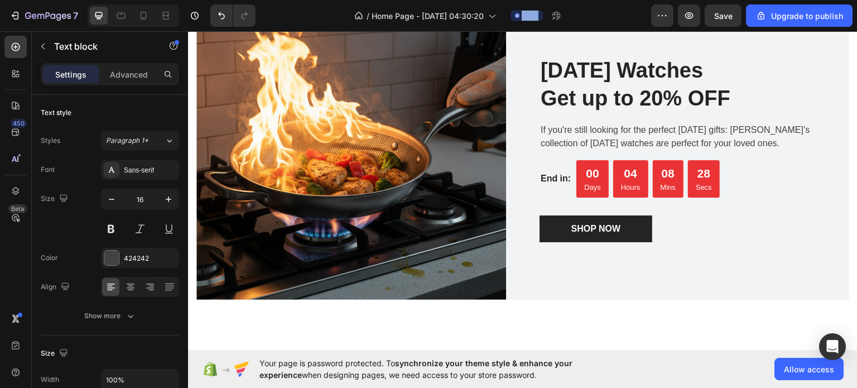
scroll to position [1763, 0]
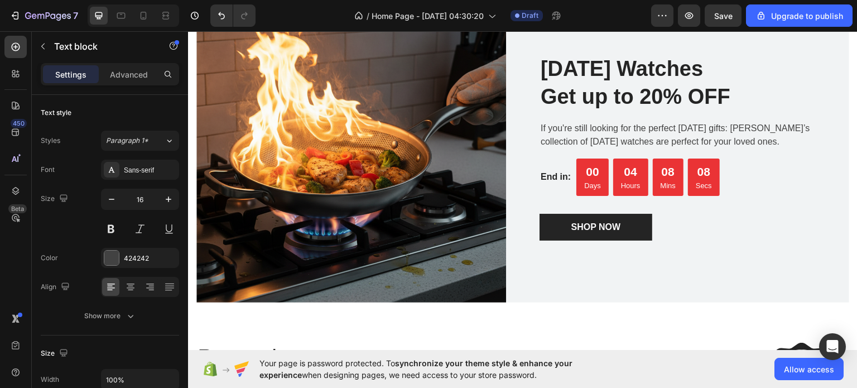
click at [307, 20] on div "/ Home Page - [DATE] 04:30:20 Draft" at bounding box center [457, 15] width 387 height 22
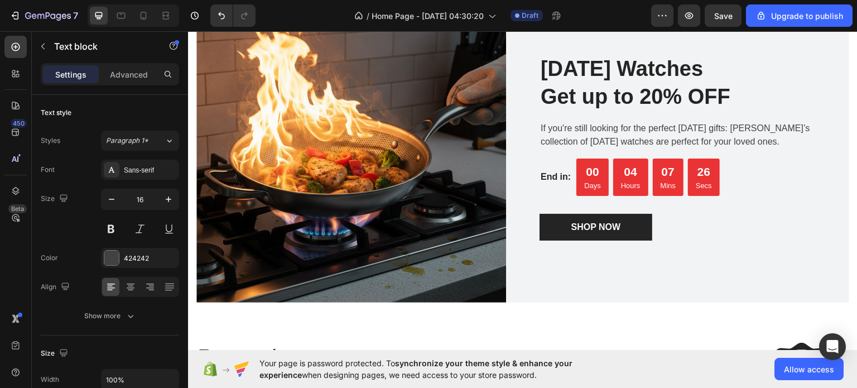
click at [307, 20] on div "/ Home Page - [DATE] 04:30:20 Draft" at bounding box center [457, 15] width 387 height 22
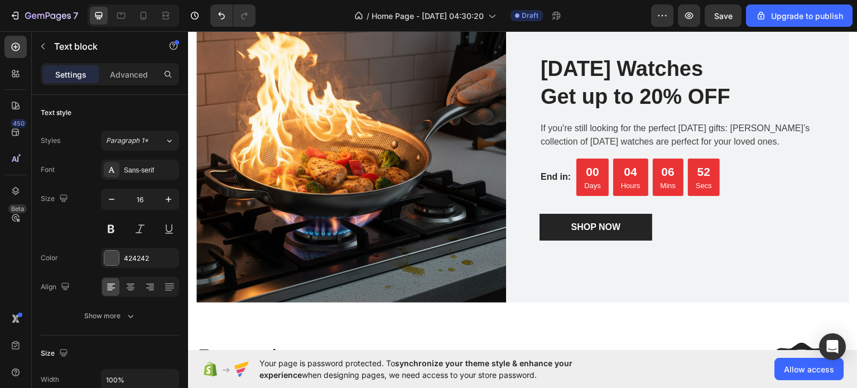
click at [310, 24] on div "/ Home Page - [DATE] 04:30:20 Draft" at bounding box center [457, 15] width 387 height 22
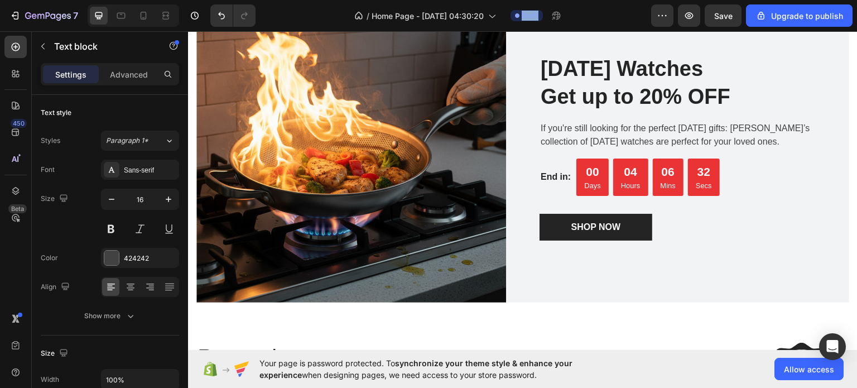
click at [310, 24] on div "/ Home Page - [DATE] 04:30:20 Draft" at bounding box center [457, 15] width 387 height 22
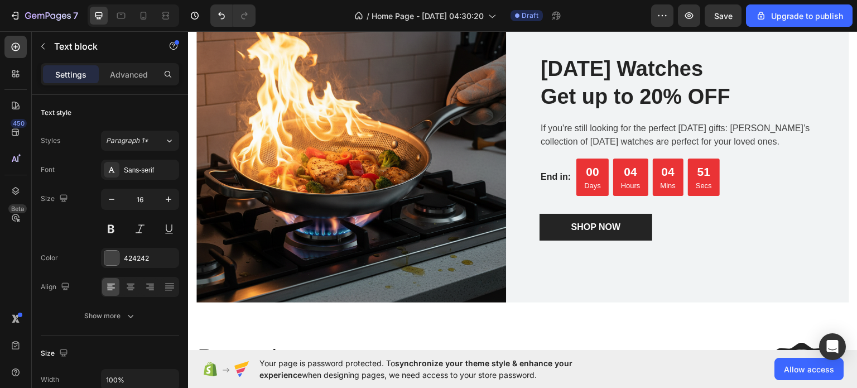
click at [310, 24] on div "/ Home Page - [DATE] 04:30:20 Draft" at bounding box center [457, 15] width 387 height 22
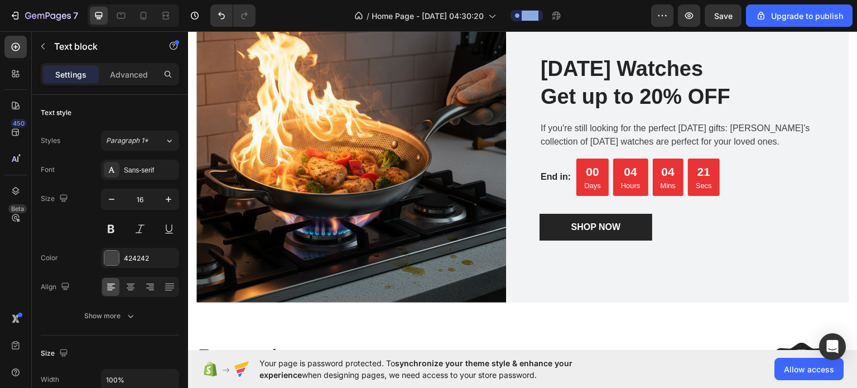
click at [310, 24] on div "/ Home Page - [DATE] 04:30:20 Draft" at bounding box center [457, 15] width 387 height 22
click at [205, 26] on div at bounding box center [195, 15] width 22 height 22
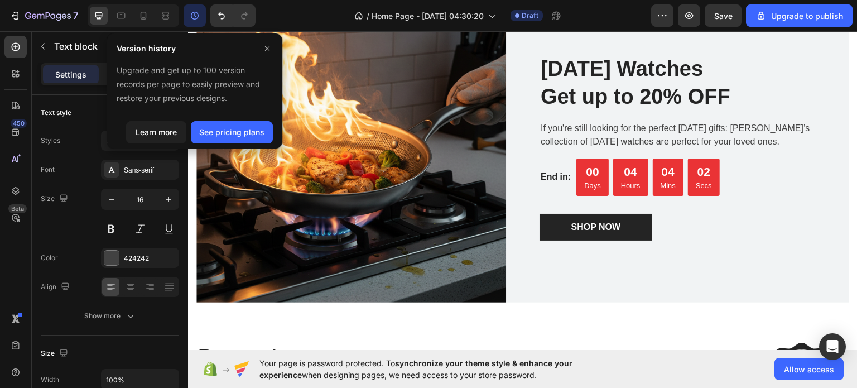
click at [324, 16] on div "/ Home Page - [DATE] 04:30:20 Draft" at bounding box center [457, 15] width 387 height 22
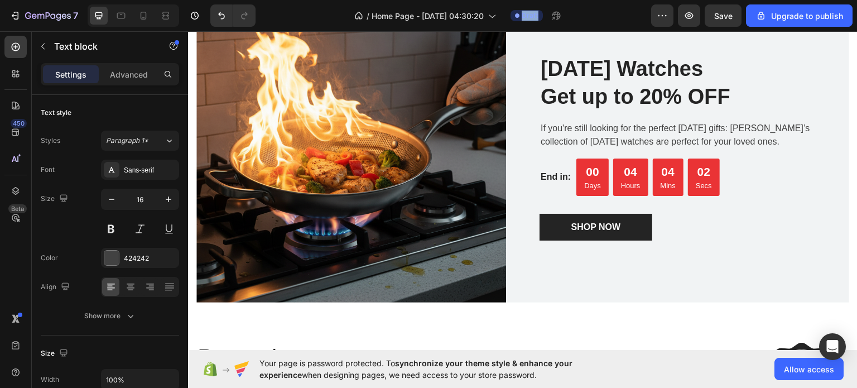
click at [324, 16] on div "/ Home Page - [DATE] 04:30:20 Draft" at bounding box center [457, 15] width 387 height 22
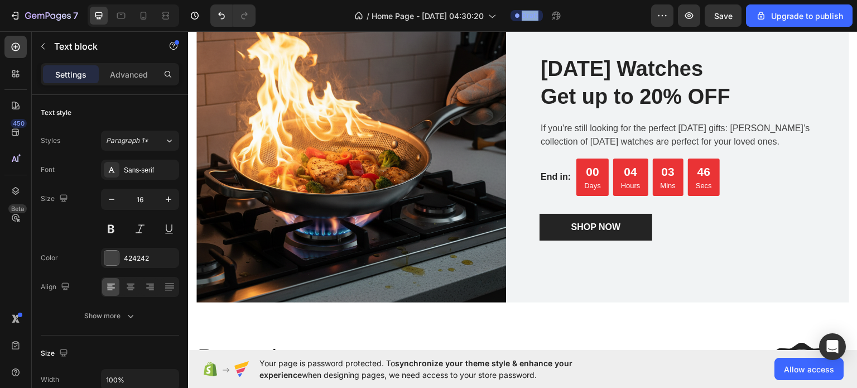
click at [324, 16] on div "/ Home Page - [DATE] 04:30:20 Draft" at bounding box center [457, 15] width 387 height 22
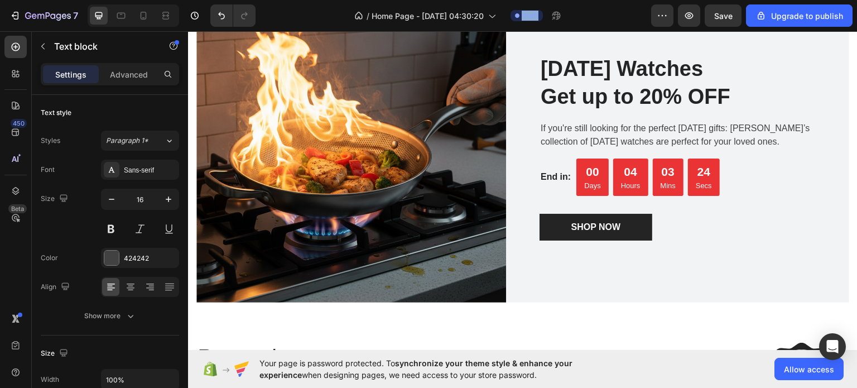
click at [324, 16] on div "/ Home Page - [DATE] 04:30:20 Draft" at bounding box center [457, 15] width 387 height 22
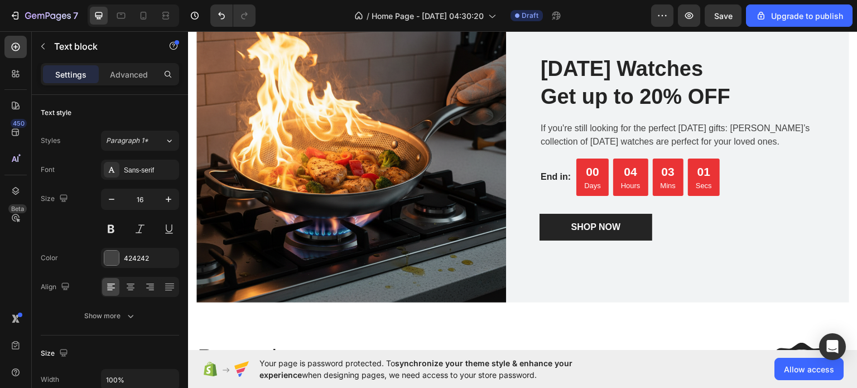
click at [324, 16] on div "/ Home Page - [DATE] 04:30:20 Draft" at bounding box center [457, 15] width 387 height 22
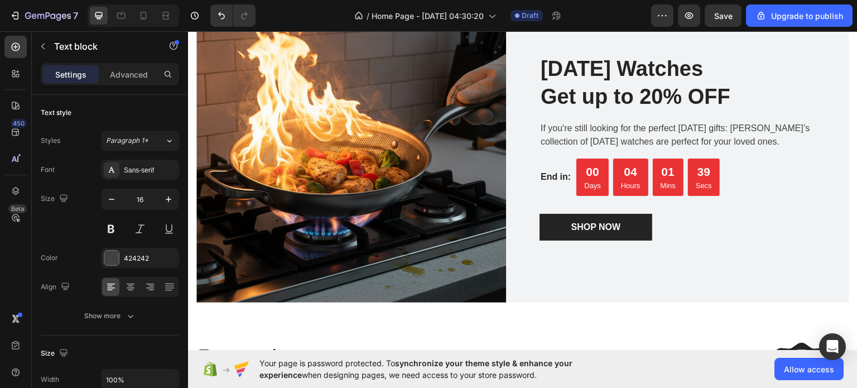
click at [324, 16] on div "/ Home Page - [DATE] 04:30:20 Draft" at bounding box center [457, 15] width 387 height 22
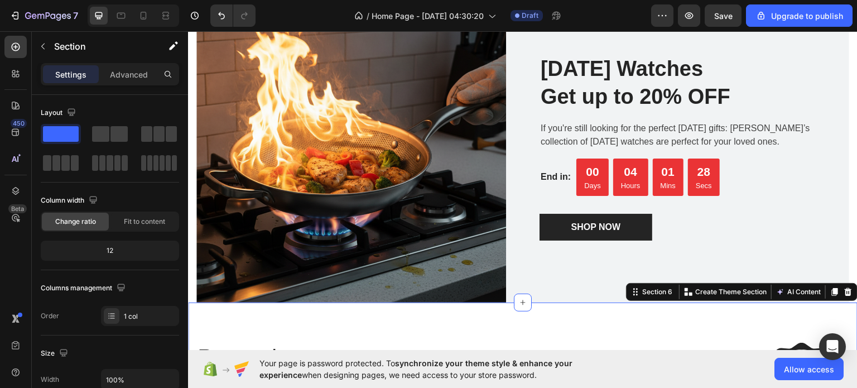
click at [615, 17] on div "/ Home Page - [DATE] 04:30:20 Draft" at bounding box center [457, 15] width 387 height 22
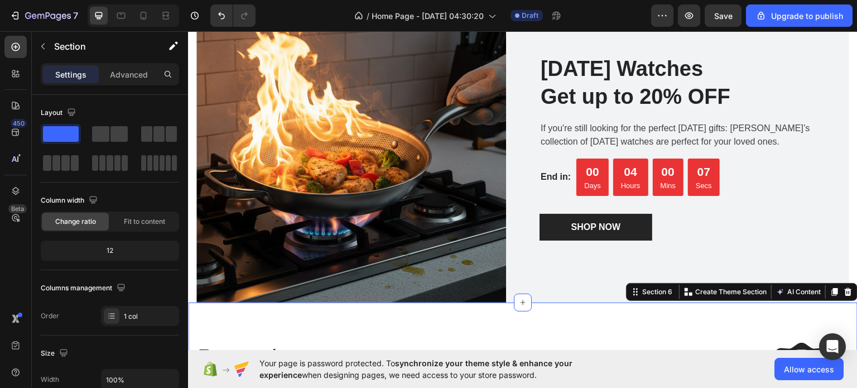
click at [615, 17] on div "/ Home Page - [DATE] 04:30:20 Draft" at bounding box center [457, 15] width 387 height 22
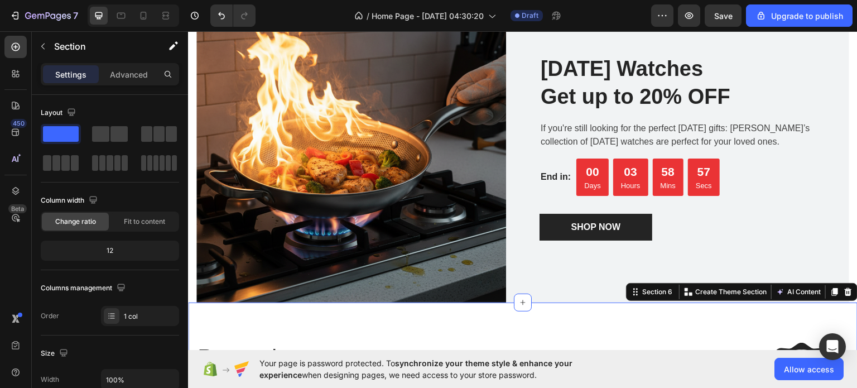
click at [615, 17] on div "/ Home Page - [DATE] 04:30:20 Draft" at bounding box center [457, 15] width 387 height 22
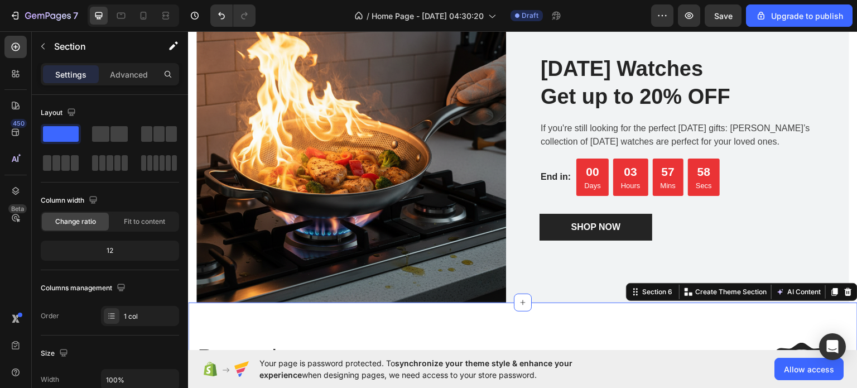
click at [615, 17] on div "/ Home Page - [DATE] 04:30:20 Draft" at bounding box center [457, 15] width 387 height 22
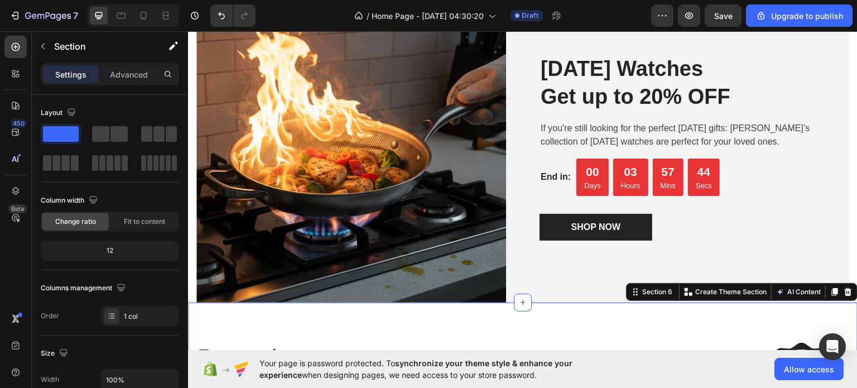
click at [615, 17] on div "/ Home Page - [DATE] 04:30:20 Draft" at bounding box center [457, 15] width 387 height 22
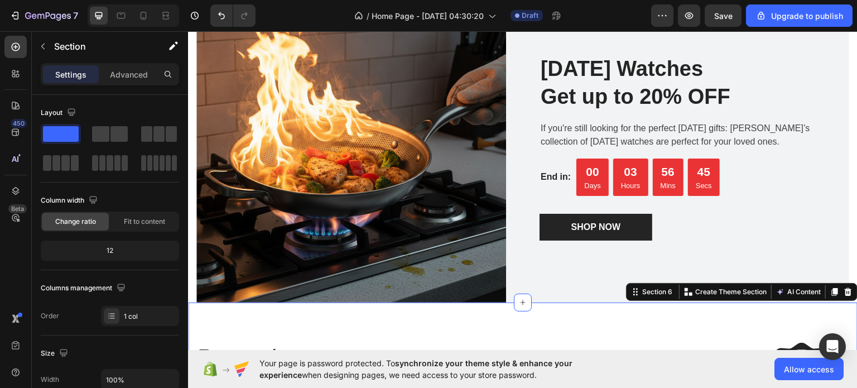
click at [615, 17] on div "/ Home Page - [DATE] 04:30:20 Draft" at bounding box center [457, 15] width 387 height 22
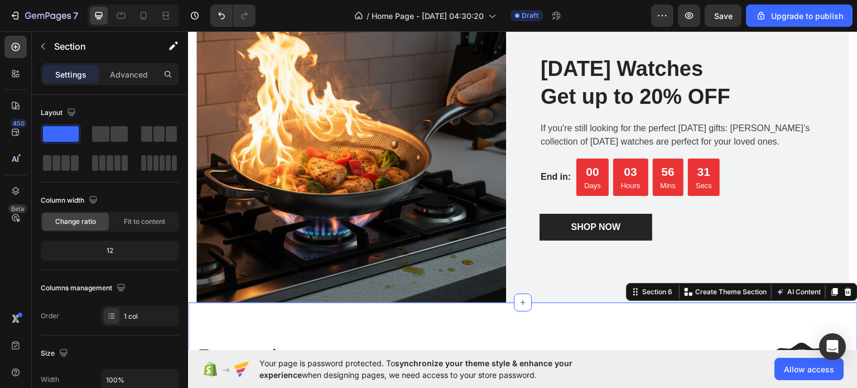
click at [615, 17] on div "/ Home Page - [DATE] 04:30:20 Draft" at bounding box center [457, 15] width 387 height 22
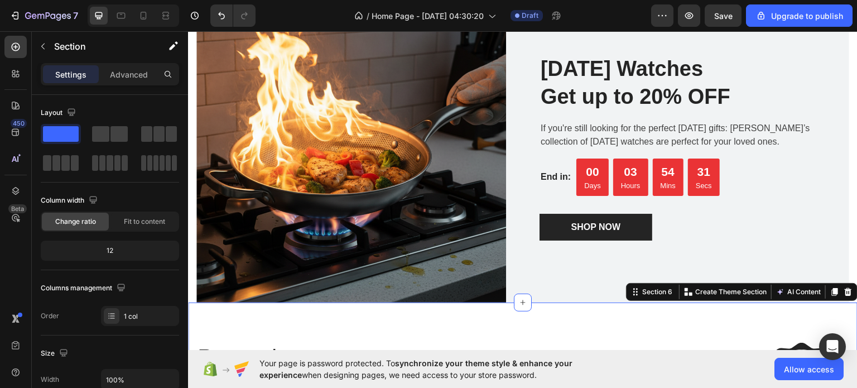
click at [615, 17] on div "/ Home Page - [DATE] 04:30:20 Draft" at bounding box center [457, 15] width 387 height 22
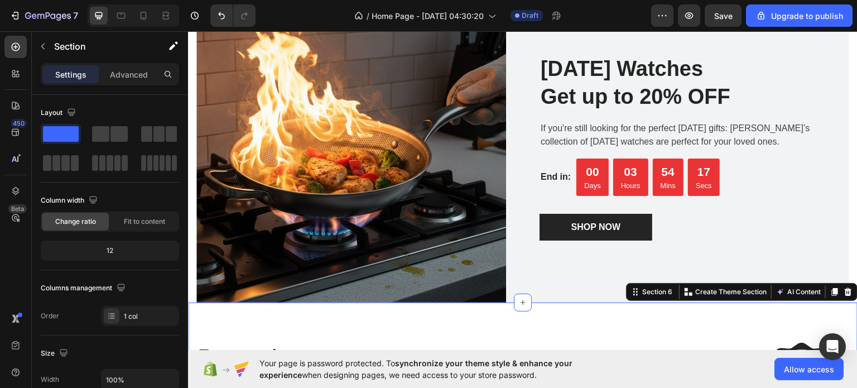
click at [615, 17] on div "/ Home Page - [DATE] 04:30:20 Draft" at bounding box center [457, 15] width 387 height 22
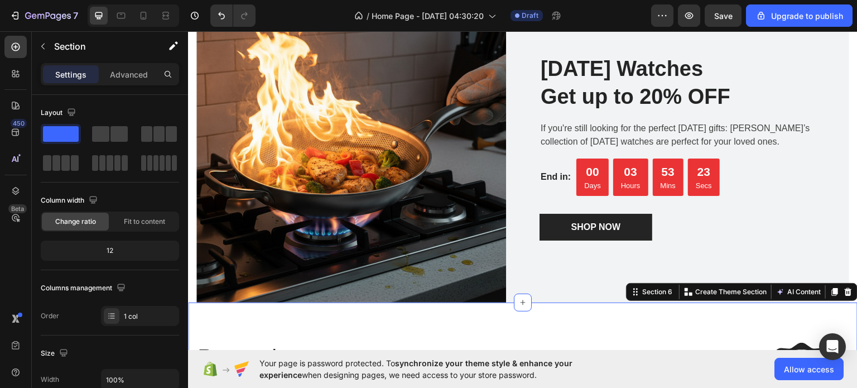
click at [615, 17] on div "/ Home Page - [DATE] 04:30:20 Draft" at bounding box center [457, 15] width 387 height 22
click at [607, 16] on div "/ Home Page - [DATE] 04:30:20 Draft" at bounding box center [457, 15] width 387 height 22
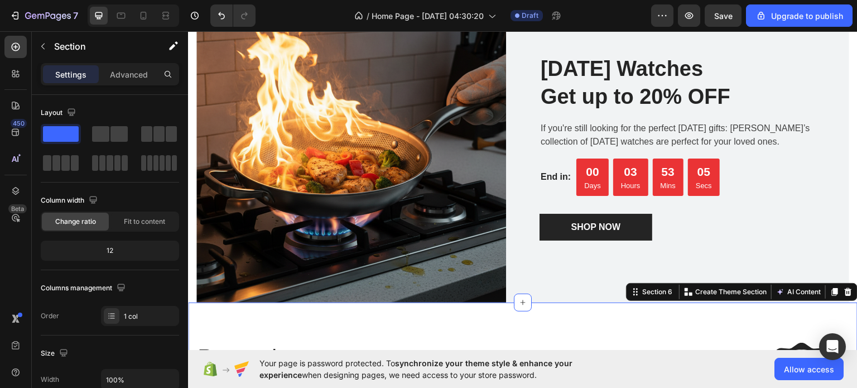
click at [607, 16] on div "/ Home Page - [DATE] 04:30:20 Draft" at bounding box center [457, 15] width 387 height 22
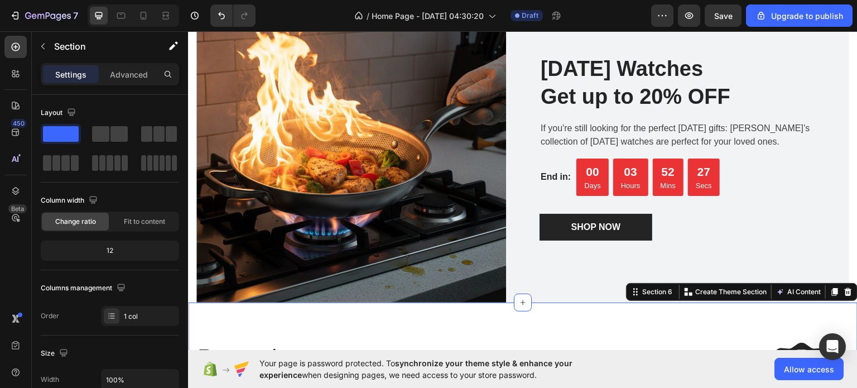
click at [607, 16] on div "/ Home Page - [DATE] 04:30:20 Draft" at bounding box center [457, 15] width 387 height 22
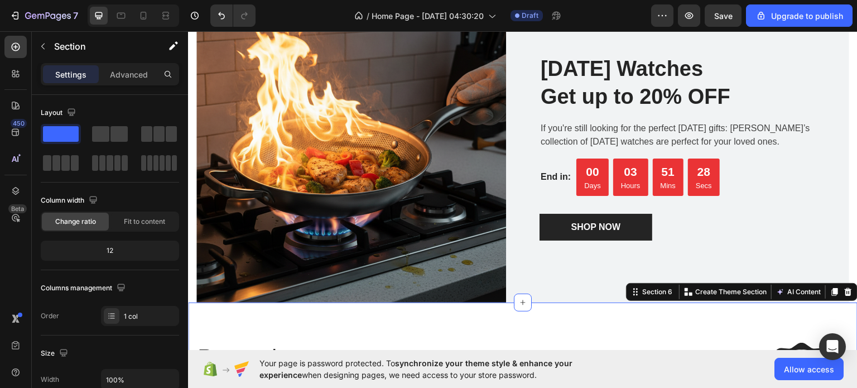
click at [607, 16] on div "/ Home Page - [DATE] 04:30:20 Draft" at bounding box center [457, 15] width 387 height 22
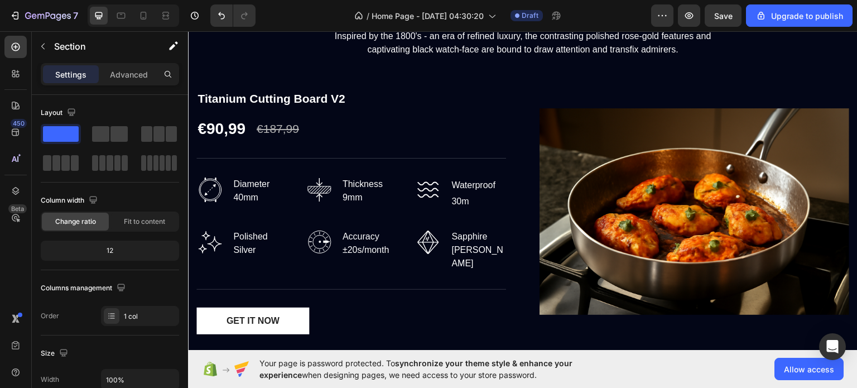
scroll to position [1348, 0]
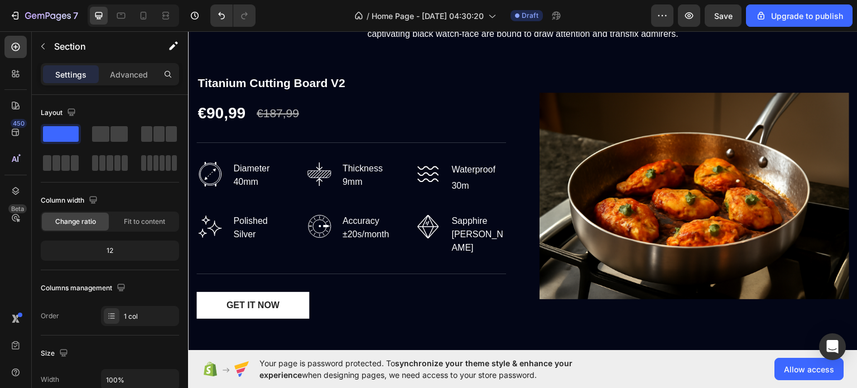
click at [592, 17] on div "/ Home Page - [DATE] 04:30:20 Draft" at bounding box center [457, 15] width 387 height 22
click at [590, 9] on div "/ Home Page - [DATE] 04:30:20 Draft" at bounding box center [457, 15] width 387 height 22
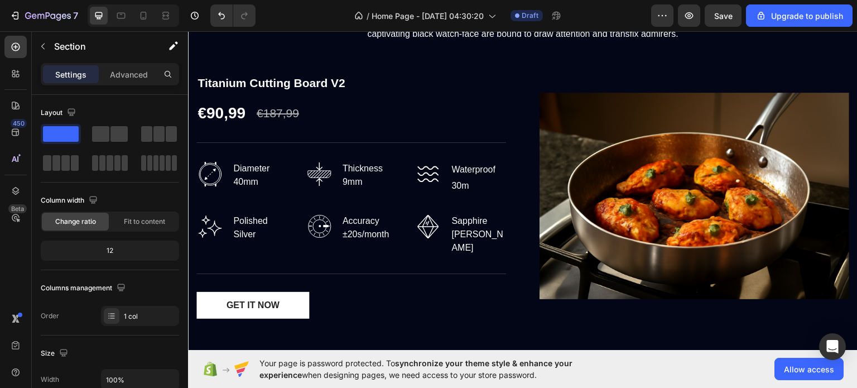
click at [590, 9] on div "/ Home Page - [DATE] 04:30:20 Draft" at bounding box center [457, 15] width 387 height 22
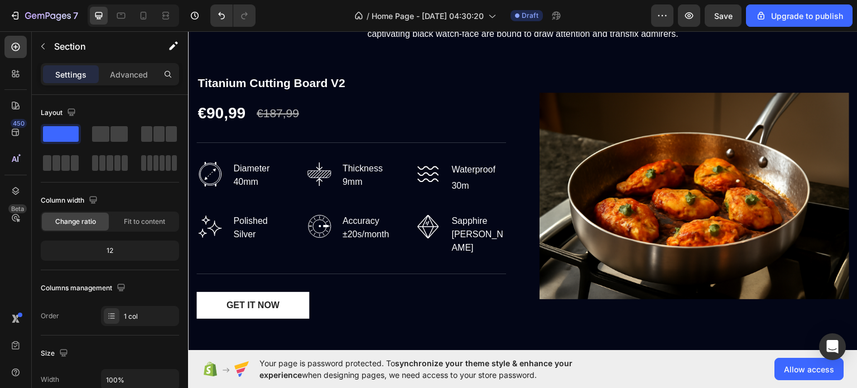
click at [590, 9] on div "/ Home Page - [DATE] 04:30:20 Draft" at bounding box center [457, 15] width 387 height 22
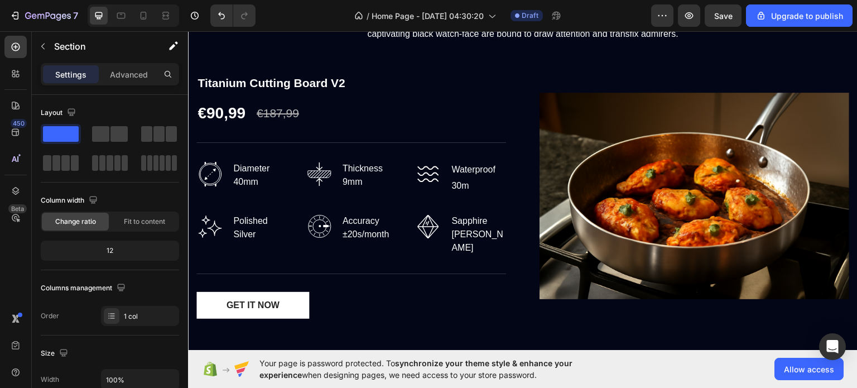
click at [590, 9] on div "/ Home Page - [DATE] 04:30:20 Draft" at bounding box center [457, 15] width 387 height 22
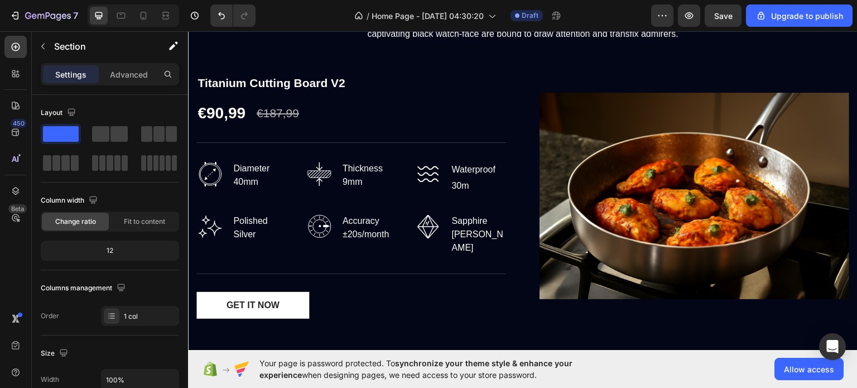
click at [590, 9] on div "/ Home Page - [DATE] 04:30:20 Draft" at bounding box center [457, 15] width 387 height 22
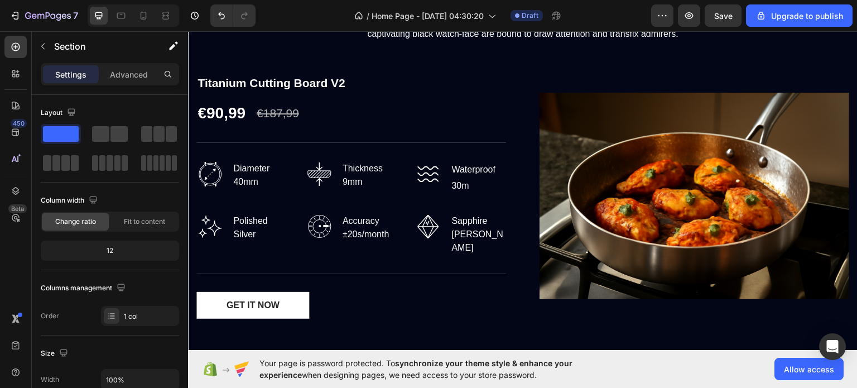
click at [590, 9] on div "/ Home Page - [DATE] 04:30:20 Draft" at bounding box center [457, 15] width 387 height 22
click at [595, 15] on div "/ Home Page - [DATE] 04:30:20 Draft" at bounding box center [457, 15] width 387 height 22
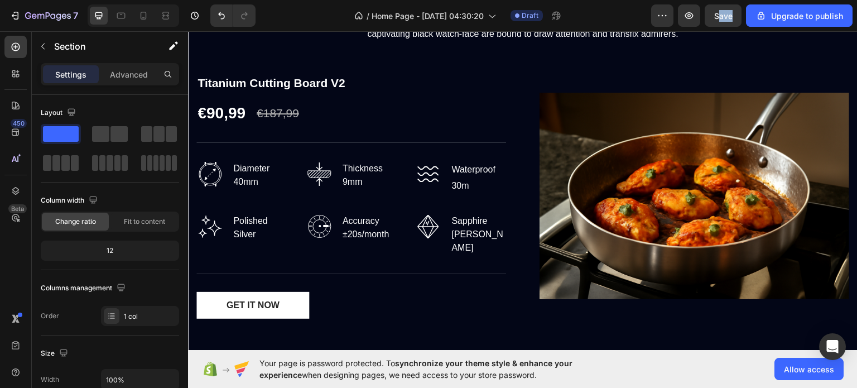
click at [595, 15] on div "/ Home Page - [DATE] 04:30:20 Draft" at bounding box center [457, 15] width 387 height 22
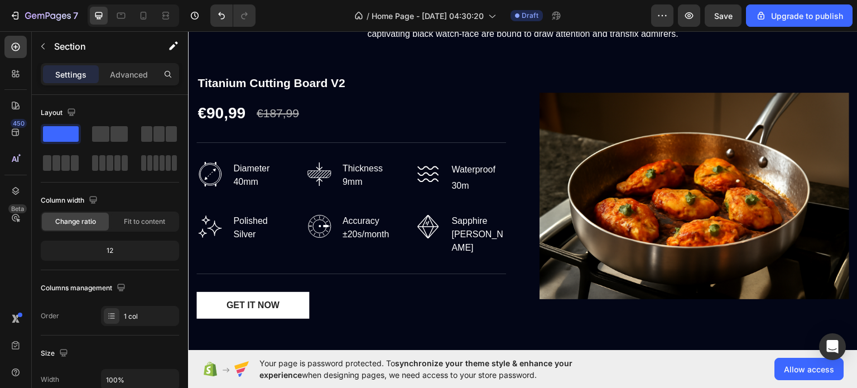
click at [595, 15] on div "/ Home Page - [DATE] 04:30:20 Draft" at bounding box center [457, 15] width 387 height 22
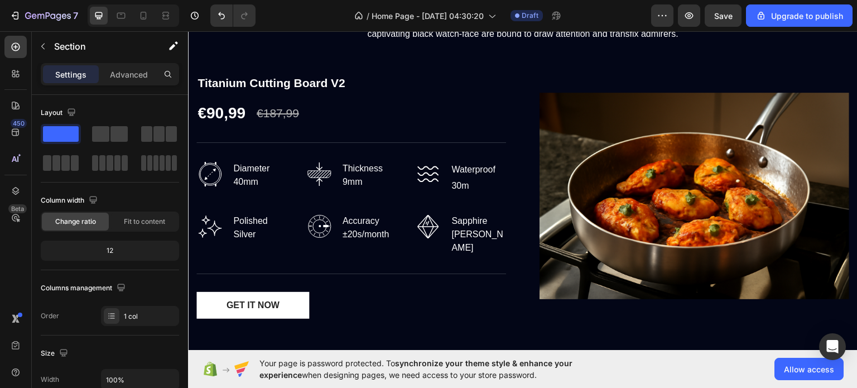
click at [603, 13] on div "/ Home Page - [DATE] 04:30:20 Draft" at bounding box center [457, 15] width 387 height 22
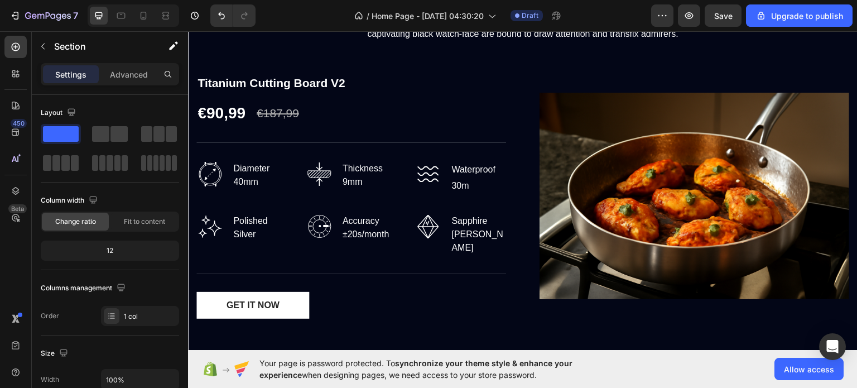
click at [603, 13] on div "/ Home Page - [DATE] 04:30:20 Draft" at bounding box center [457, 15] width 387 height 22
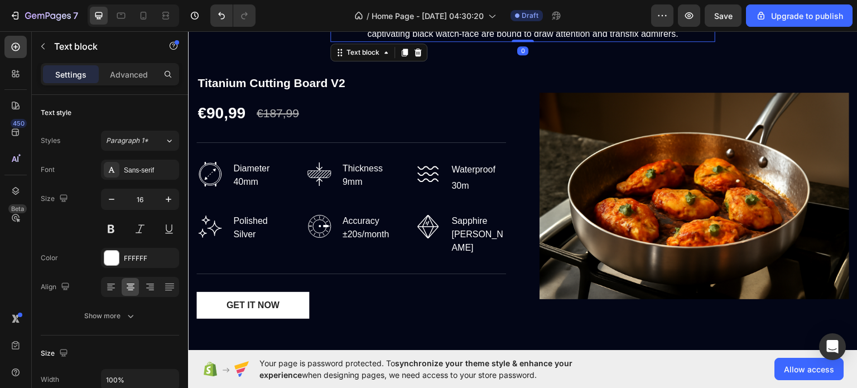
click at [335, 14] on div "/ Home Page - [DATE] 04:30:20 Draft" at bounding box center [457, 15] width 387 height 22
click at [325, 12] on div "/ Home Page - [DATE] 04:30:20 Draft" at bounding box center [457, 15] width 387 height 22
click at [316, 6] on div "/ Home Page - [DATE] 04:30:20 Draft" at bounding box center [457, 15] width 387 height 22
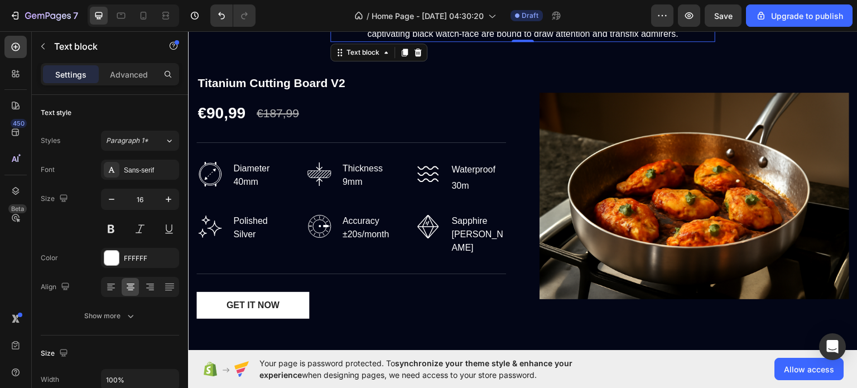
click at [321, 9] on div "/ Home Page - [DATE] 04:30:20 Draft" at bounding box center [457, 15] width 387 height 22
click at [305, 18] on div "/ Home Page - [DATE] 04:30:20 Draft" at bounding box center [457, 15] width 387 height 22
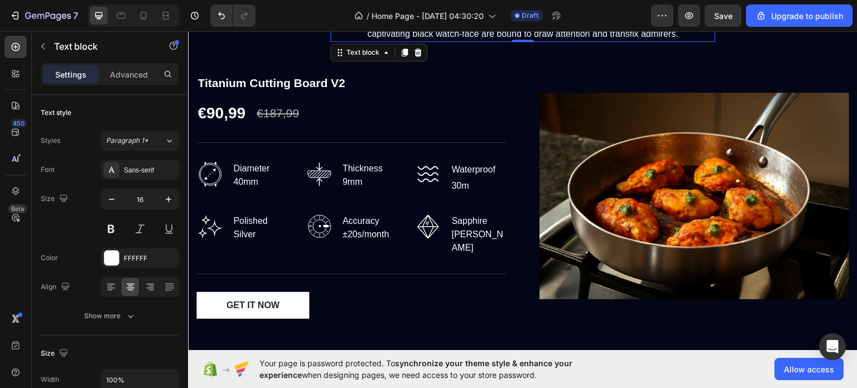
click at [305, 18] on div "/ Home Page - [DATE] 04:30:20 Draft" at bounding box center [457, 15] width 387 height 22
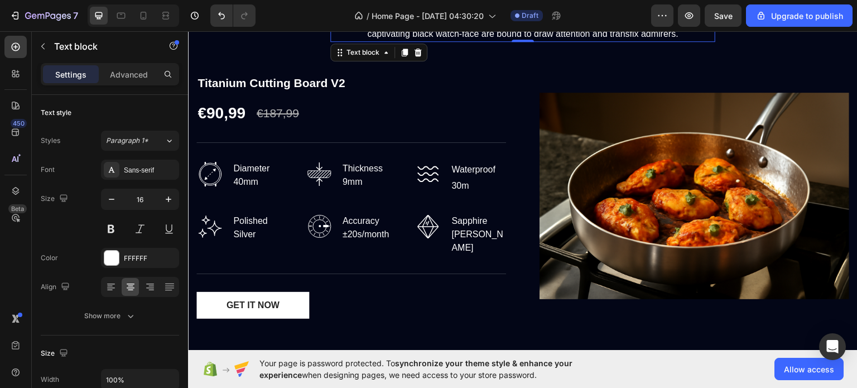
click at [305, 18] on div "/ Home Page - [DATE] 04:30:20 Draft" at bounding box center [457, 15] width 387 height 22
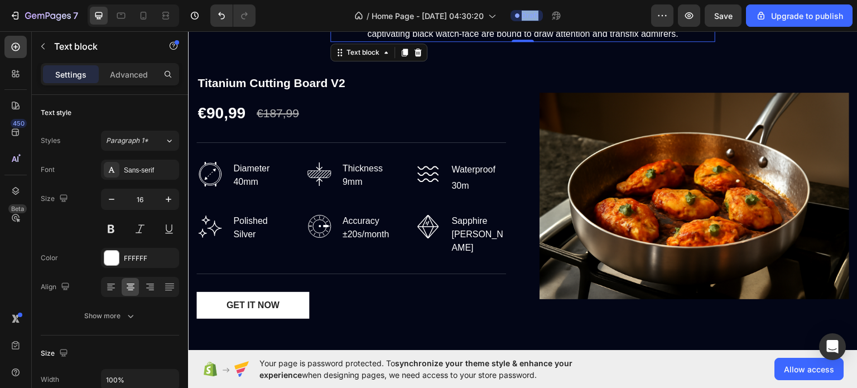
click at [305, 18] on div "/ Home Page - [DATE] 04:30:20 Draft" at bounding box center [457, 15] width 387 height 22
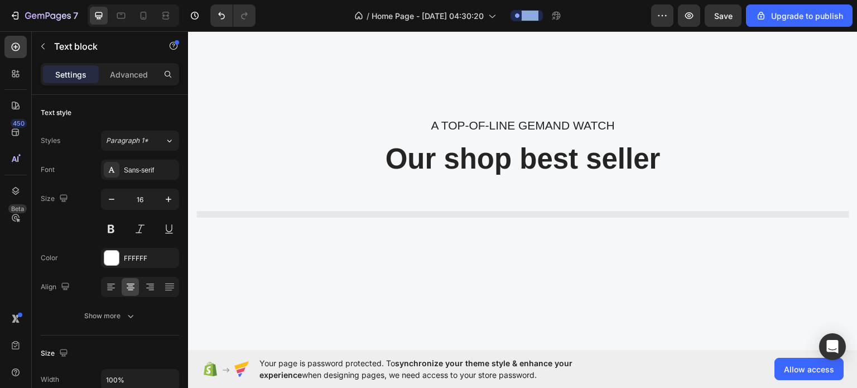
scroll to position [757, 0]
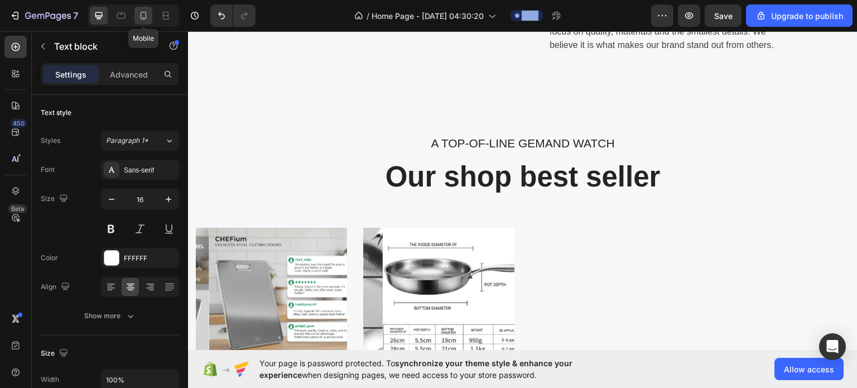
click at [140, 15] on icon at bounding box center [143, 15] width 11 height 11
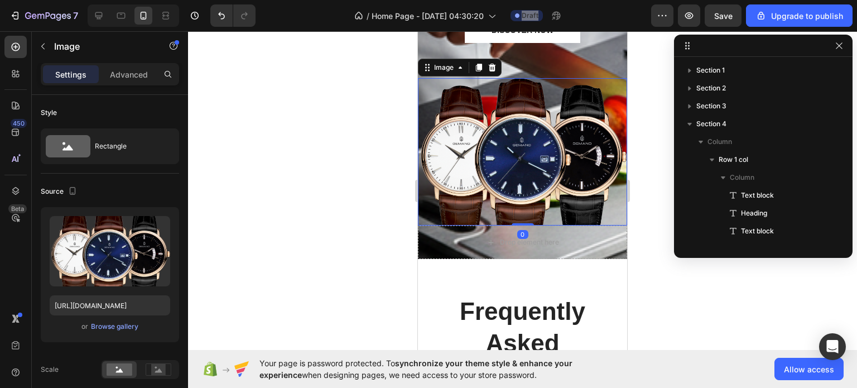
scroll to position [222, 0]
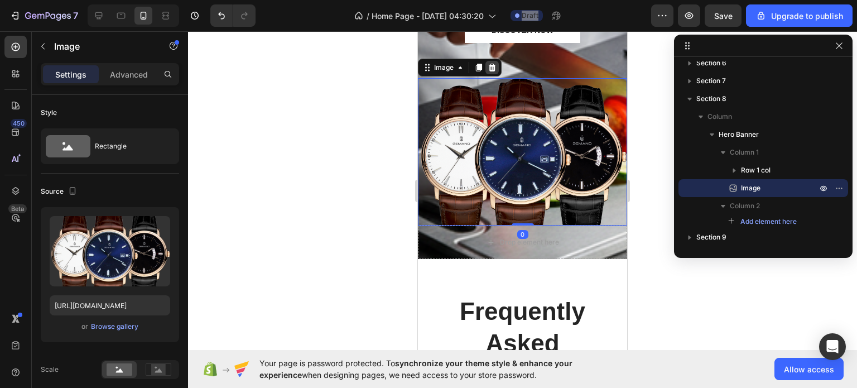
click at [489, 70] on icon at bounding box center [492, 68] width 7 height 8
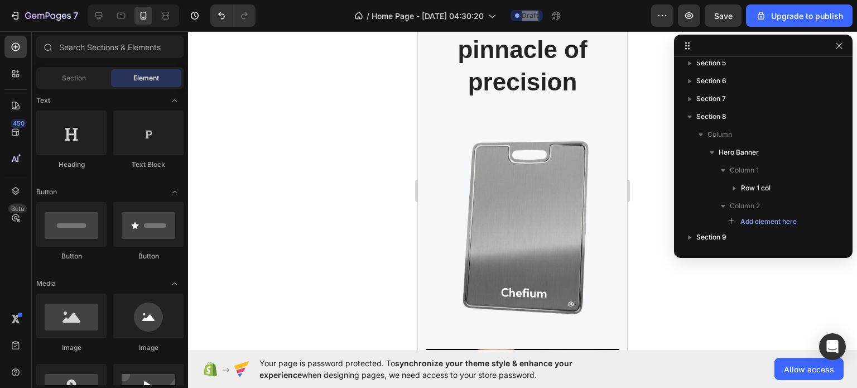
scroll to position [0, 0]
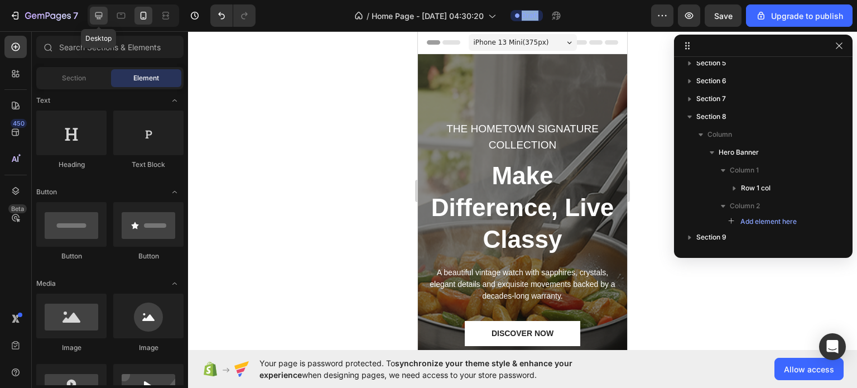
click at [96, 15] on icon at bounding box center [98, 15] width 11 height 11
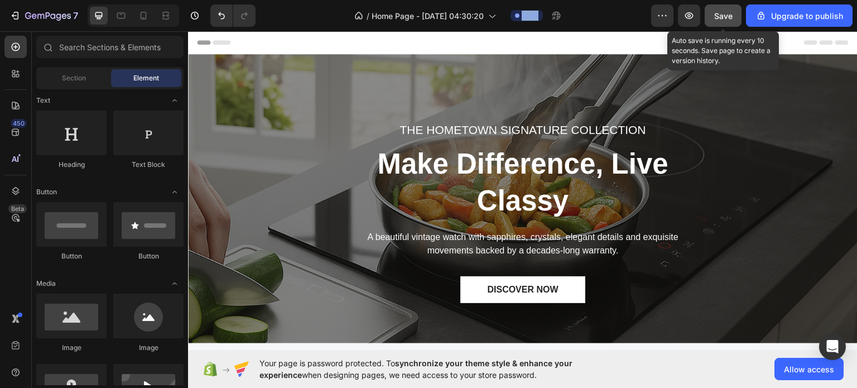
click at [728, 19] on span "Save" at bounding box center [723, 15] width 18 height 9
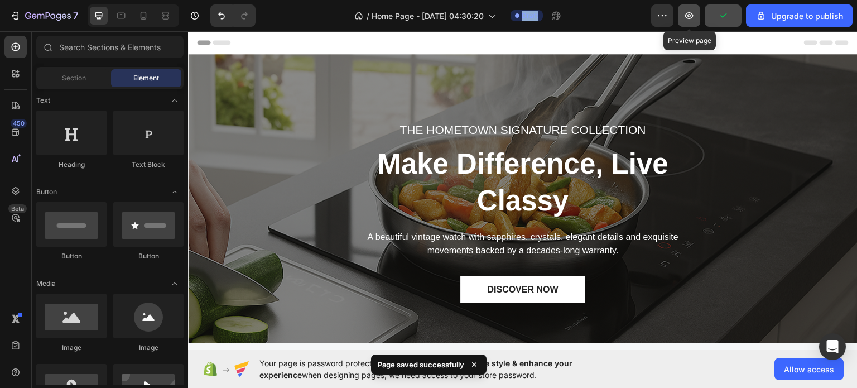
click at [681, 19] on button "button" at bounding box center [689, 15] width 22 height 22
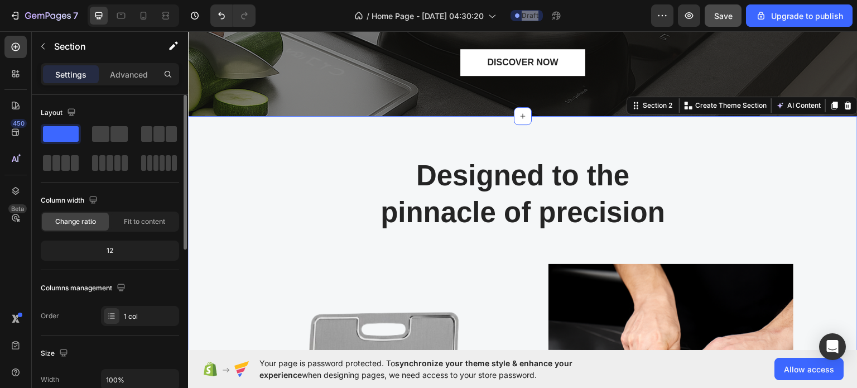
scroll to position [355, 0]
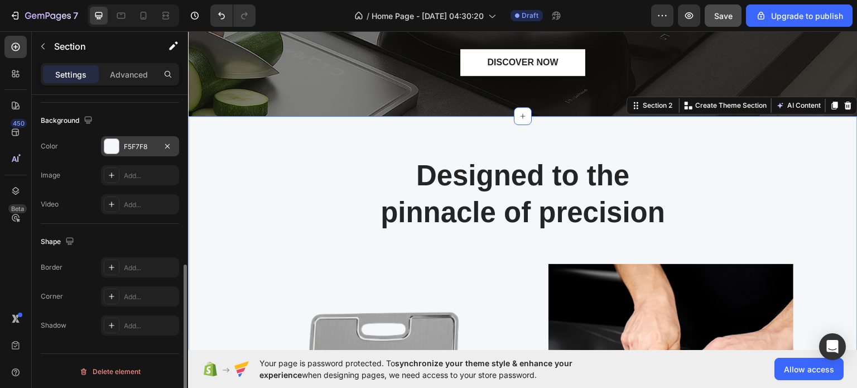
click at [105, 139] on div at bounding box center [111, 146] width 15 height 15
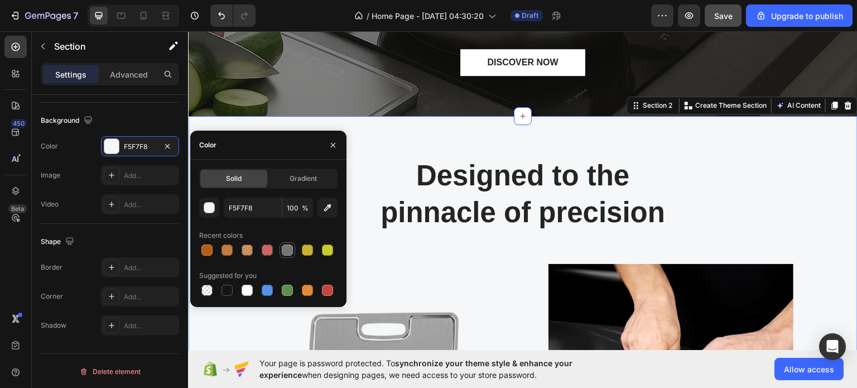
click at [292, 249] on div at bounding box center [287, 249] width 11 height 11
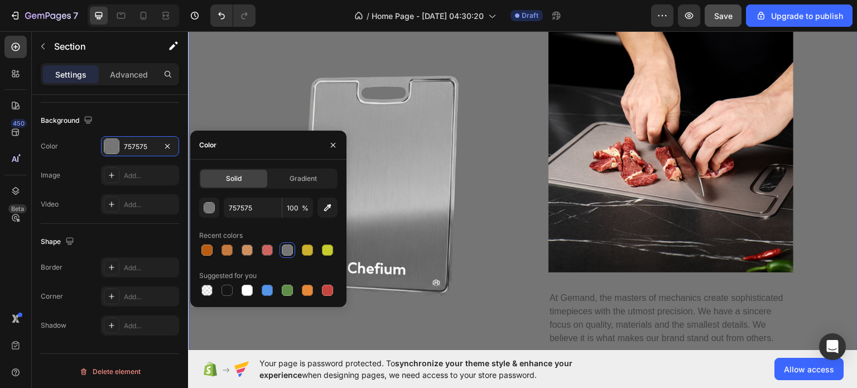
scroll to position [469, 0]
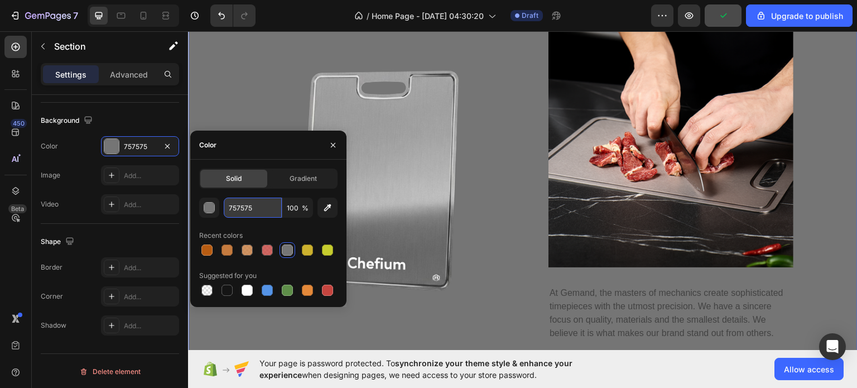
click at [254, 210] on input "757575" at bounding box center [253, 208] width 58 height 20
paste input "#35312E"
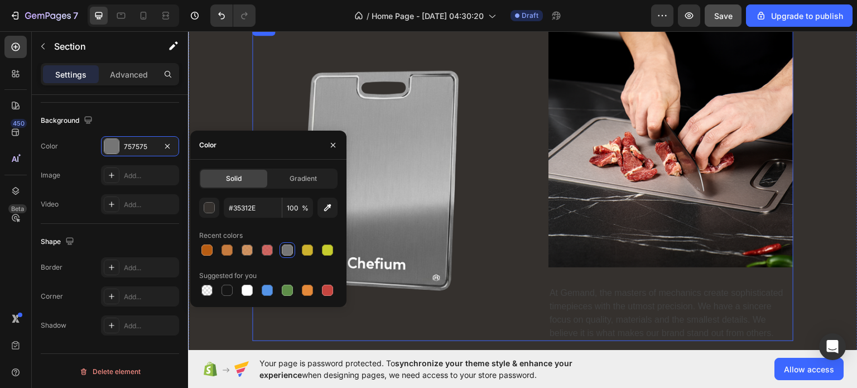
click at [399, 324] on div "Image" at bounding box center [374, 181] width 245 height 319
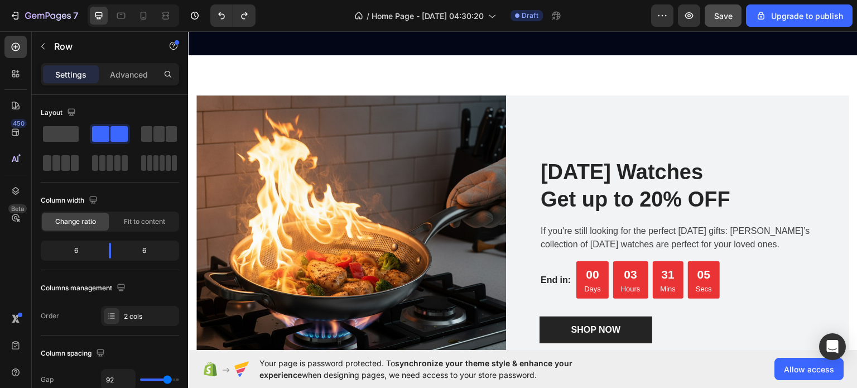
scroll to position [1660, 0]
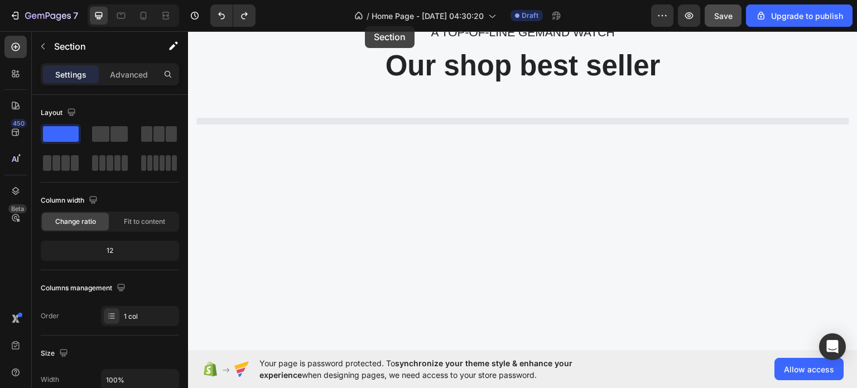
drag, startPoint x: 475, startPoint y: 49, endPoint x: 365, endPoint y: 26, distance: 112.9
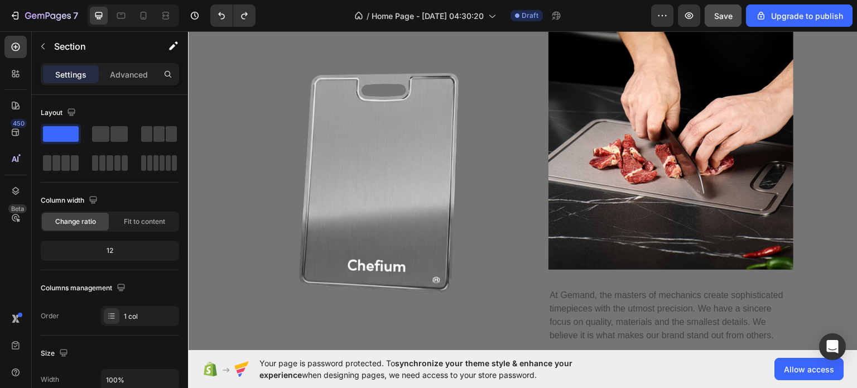
scroll to position [466, 0]
click at [534, 197] on div "Image Image At Gemand, the masters of mechanics create sophisticated timepieces…" at bounding box center [522, 184] width 541 height 319
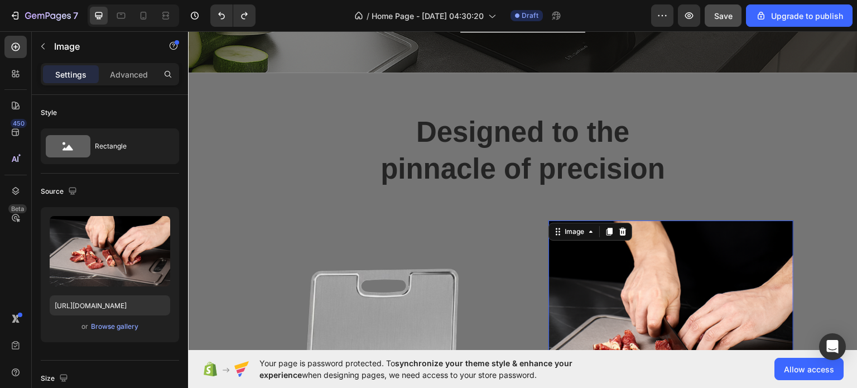
scroll to position [257, 0]
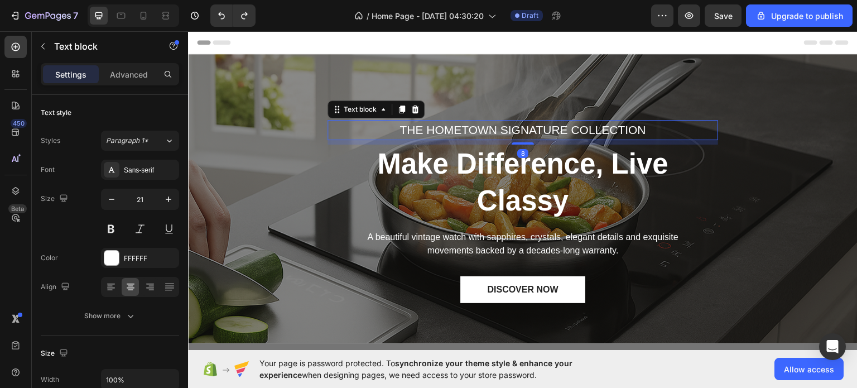
click at [329, 129] on p "THE HOMETOWN SIGNATURE COLLECTION" at bounding box center [523, 130] width 388 height 18
click at [309, 13] on div "/ Home Page - [DATE] 04:30:20 Draft" at bounding box center [457, 15] width 387 height 22
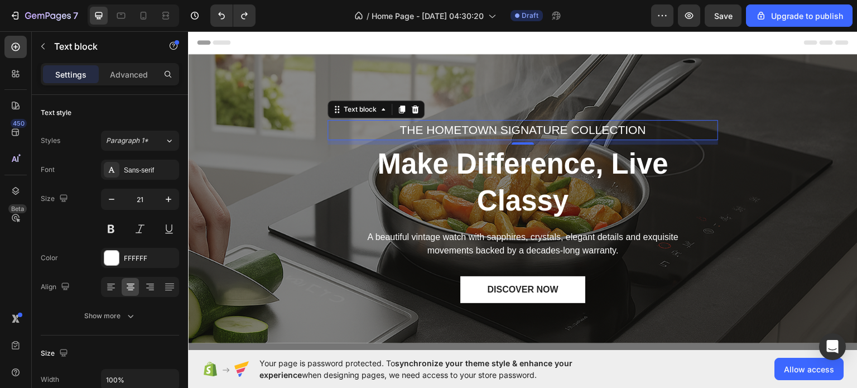
click at [309, 13] on div "/ Home Page - [DATE] 04:30:20 Draft" at bounding box center [457, 15] width 387 height 22
click at [309, 10] on div "/ Home Page - [DATE] 04:30:20 Draft" at bounding box center [457, 15] width 387 height 22
click at [308, 12] on div "/ Home Page - [DATE] 04:30:20 Draft" at bounding box center [457, 15] width 387 height 22
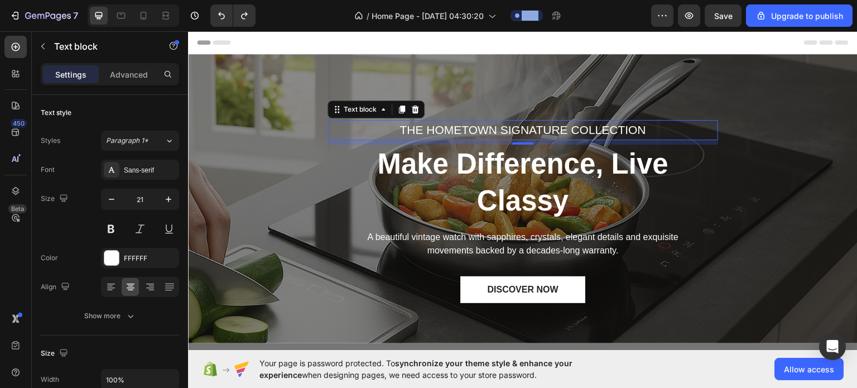
click at [308, 12] on div "/ Home Page - [DATE] 04:30:20 Draft" at bounding box center [457, 15] width 387 height 22
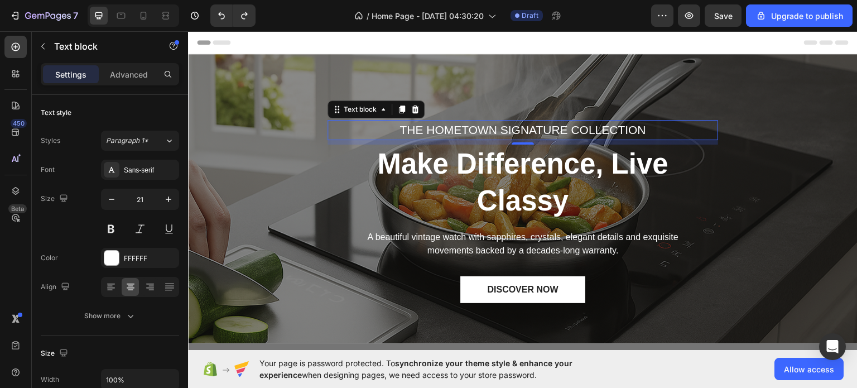
click at [308, 12] on div "/ Home Page - [DATE] 04:30:20 Draft" at bounding box center [457, 15] width 387 height 22
click at [341, 9] on div "/ Home Page - [DATE] 04:30:20 Draft" at bounding box center [457, 15] width 387 height 22
click at [315, 29] on div "7 / Home Page - Sep 28, 04:30:20 Draft Preview Save Upgrade to publish" at bounding box center [428, 16] width 857 height 32
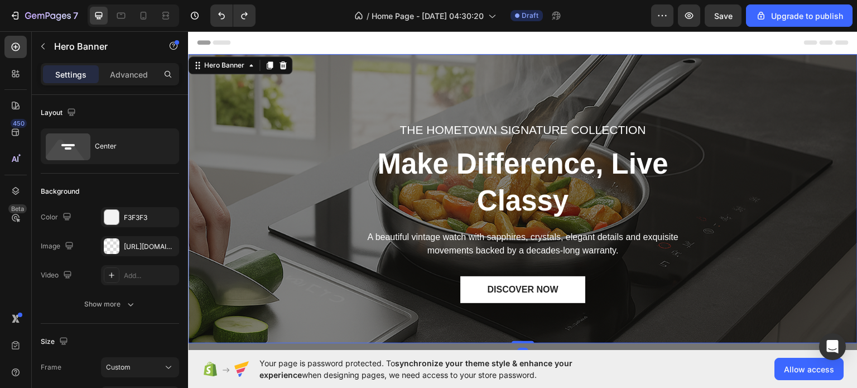
scroll to position [95, 0]
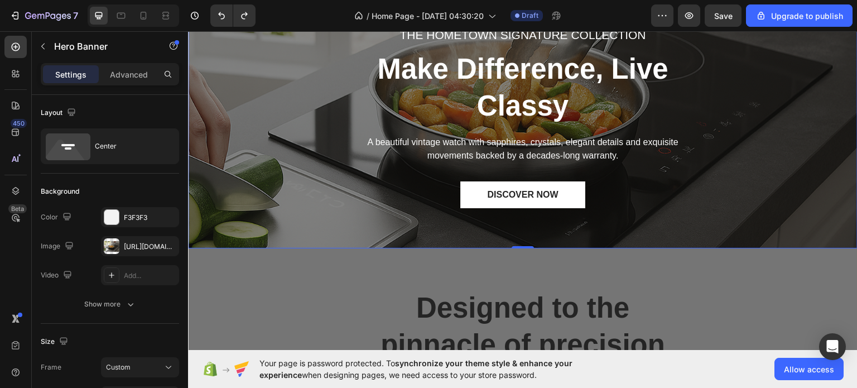
click at [302, 27] on div "7 / Home Page - Sep 28, 04:30:20 Draft Preview Save Upgrade to publish" at bounding box center [428, 16] width 857 height 32
click at [305, 20] on div "/ Home Page - [DATE] 04:30:20 Draft" at bounding box center [457, 15] width 387 height 22
click at [302, 17] on div "/ Home Page - [DATE] 04:30:20 Draft" at bounding box center [457, 15] width 387 height 22
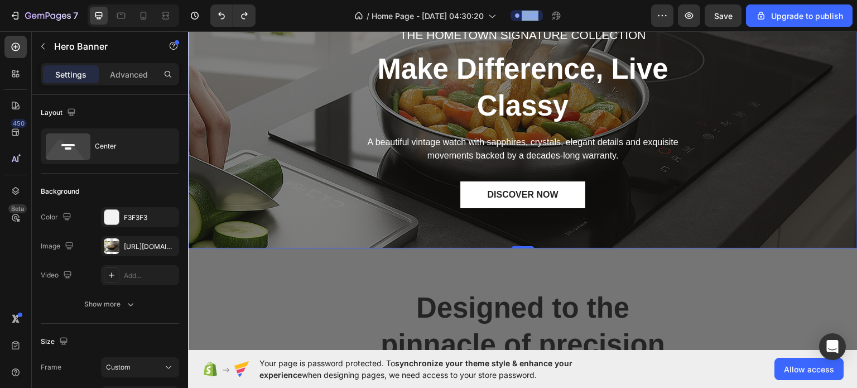
click at [302, 17] on div "/ Home Page - [DATE] 04:30:20 Draft" at bounding box center [457, 15] width 387 height 22
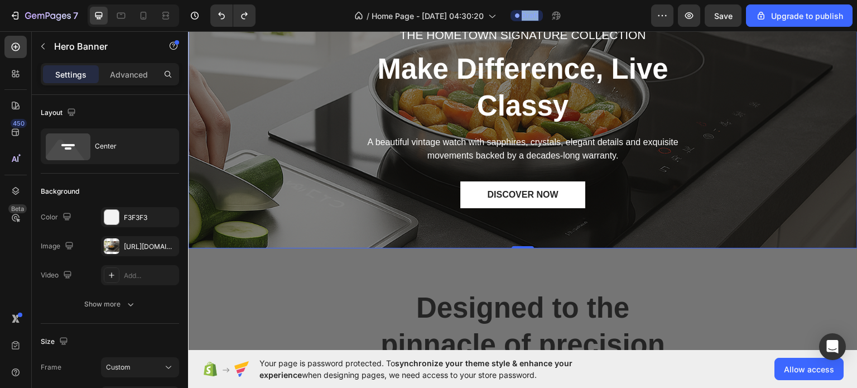
click at [302, 17] on div "/ Home Page - [DATE] 04:30:20 Draft" at bounding box center [457, 15] width 387 height 22
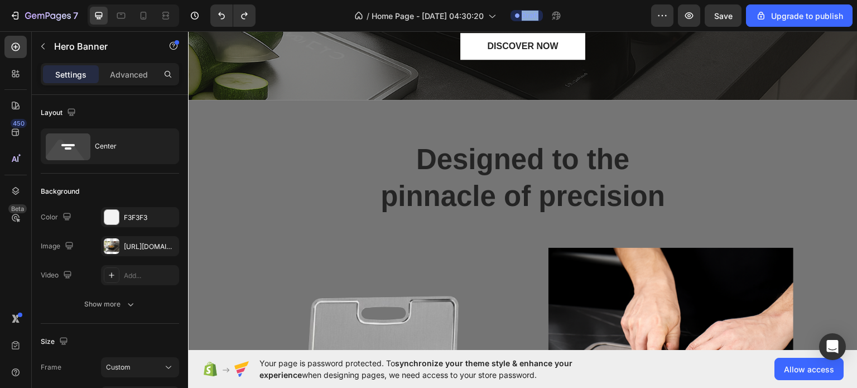
scroll to position [0, 0]
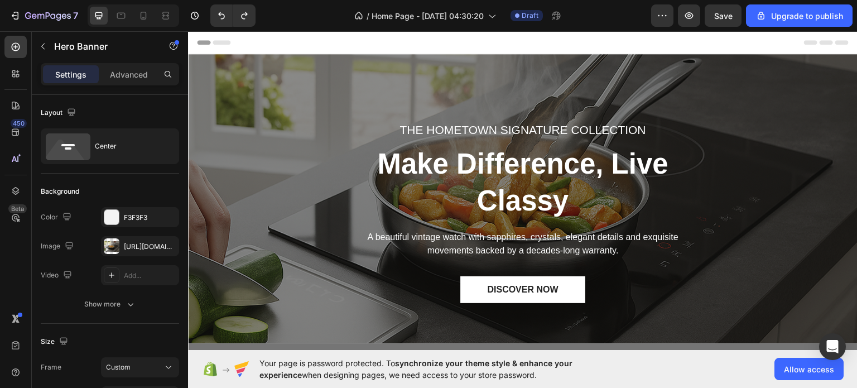
click at [315, 13] on div "/ Home Page - [DATE] 04:30:20 Draft" at bounding box center [457, 15] width 387 height 22
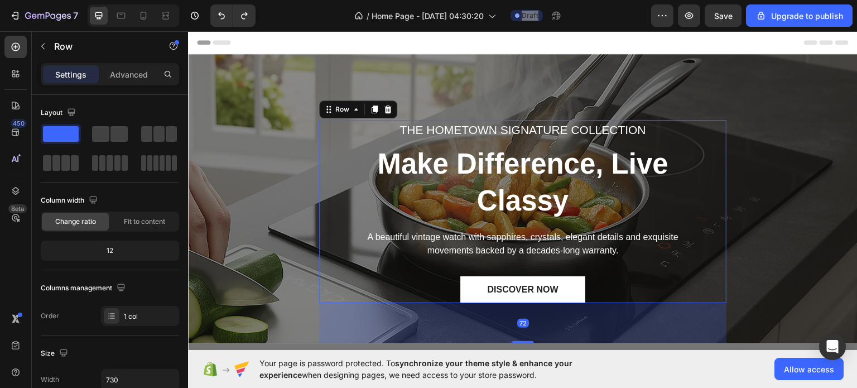
click at [392, 261] on div "THE HOMETOWN SIGNATURE COLLECTION Text block Make Difference, Live Classy Headi…" at bounding box center [523, 210] width 391 height 183
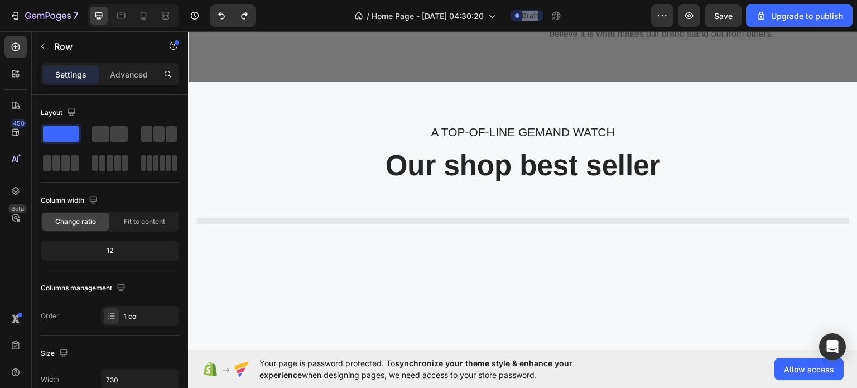
scroll to position [769, 0]
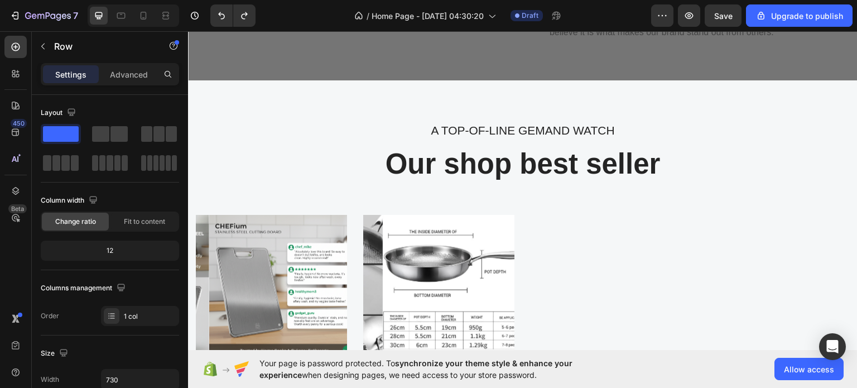
click at [301, 9] on div "/ Home Page - [DATE] 04:30:20 Draft" at bounding box center [457, 15] width 387 height 22
click at [617, 12] on div "/ Home Page - [DATE] 04:30:20 Draft" at bounding box center [457, 15] width 387 height 22
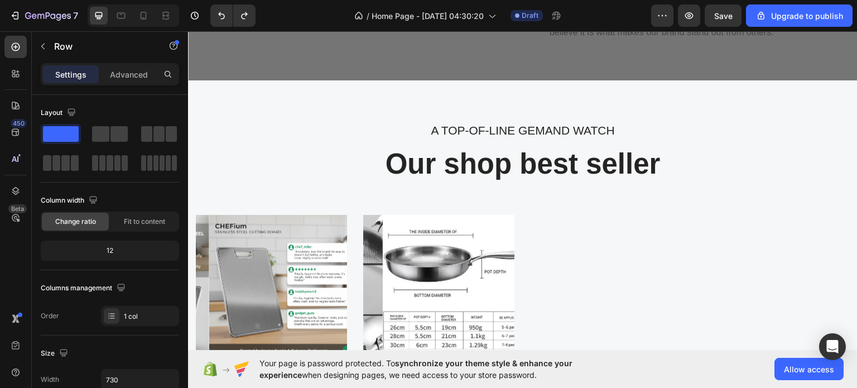
click at [617, 12] on div "/ Home Page - [DATE] 04:30:20 Draft" at bounding box center [457, 15] width 387 height 22
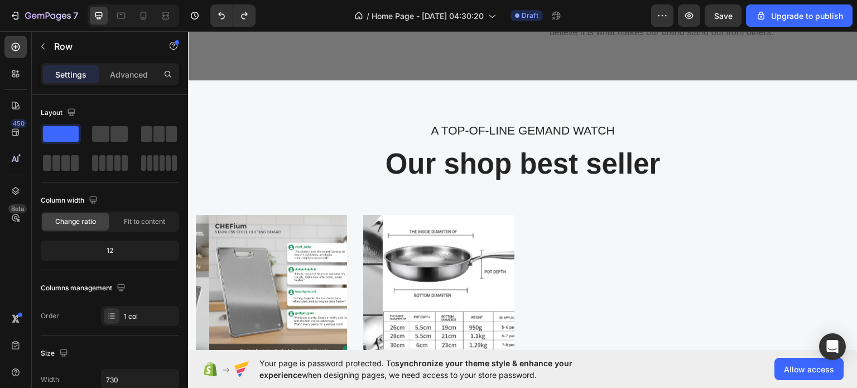
click at [617, 12] on div "/ Home Page - [DATE] 04:30:20 Draft" at bounding box center [457, 15] width 387 height 22
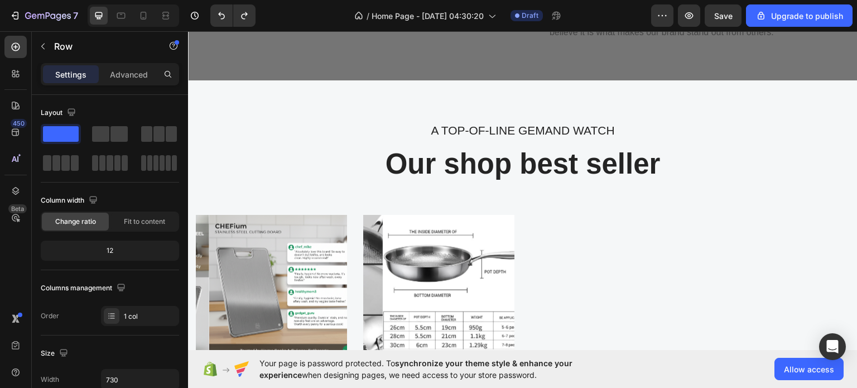
click at [617, 12] on div "/ Home Page - [DATE] 04:30:20 Draft" at bounding box center [457, 15] width 387 height 22
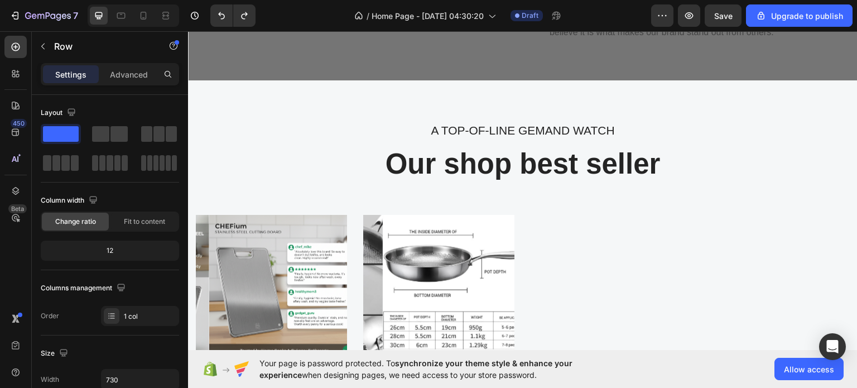
click at [617, 12] on div "/ Home Page - [DATE] 04:30:20 Draft" at bounding box center [457, 15] width 387 height 22
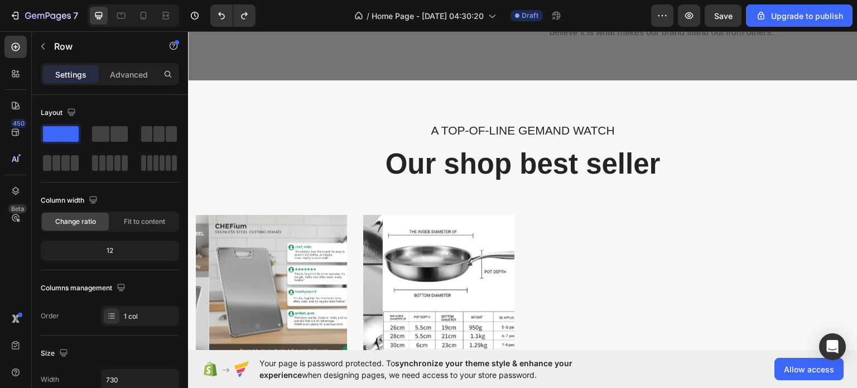
click at [617, 12] on div "/ Home Page - [DATE] 04:30:20 Draft" at bounding box center [457, 15] width 387 height 22
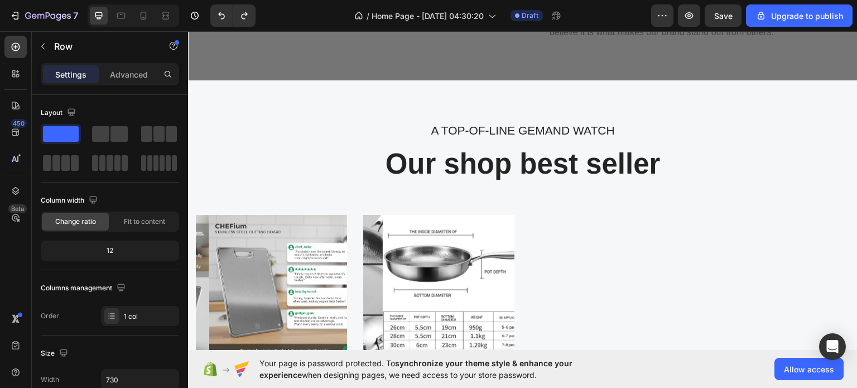
click at [617, 12] on div "/ Home Page - [DATE] 04:30:20 Draft" at bounding box center [457, 15] width 387 height 22
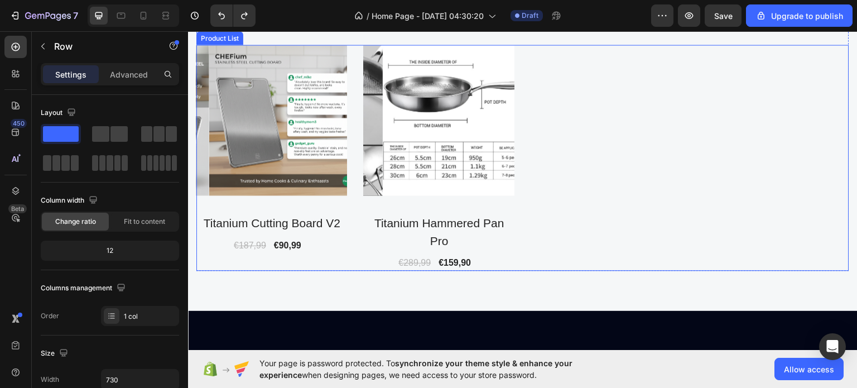
scroll to position [940, 0]
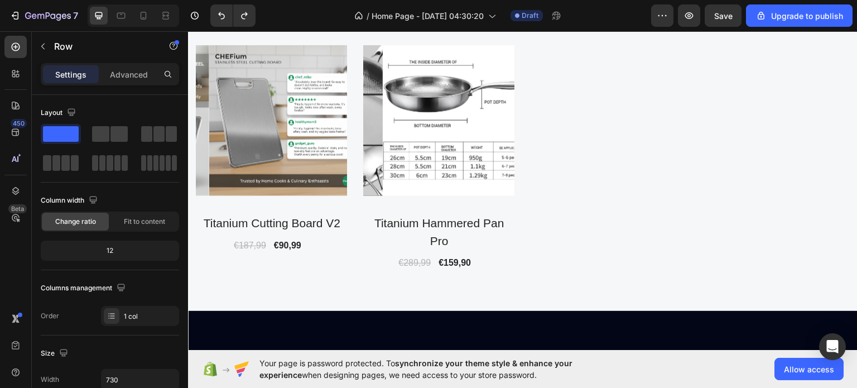
click at [581, 11] on div "/ Home Page - [DATE] 04:30:20 Draft" at bounding box center [457, 15] width 387 height 22
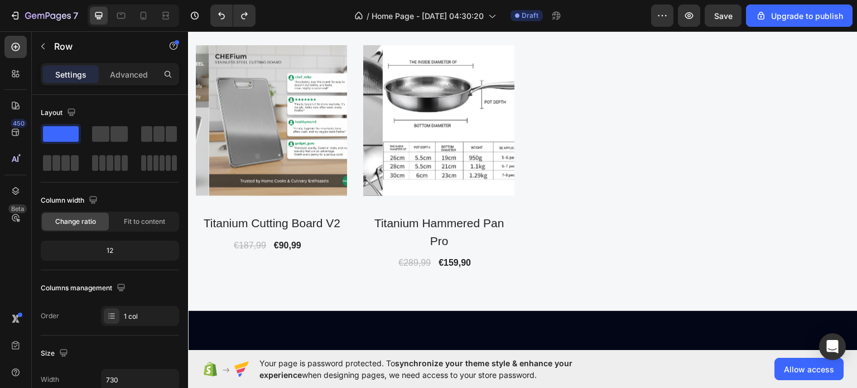
click at [581, 11] on div "/ Home Page - [DATE] 04:30:20 Draft" at bounding box center [457, 15] width 387 height 22
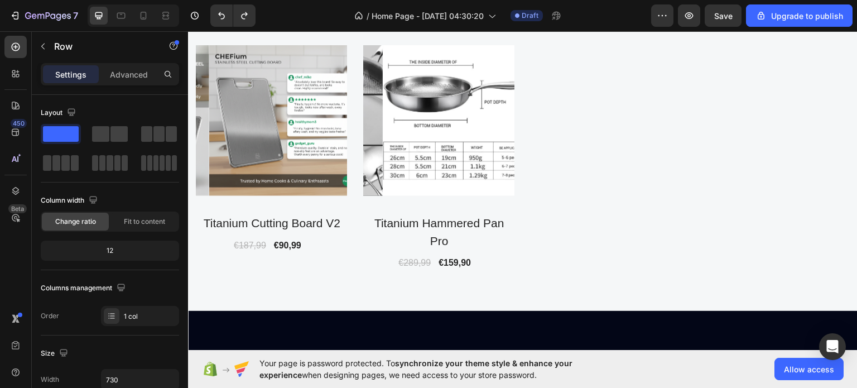
click at [581, 11] on div "/ Home Page - [DATE] 04:30:20 Draft" at bounding box center [457, 15] width 387 height 22
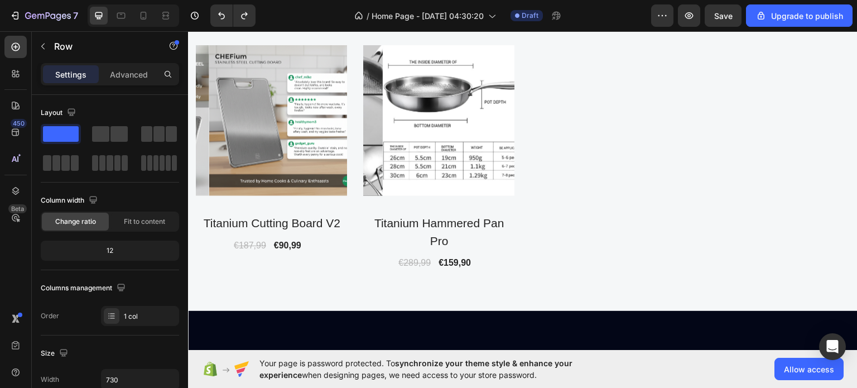
click at [581, 11] on div "/ Home Page - [DATE] 04:30:20 Draft" at bounding box center [457, 15] width 387 height 22
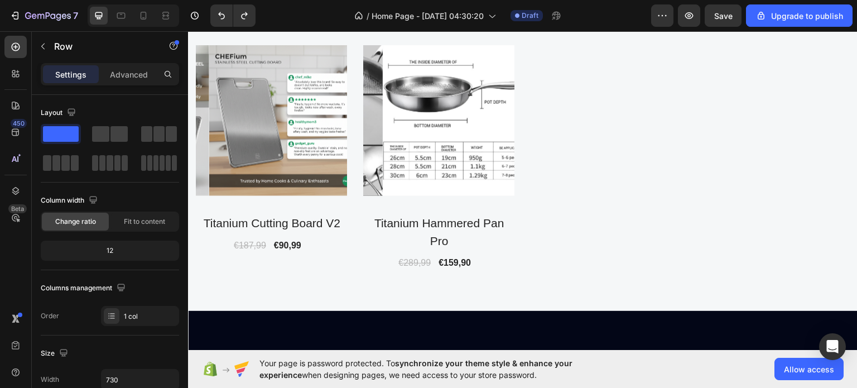
click at [581, 11] on div "/ Home Page - [DATE] 04:30:20 Draft" at bounding box center [457, 15] width 387 height 22
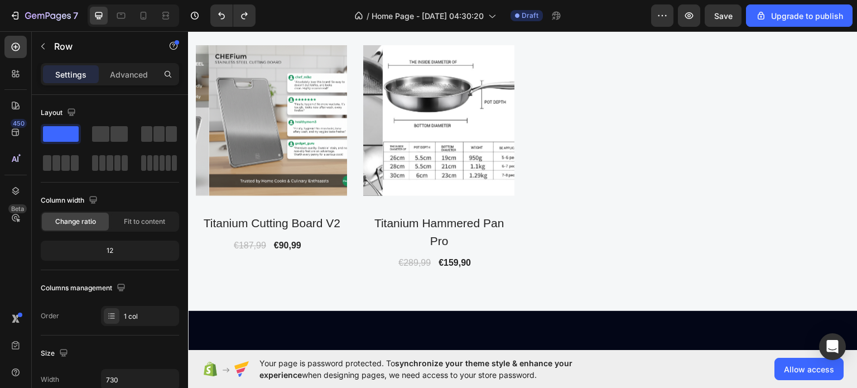
click at [581, 11] on div "/ Home Page - [DATE] 04:30:20 Draft" at bounding box center [457, 15] width 387 height 22
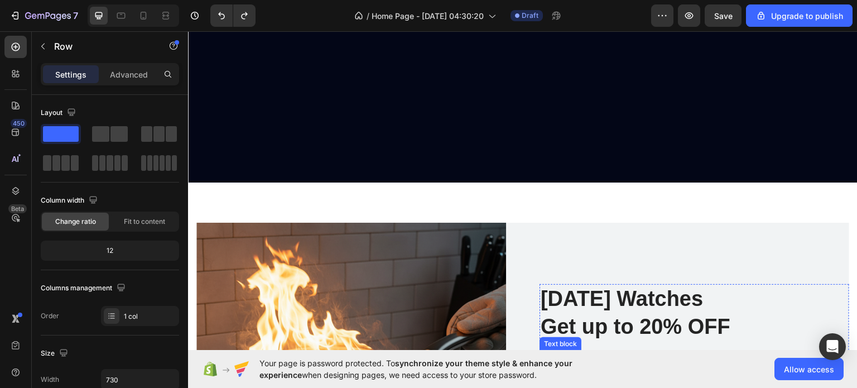
scroll to position [1758, 0]
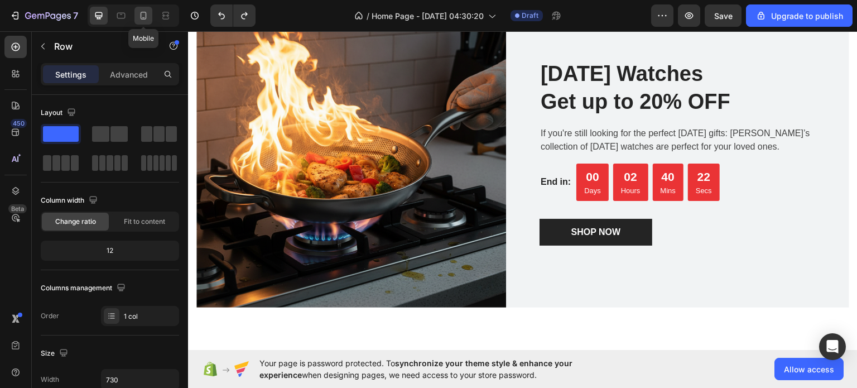
click at [148, 15] on icon at bounding box center [143, 15] width 11 height 11
type input "100%"
